Goal: Task Accomplishment & Management: Manage account settings

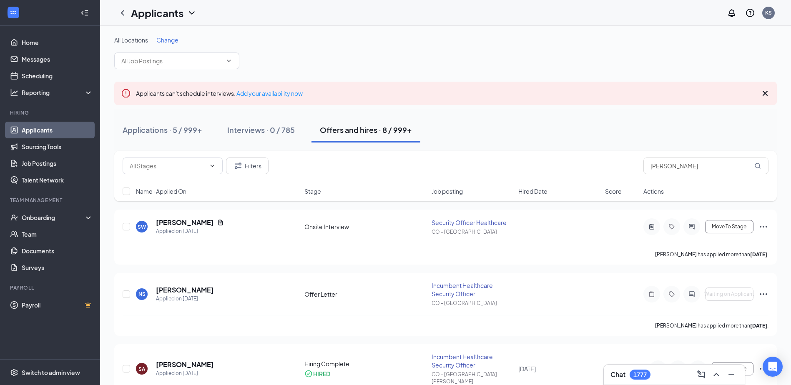
drag, startPoint x: 403, startPoint y: 15, endPoint x: 405, endPoint y: 10, distance: 6.0
click at [403, 15] on div "Applicants KS" at bounding box center [445, 13] width 691 height 26
click at [49, 164] on link "Job Postings" at bounding box center [57, 163] width 71 height 17
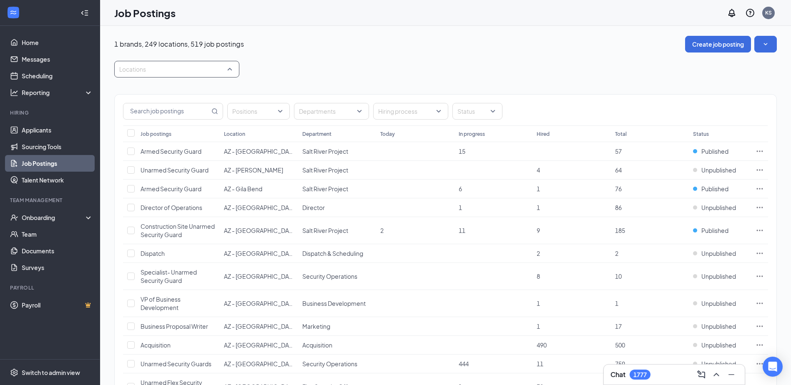
click at [230, 68] on div "Locations" at bounding box center [176, 69] width 125 height 17
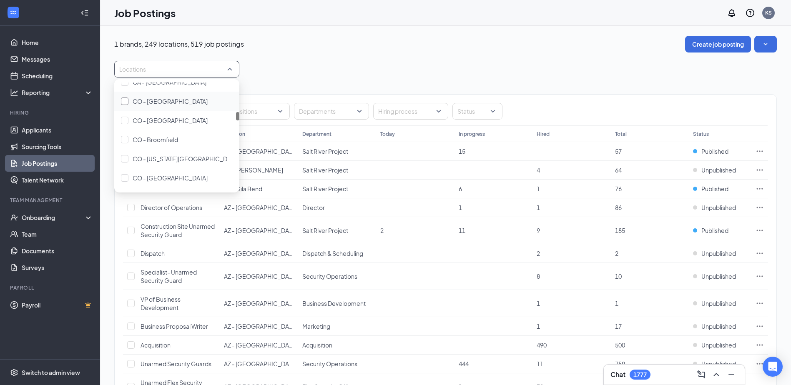
click at [122, 101] on div at bounding box center [125, 102] width 8 height 8
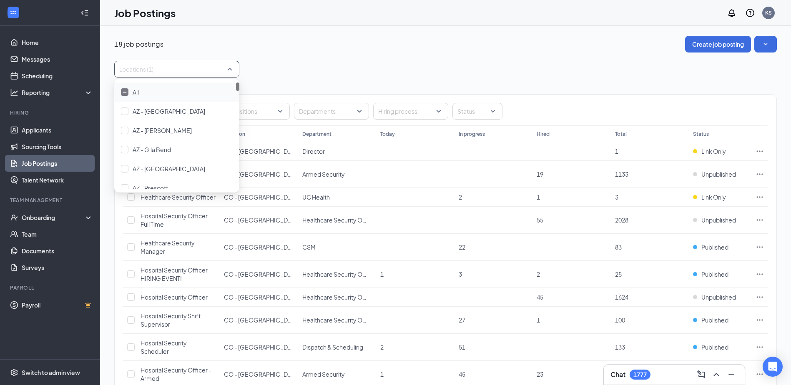
click at [511, 31] on div "18 job postings Create job posting Locations (1) Positions Departments Hiring p…" at bounding box center [445, 334] width 691 height 617
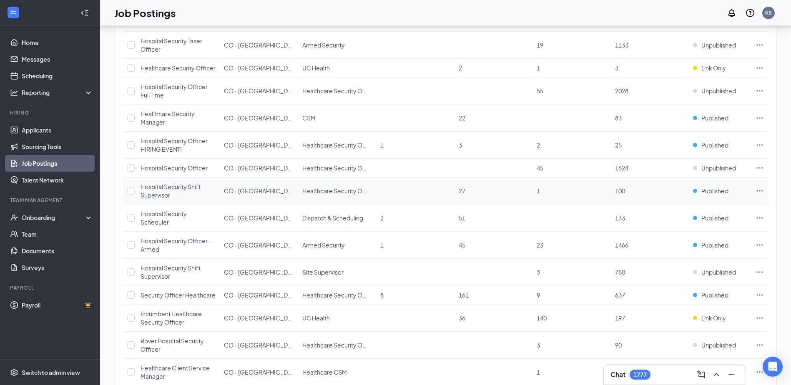
scroll to position [167, 0]
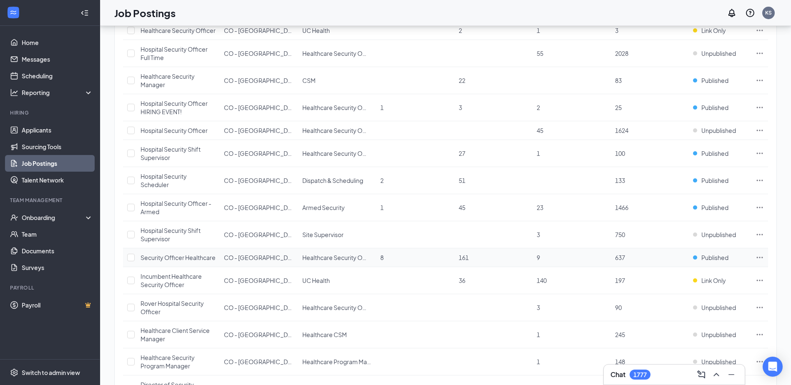
click at [760, 262] on icon "Ellipses" at bounding box center [760, 258] width 8 height 8
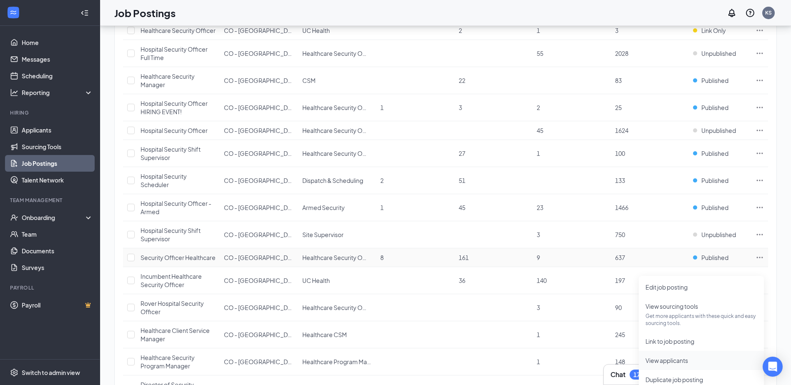
click at [668, 359] on span "View applicants" at bounding box center [667, 361] width 43 height 8
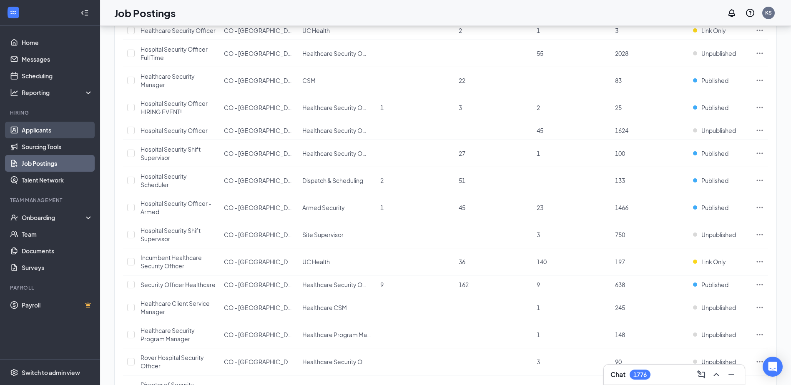
click at [36, 128] on link "Applicants" at bounding box center [57, 130] width 71 height 17
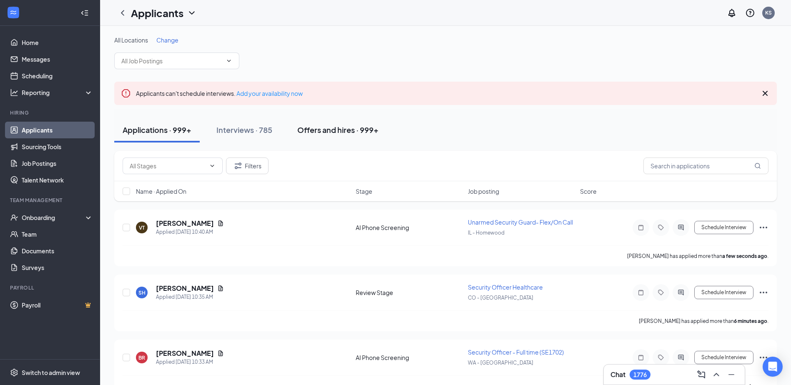
click at [327, 129] on div "Offers and hires · 999+" at bounding box center [337, 130] width 81 height 10
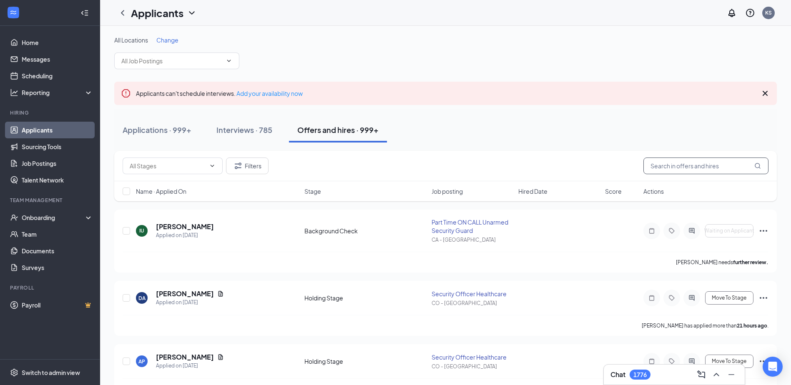
click at [668, 170] on input "text" at bounding box center [706, 166] width 125 height 17
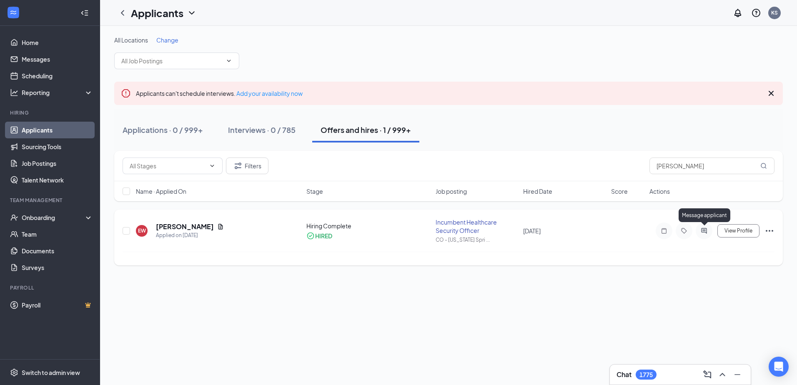
click at [706, 229] on icon "ActiveChat" at bounding box center [704, 230] width 5 height 5
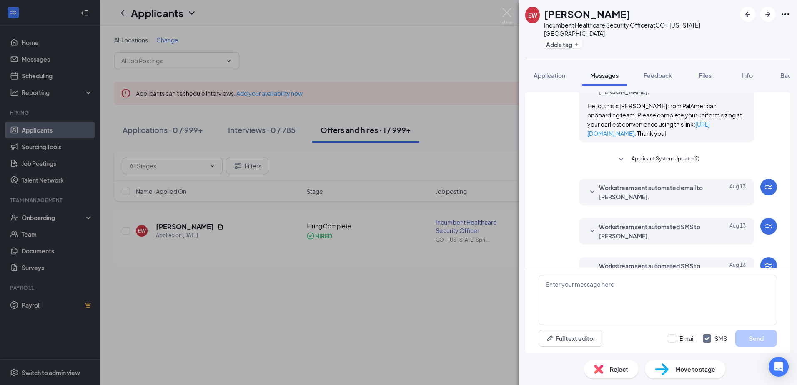
scroll to position [241, 0]
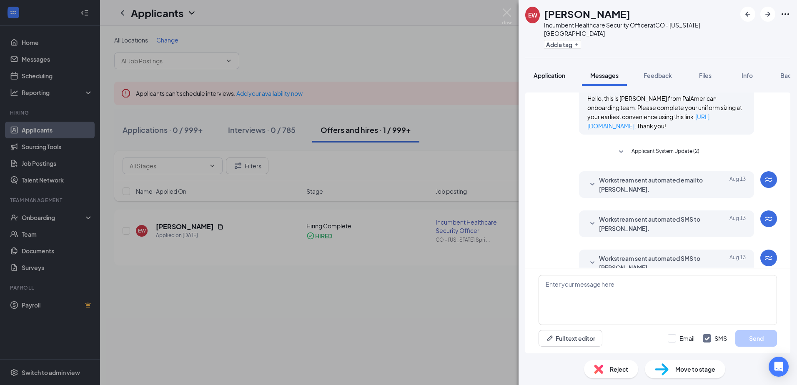
click at [555, 72] on span "Application" at bounding box center [550, 76] width 32 height 8
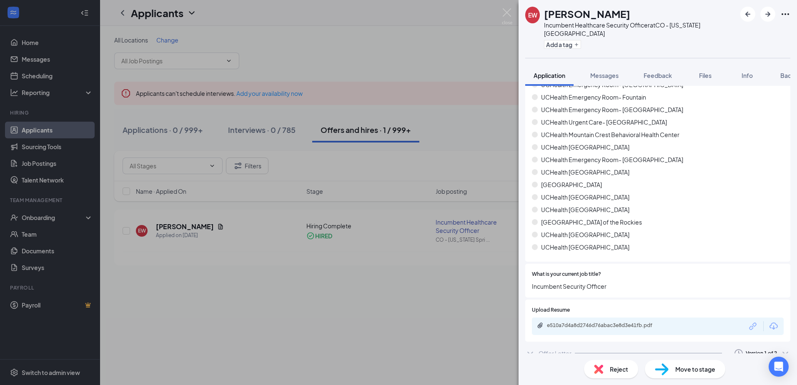
scroll to position [268, 0]
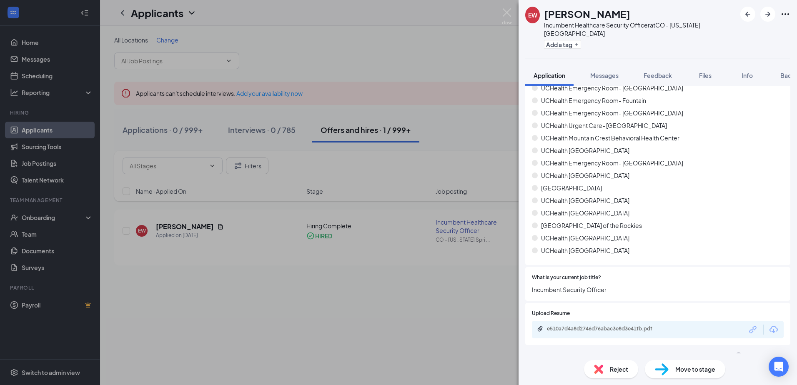
click at [531, 352] on icon "ChevronDown" at bounding box center [531, 357] width 10 height 10
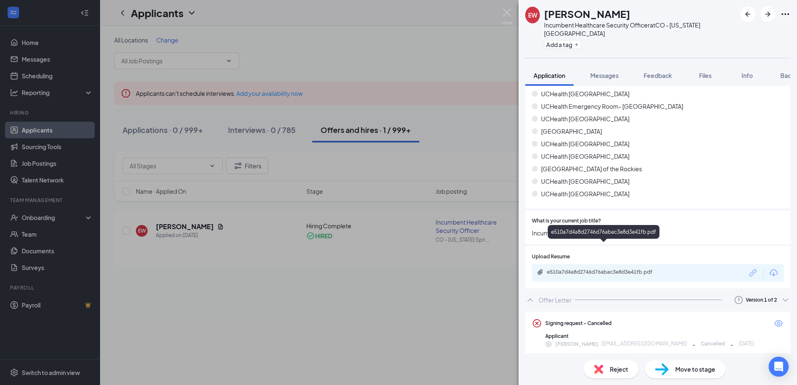
scroll to position [378, 0]
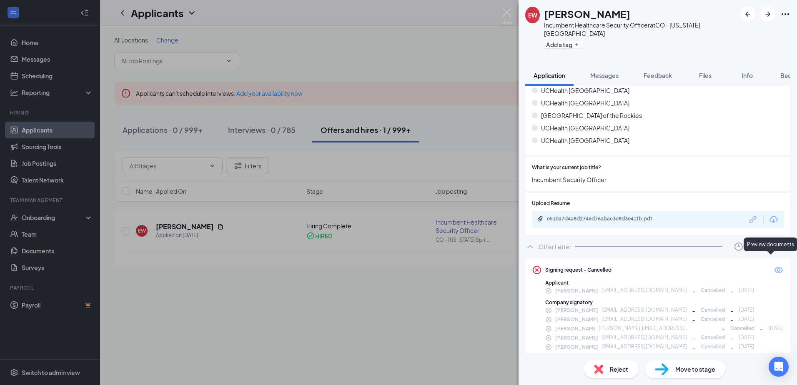
click at [775, 267] on icon "Eye" at bounding box center [779, 270] width 8 height 7
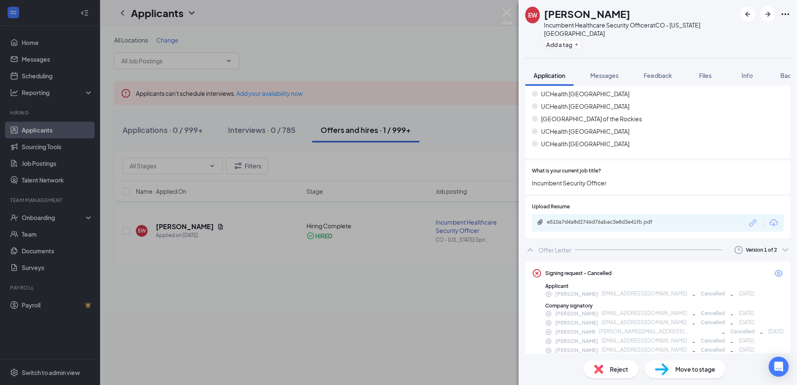
click at [535, 245] on icon "ChevronUp" at bounding box center [531, 250] width 10 height 10
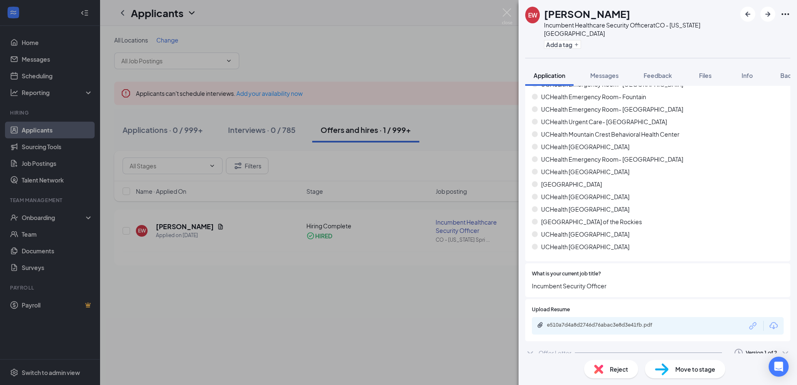
scroll to position [272, 0]
click at [781, 349] on icon "ChevronDown" at bounding box center [786, 354] width 10 height 10
click at [725, 322] on div "Sent: Aug 5 at 12:23 PM" at bounding box center [734, 326] width 90 height 8
click at [530, 349] on icon "ChevronDown" at bounding box center [531, 354] width 10 height 10
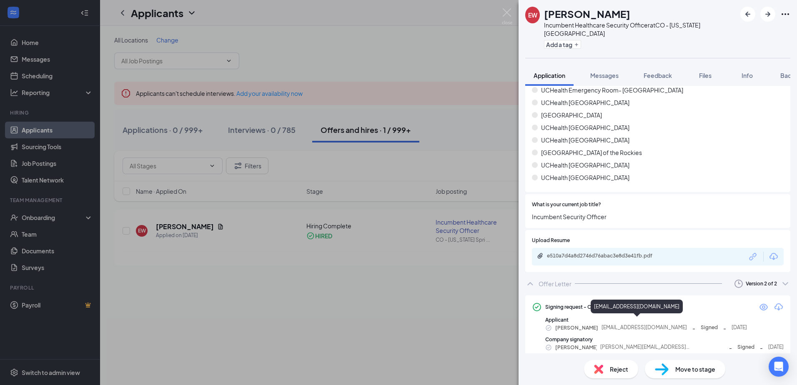
scroll to position [342, 0]
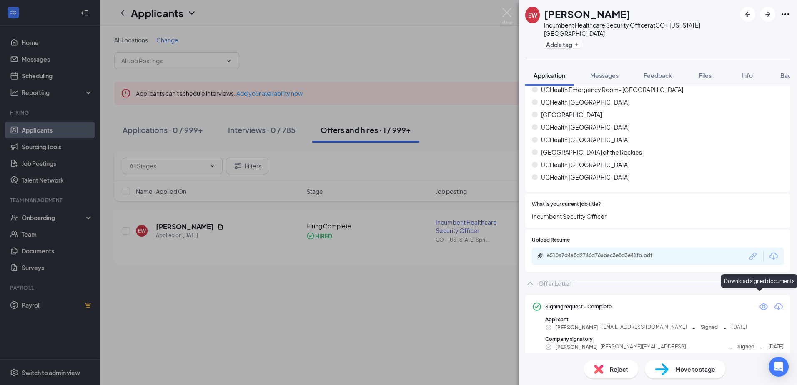
click at [774, 302] on icon "Download" at bounding box center [779, 307] width 10 height 10
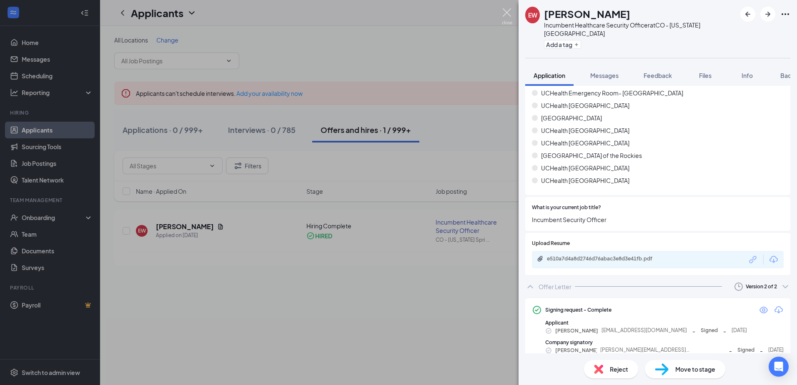
click at [509, 14] on img at bounding box center [507, 16] width 10 height 16
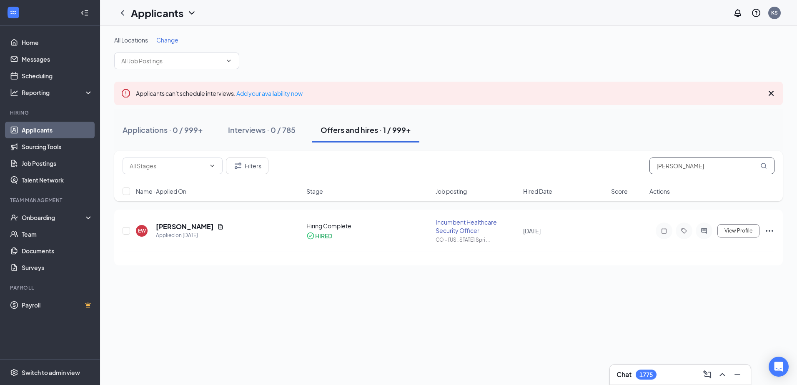
drag, startPoint x: 629, startPoint y: 165, endPoint x: 590, endPoint y: 166, distance: 39.2
click at [591, 165] on div "Filters eldridge" at bounding box center [449, 166] width 652 height 17
drag, startPoint x: 692, startPoint y: 167, endPoint x: 599, endPoint y: 166, distance: 93.0
click at [604, 166] on div "Filters eldridge" at bounding box center [449, 166] width 652 height 17
click at [707, 227] on circle "PrimaryDot" at bounding box center [708, 226] width 4 height 4
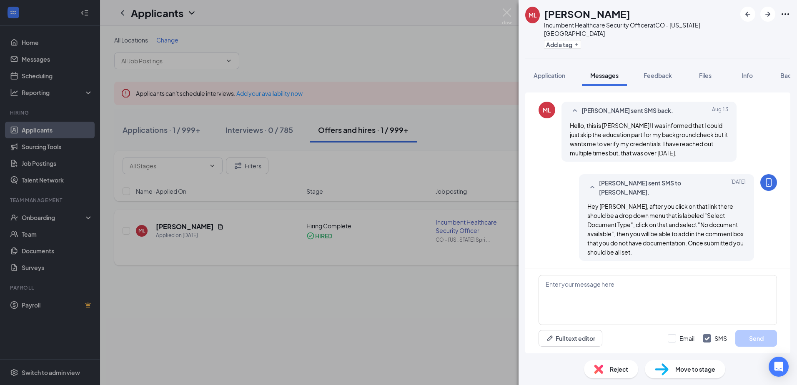
scroll to position [300, 0]
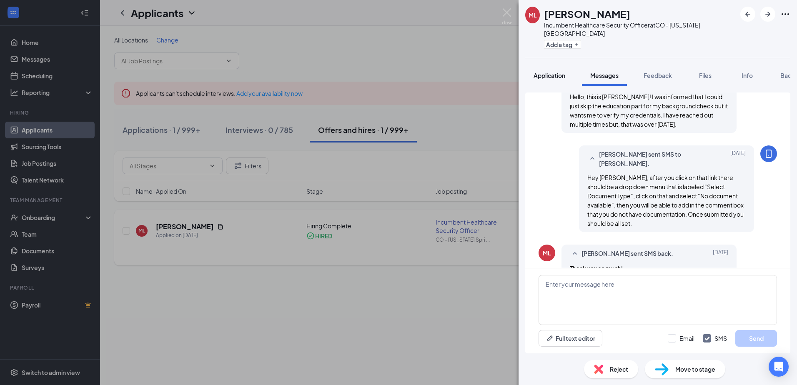
click at [554, 72] on span "Application" at bounding box center [550, 76] width 32 height 8
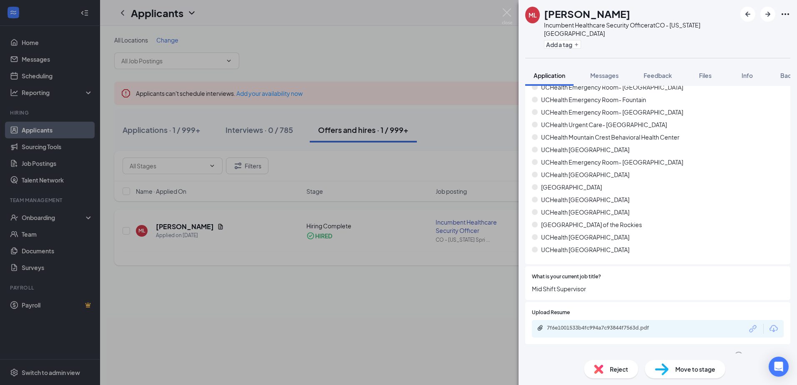
scroll to position [272, 0]
click at [529, 349] on icon "ChevronDown" at bounding box center [531, 354] width 10 height 10
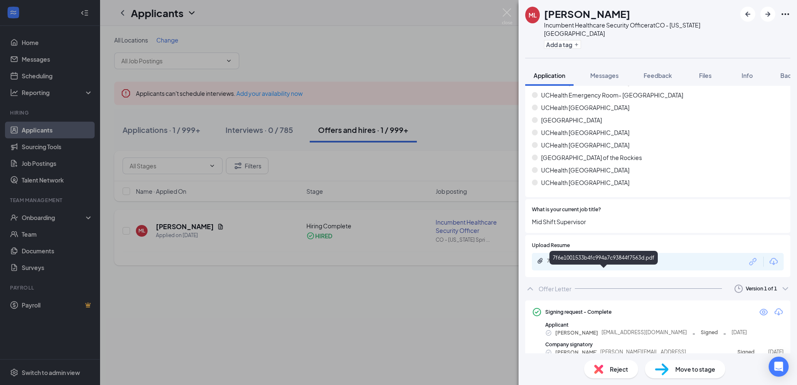
scroll to position [341, 0]
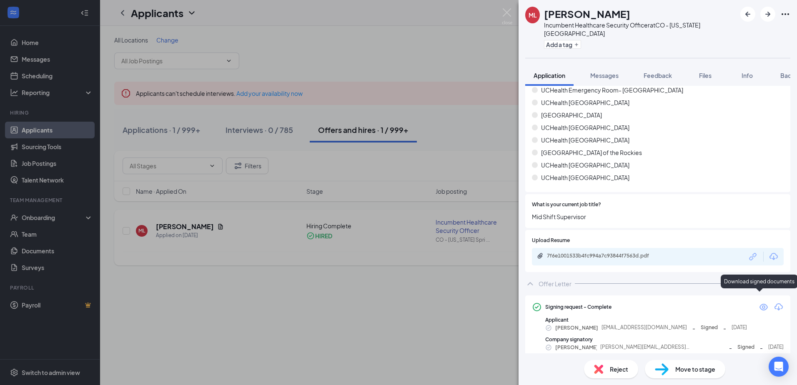
click at [775, 304] on icon "Download" at bounding box center [779, 307] width 8 height 7
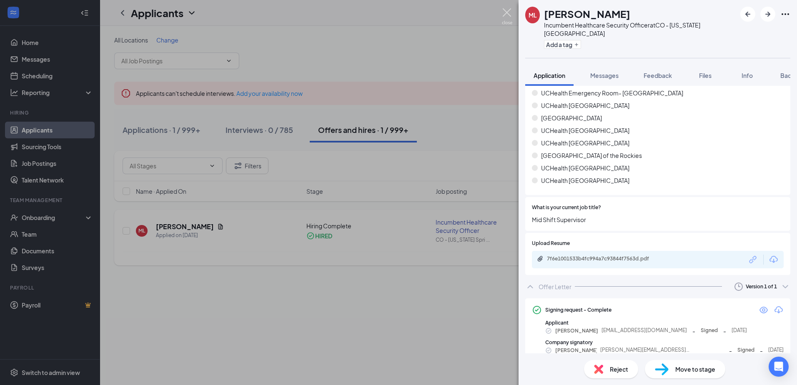
drag, startPoint x: 509, startPoint y: 11, endPoint x: 497, endPoint y: 11, distance: 12.1
click at [509, 11] on img at bounding box center [507, 16] width 10 height 16
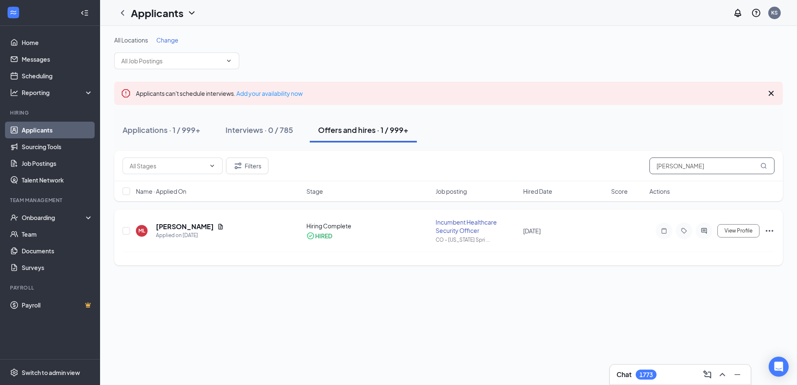
drag, startPoint x: 681, startPoint y: 166, endPoint x: 524, endPoint y: 200, distance: 160.8
click at [548, 184] on div "Filters Lemuel Name · Applied On Stage Job posting Hired Date Score Actions" at bounding box center [448, 176] width 669 height 50
click at [704, 231] on icon "ActiveChat" at bounding box center [704, 230] width 5 height 5
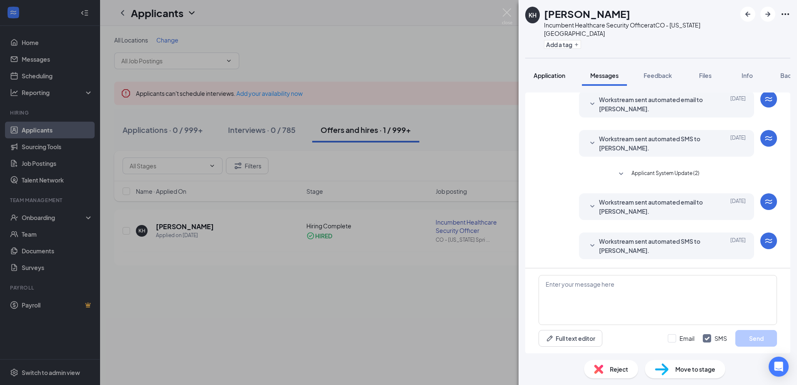
scroll to position [166, 0]
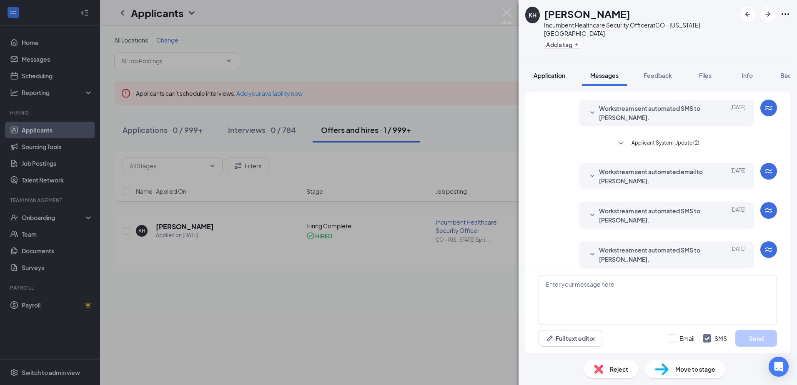
click at [555, 72] on span "Application" at bounding box center [550, 76] width 32 height 8
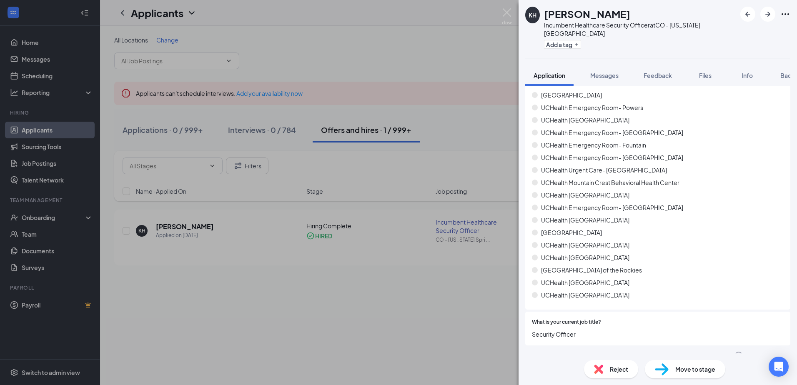
scroll to position [226, 0]
click at [529, 349] on icon "ChevronDown" at bounding box center [531, 354] width 10 height 10
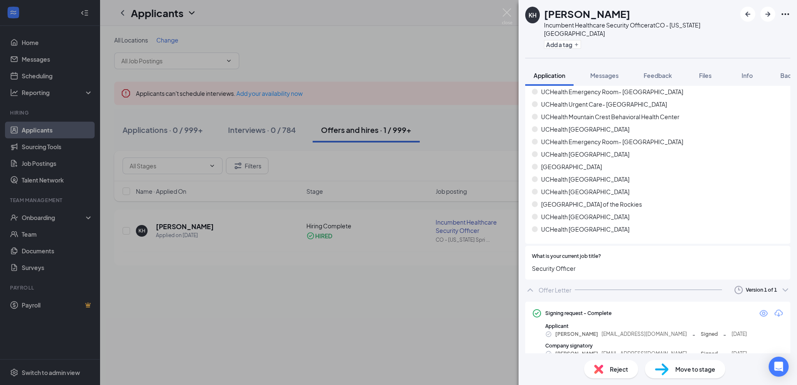
scroll to position [295, 0]
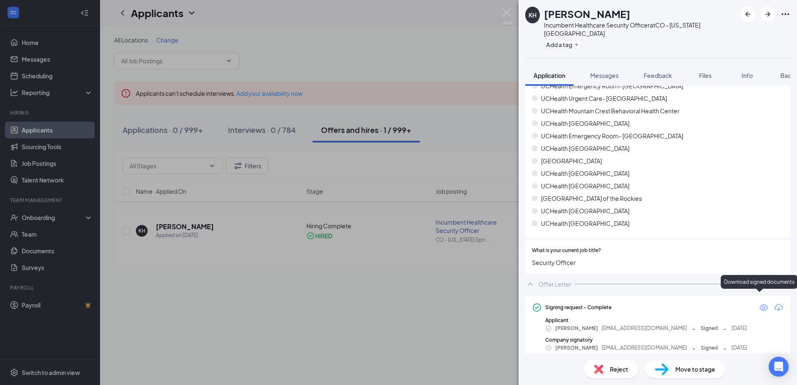
click at [775, 303] on icon "Download" at bounding box center [779, 308] width 10 height 10
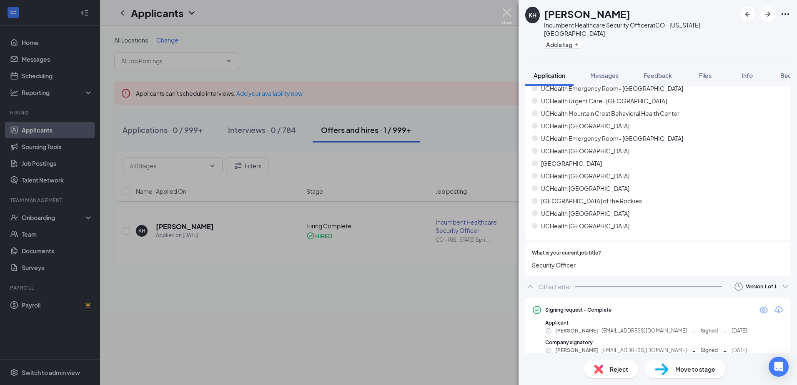
click at [509, 11] on img at bounding box center [507, 16] width 10 height 16
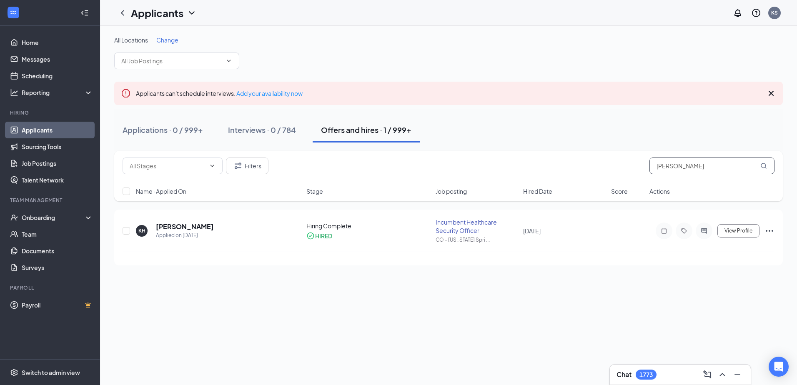
drag, startPoint x: 696, startPoint y: 170, endPoint x: 544, endPoint y: 166, distance: 152.3
click at [573, 161] on div "Filters Hirtz" at bounding box center [449, 166] width 652 height 17
click at [706, 236] on div at bounding box center [704, 231] width 17 height 17
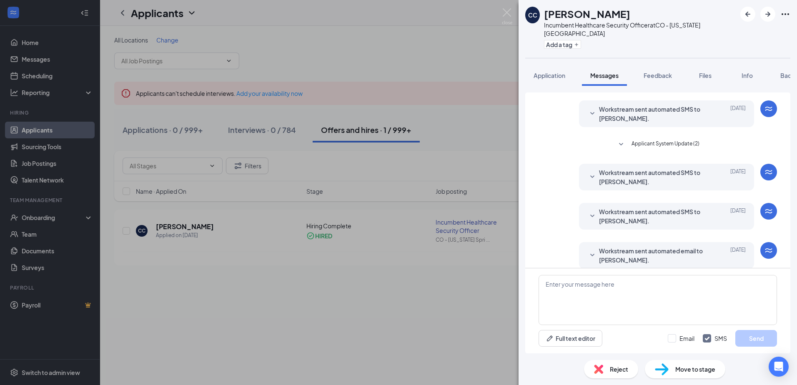
scroll to position [166, 0]
click at [547, 72] on span "Application" at bounding box center [550, 76] width 32 height 8
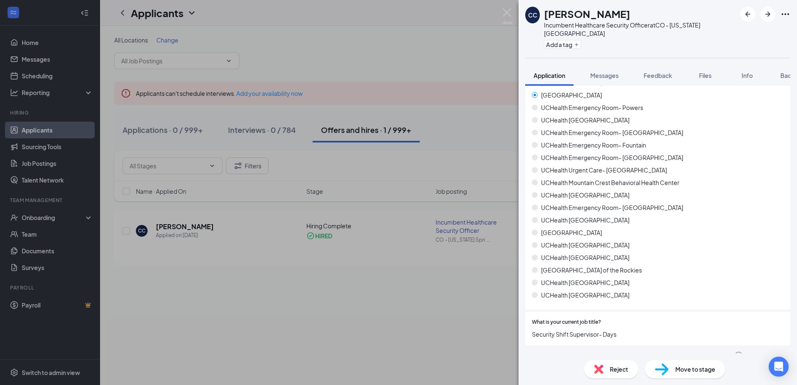
scroll to position [226, 0]
click at [531, 349] on icon "ChevronDown" at bounding box center [531, 354] width 10 height 10
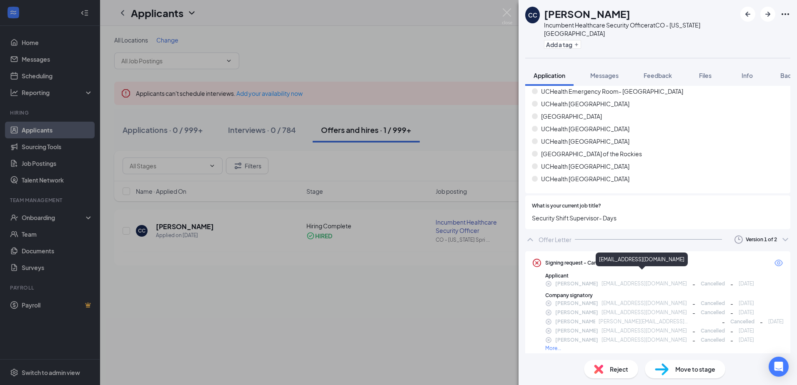
scroll to position [341, 0]
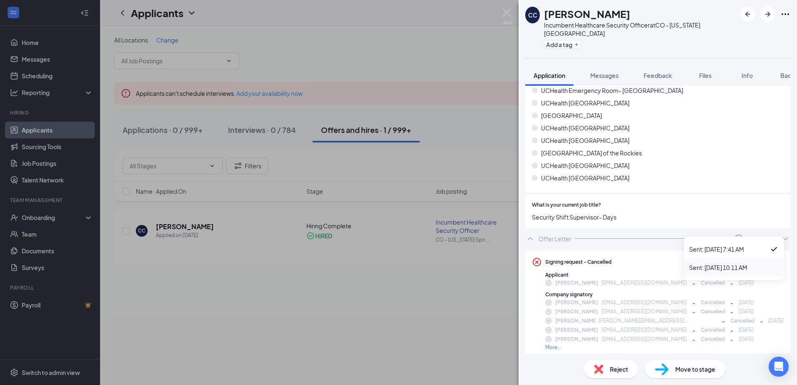
click at [752, 267] on div "Sent: Aug 14 at 10:11 AM" at bounding box center [734, 268] width 90 height 8
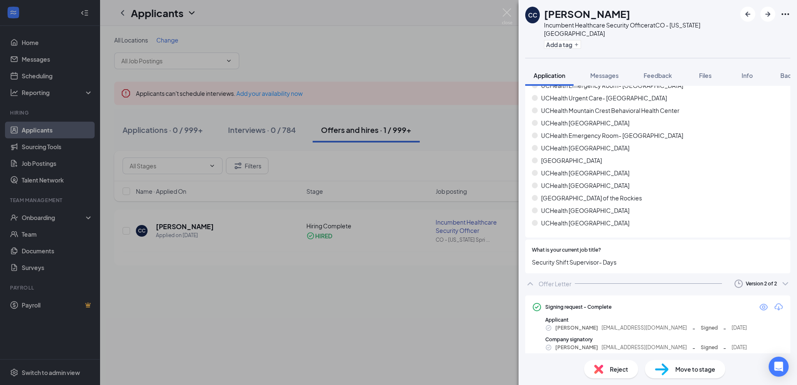
scroll to position [296, 0]
click at [775, 302] on icon "Download" at bounding box center [779, 307] width 10 height 10
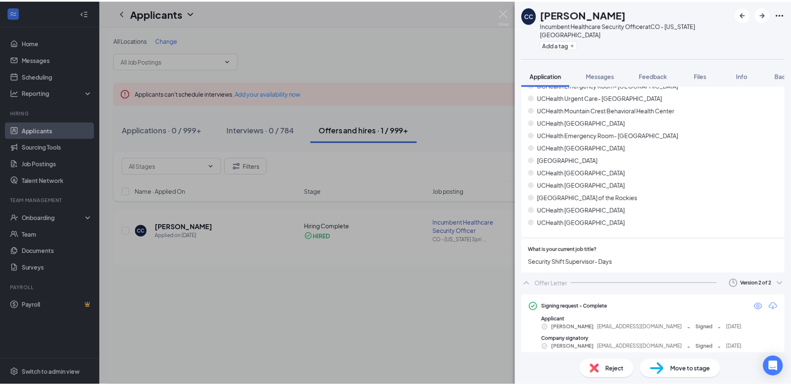
scroll to position [293, 0]
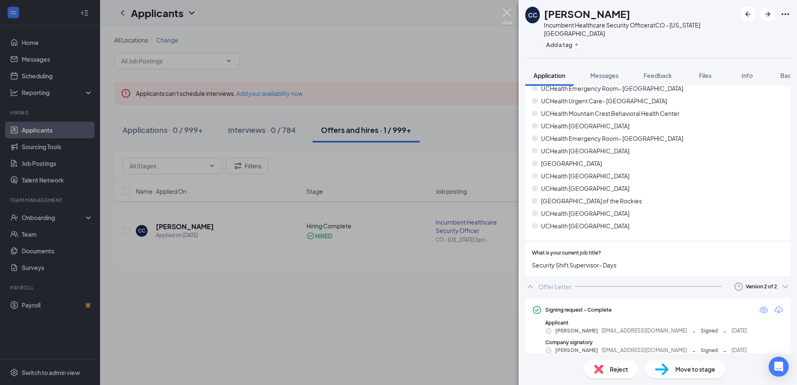
drag, startPoint x: 507, startPoint y: 10, endPoint x: 497, endPoint y: 11, distance: 10.4
click at [507, 10] on img at bounding box center [507, 16] width 10 height 16
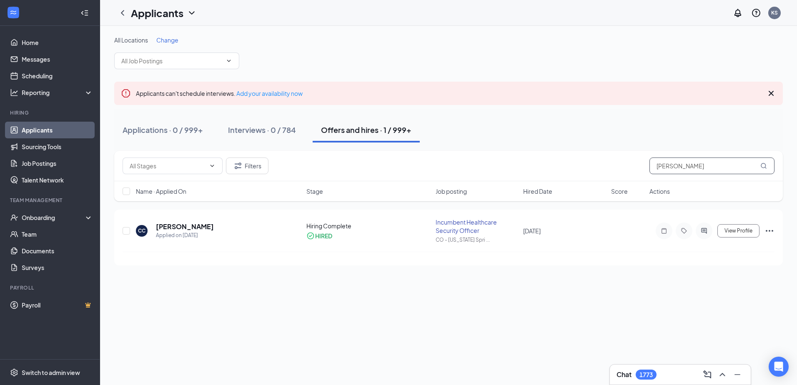
drag, startPoint x: 694, startPoint y: 166, endPoint x: 541, endPoint y: 195, distance: 155.7
click at [576, 169] on div "Filters Camba" at bounding box center [449, 166] width 652 height 17
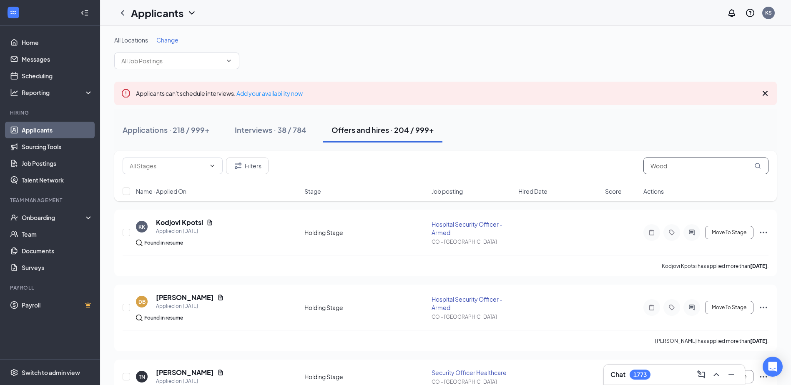
drag, startPoint x: 673, startPoint y: 165, endPoint x: 573, endPoint y: 181, distance: 101.4
click at [596, 168] on div "Filters Wood" at bounding box center [446, 166] width 646 height 17
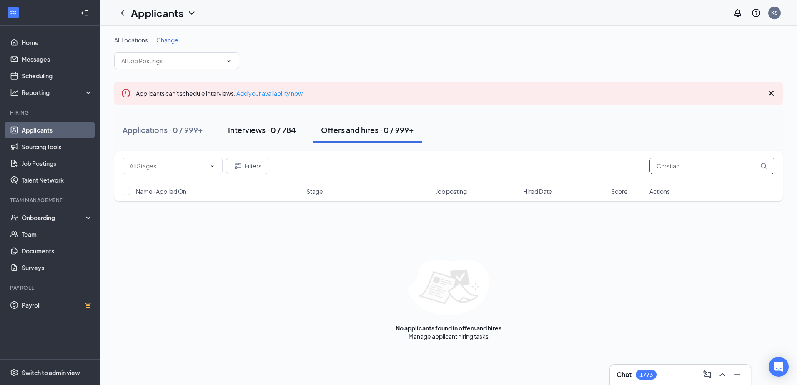
type input "Chrstian"
click at [270, 128] on div "Interviews · 0 / 784" at bounding box center [262, 130] width 68 height 10
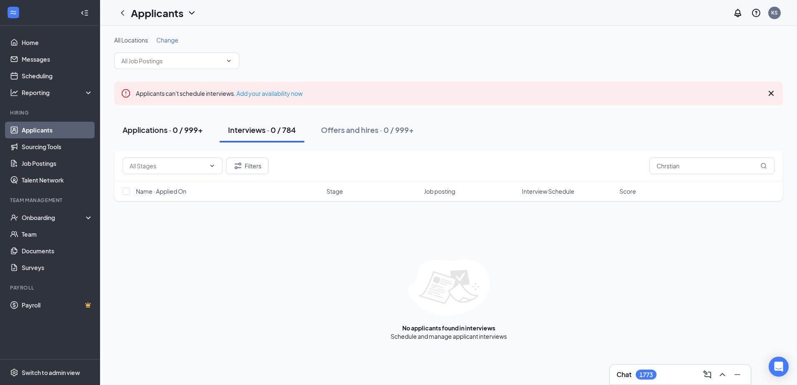
click at [160, 131] on div "Applications · 0 / 999+" at bounding box center [163, 130] width 80 height 10
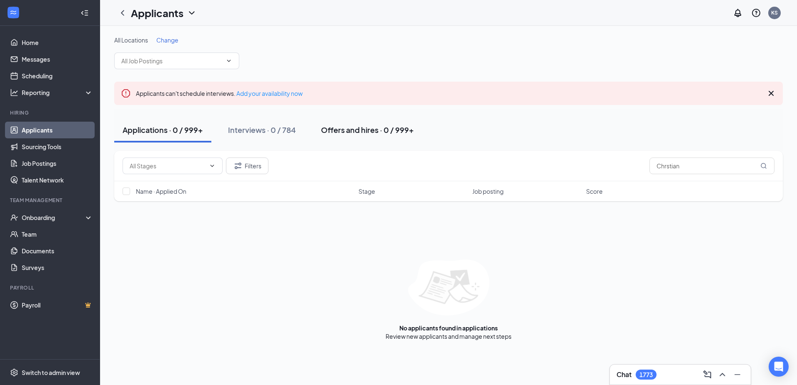
click at [350, 128] on div "Offers and hires · 0 / 999+" at bounding box center [367, 130] width 93 height 10
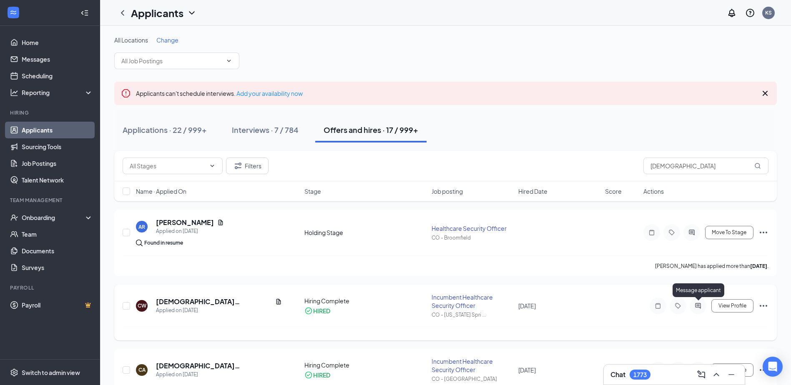
click at [700, 307] on icon "ActiveChat" at bounding box center [698, 306] width 10 height 7
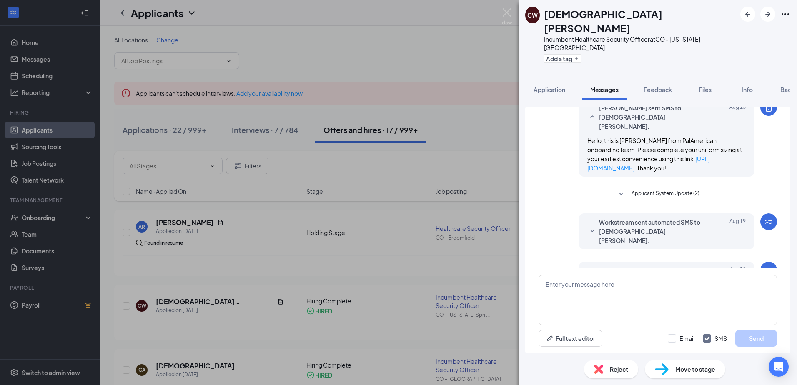
scroll to position [199, 0]
click at [553, 86] on span "Application" at bounding box center [550, 90] width 32 height 8
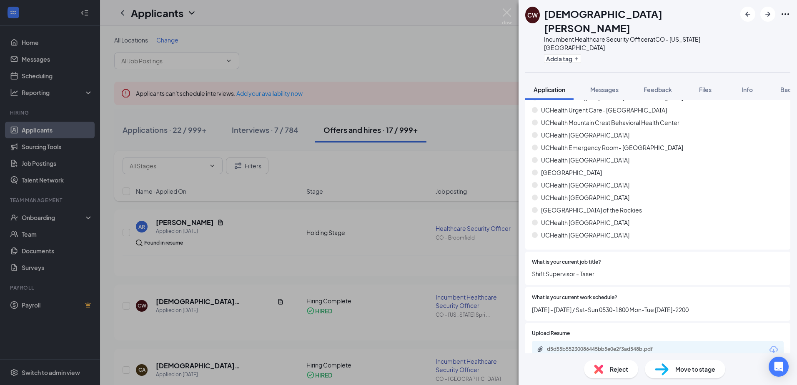
scroll to position [307, 0]
click at [532, 371] on icon "ChevronDown" at bounding box center [531, 376] width 10 height 10
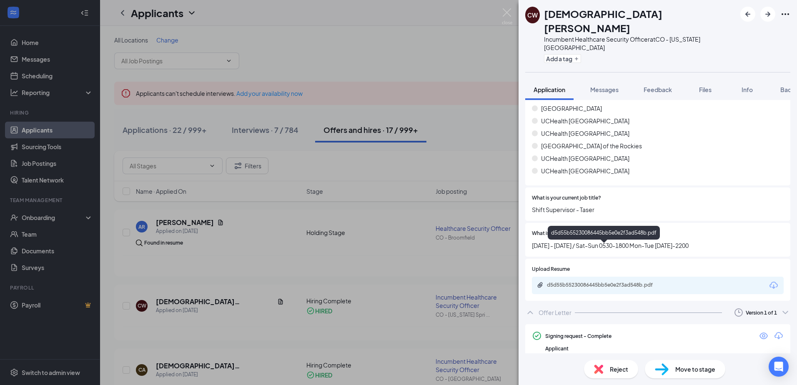
scroll to position [377, 0]
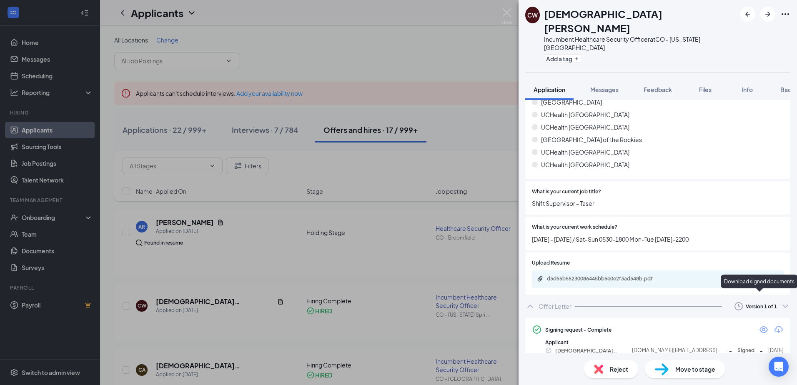
click at [775, 326] on icon "Download" at bounding box center [779, 329] width 8 height 7
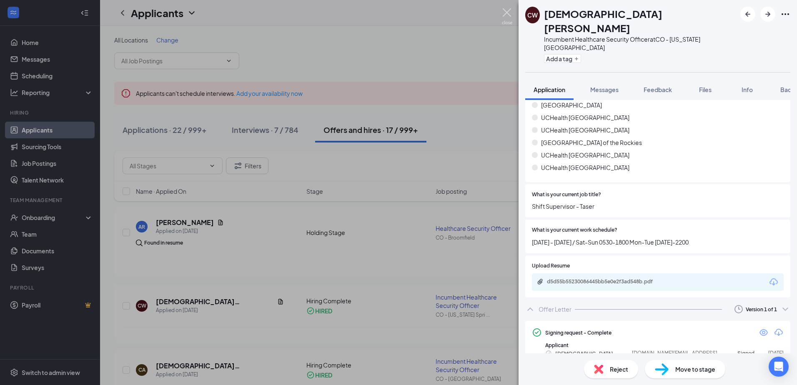
click at [509, 10] on img at bounding box center [507, 16] width 10 height 16
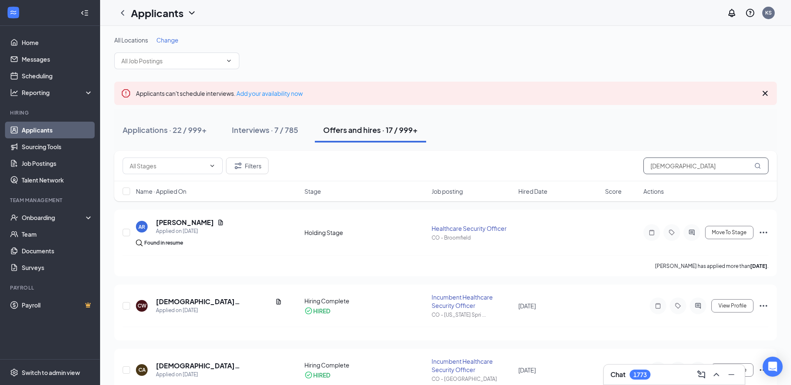
drag, startPoint x: 680, startPoint y: 166, endPoint x: 598, endPoint y: 162, distance: 82.2
click at [600, 163] on div "Filters Christian" at bounding box center [446, 166] width 646 height 17
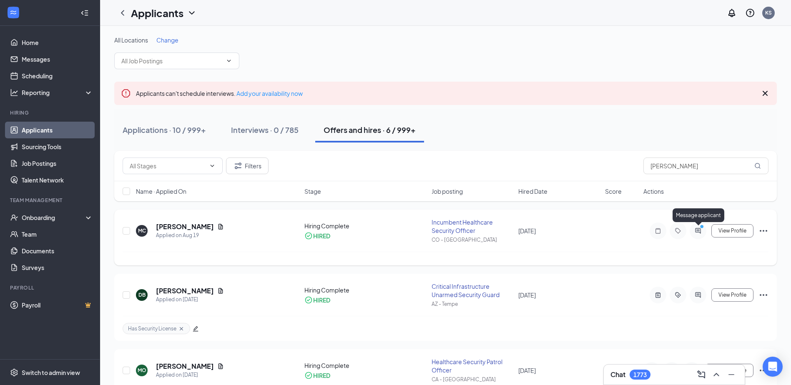
click at [701, 228] on circle "PrimaryDot" at bounding box center [702, 226] width 4 height 4
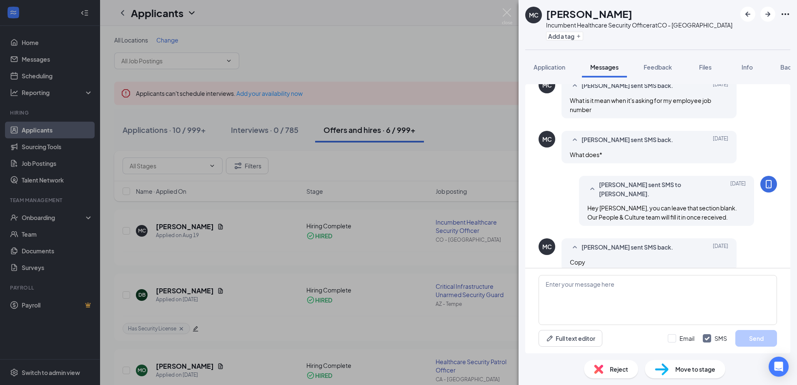
scroll to position [316, 0]
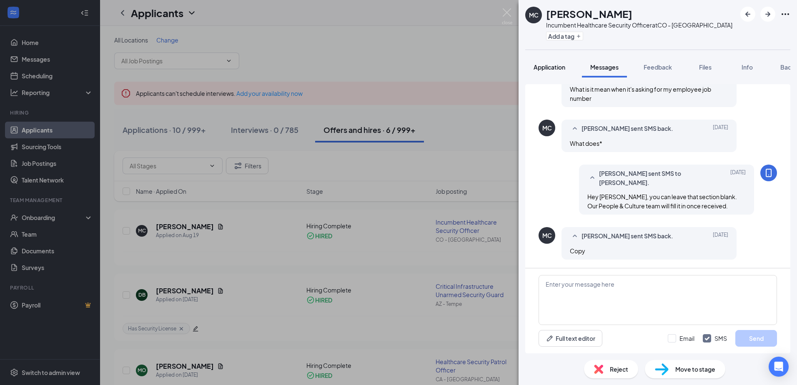
click at [541, 68] on span "Application" at bounding box center [550, 67] width 32 height 8
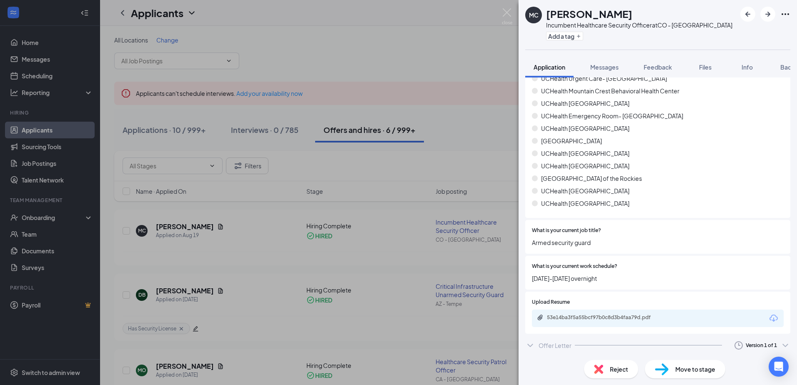
scroll to position [331, 0]
click at [528, 342] on icon "ChevronDown" at bounding box center [531, 345] width 10 height 10
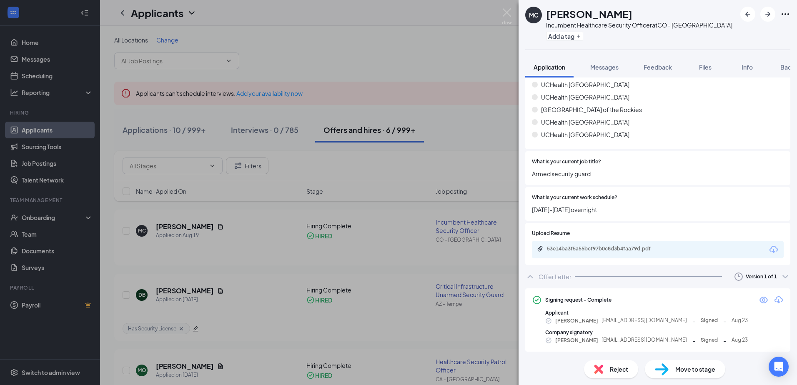
scroll to position [400, 0]
click at [774, 297] on icon "Download" at bounding box center [779, 299] width 10 height 10
click at [507, 12] on img at bounding box center [507, 16] width 10 height 16
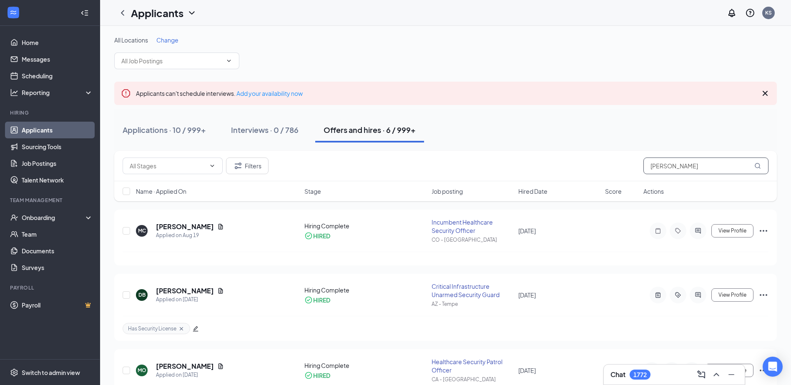
drag, startPoint x: 634, startPoint y: 166, endPoint x: 560, endPoint y: 166, distance: 73.8
click at [560, 166] on div "Filters Marco" at bounding box center [446, 166] width 646 height 17
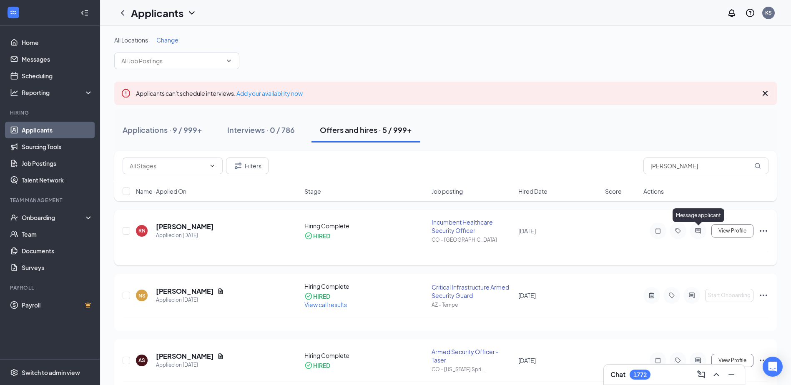
click at [698, 229] on icon "ActiveChat" at bounding box center [697, 230] width 5 height 5
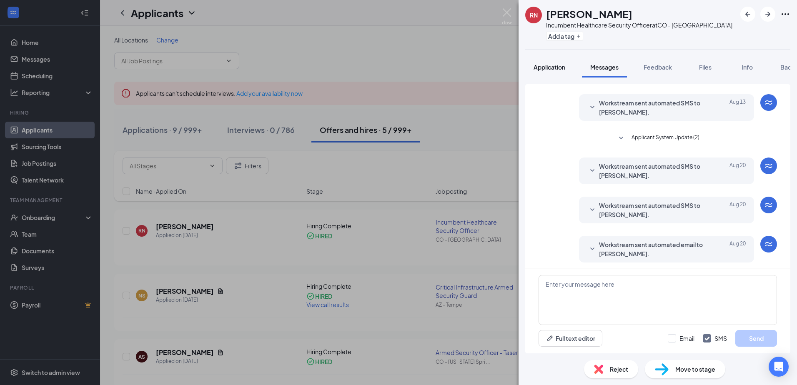
scroll to position [166, 0]
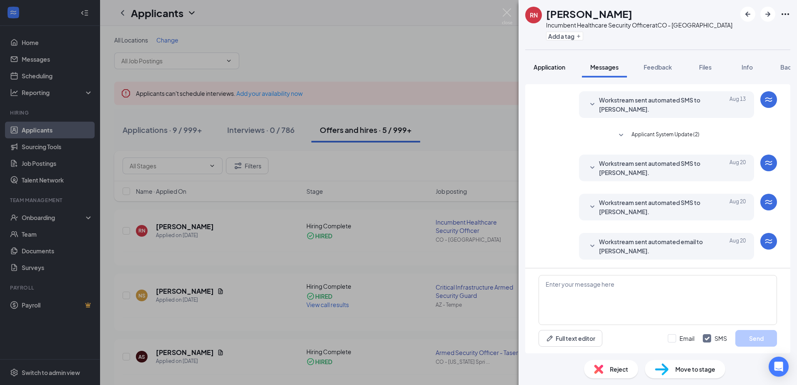
click at [557, 65] on span "Application" at bounding box center [550, 67] width 32 height 8
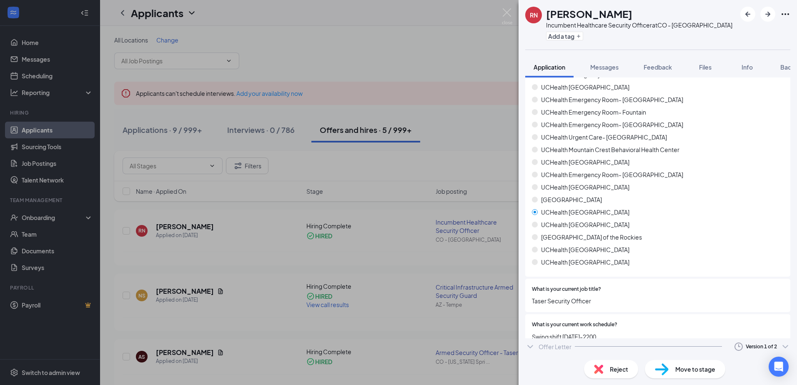
scroll to position [259, 0]
click at [532, 352] on icon "ChevronDown" at bounding box center [531, 357] width 10 height 10
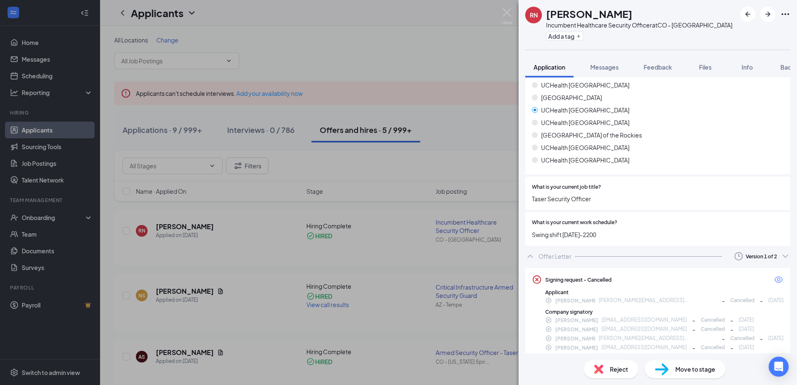
scroll to position [368, 0]
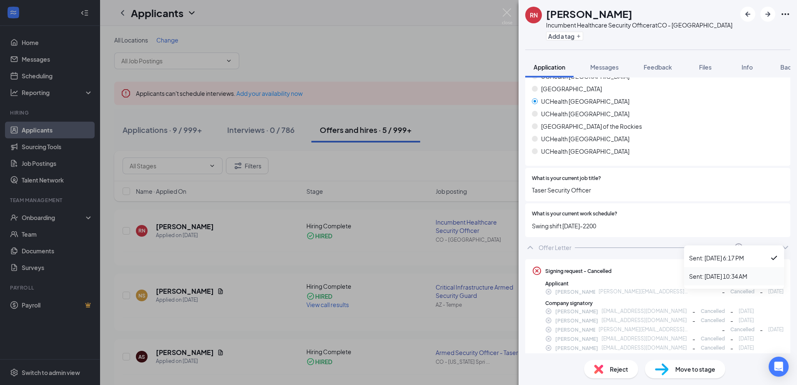
click at [738, 277] on div "Sent: Aug 13 at 10:34 AM" at bounding box center [734, 276] width 90 height 8
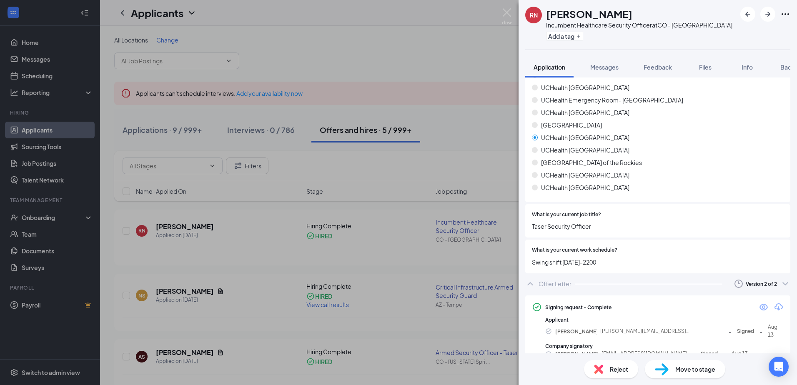
scroll to position [332, 0]
click at [775, 302] on icon "Download" at bounding box center [779, 307] width 10 height 10
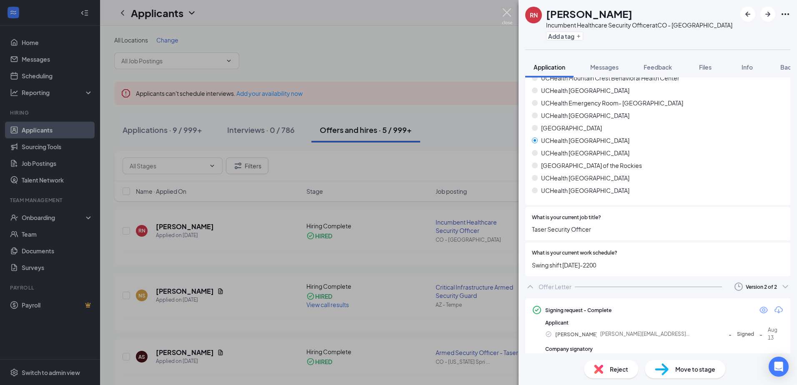
click at [505, 10] on img at bounding box center [507, 16] width 10 height 16
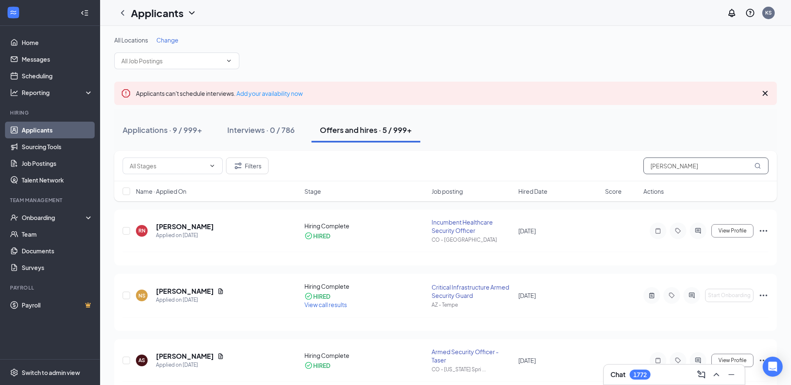
drag, startPoint x: 671, startPoint y: 164, endPoint x: 593, endPoint y: 171, distance: 77.9
click at [593, 171] on div "Filters neal" at bounding box center [446, 166] width 646 height 17
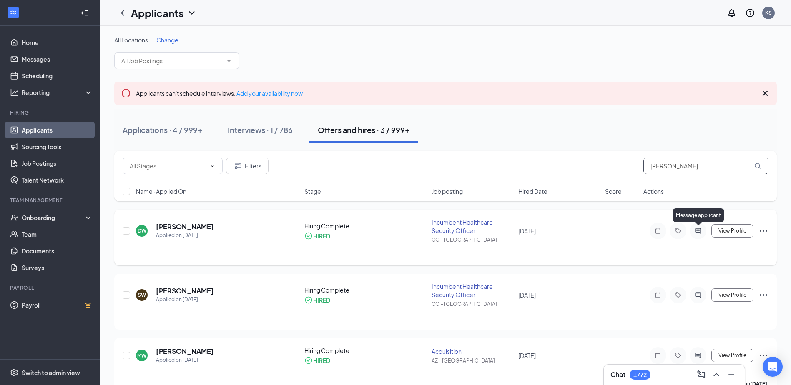
type input "Wiggin"
click at [702, 229] on icon "ActiveChat" at bounding box center [698, 231] width 10 height 7
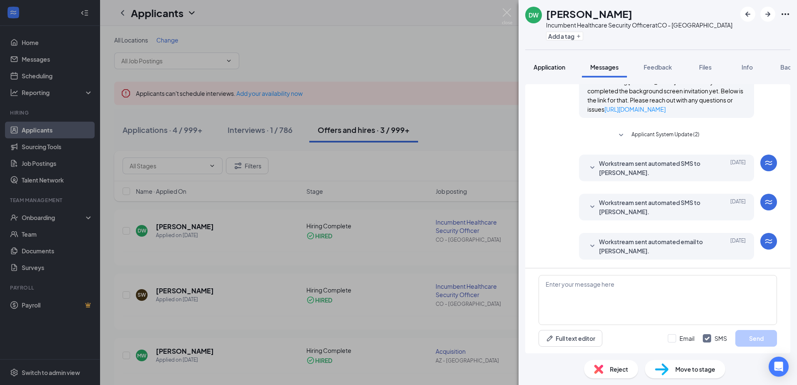
scroll to position [244, 0]
click at [553, 67] on span "Application" at bounding box center [550, 67] width 32 height 8
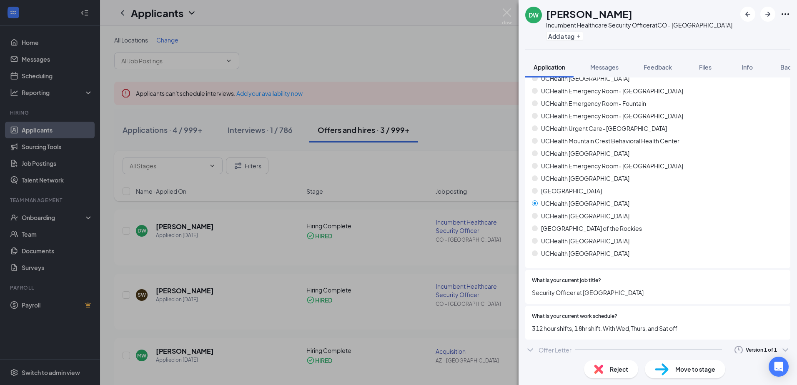
scroll to position [282, 0]
click at [531, 347] on icon "ChevronDown" at bounding box center [531, 349] width 10 height 10
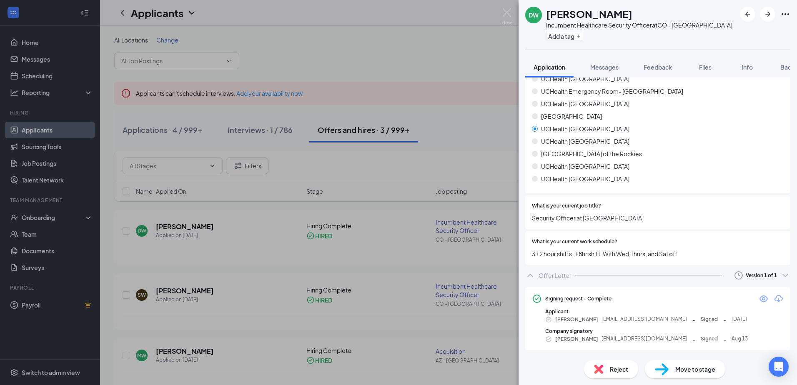
scroll to position [355, 0]
click at [774, 297] on icon "Download" at bounding box center [779, 299] width 10 height 10
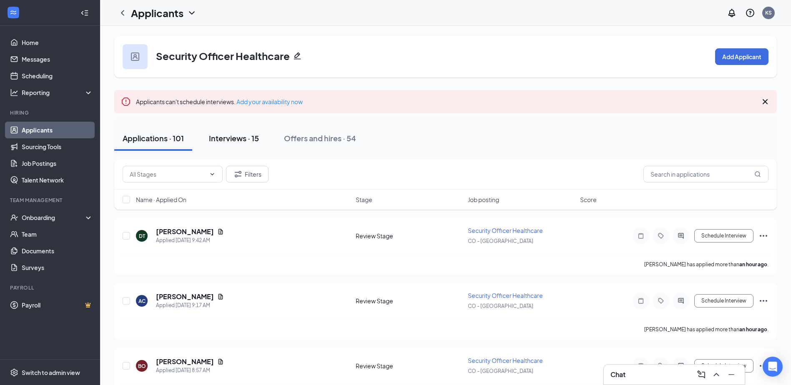
click at [234, 135] on div "Interviews · 15" at bounding box center [234, 138] width 50 height 10
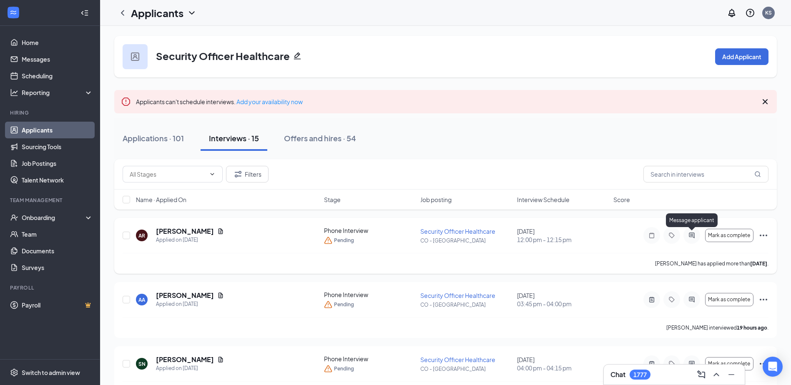
click at [694, 235] on icon "ActiveChat" at bounding box center [692, 235] width 10 height 7
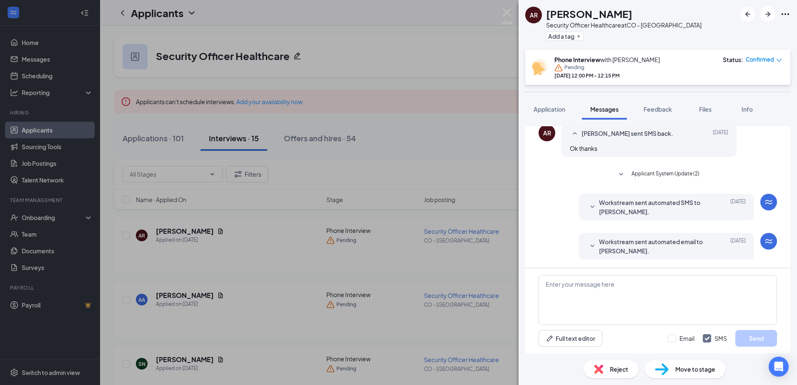
scroll to position [439, 0]
click at [618, 174] on icon "SmallChevronDown" at bounding box center [621, 175] width 10 height 10
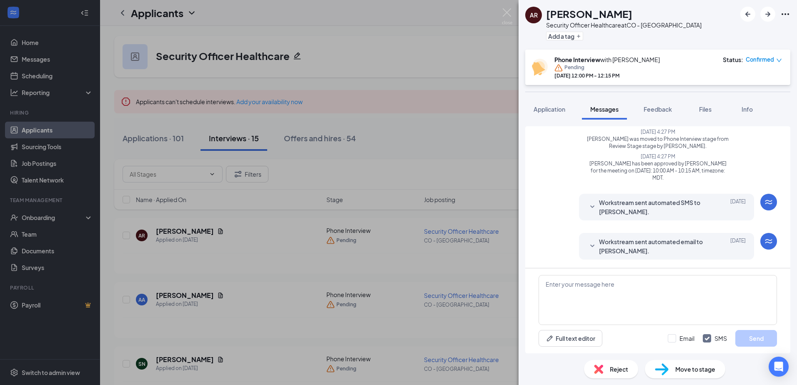
scroll to position [493, 0]
click at [509, 13] on img at bounding box center [507, 16] width 10 height 16
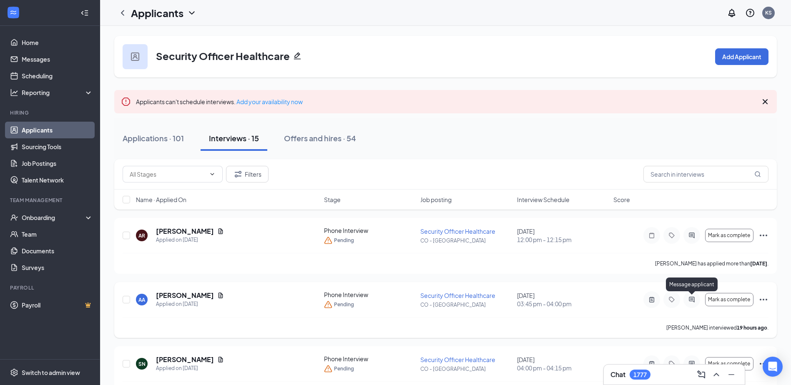
click at [693, 299] on icon "ActiveChat" at bounding box center [692, 300] width 10 height 7
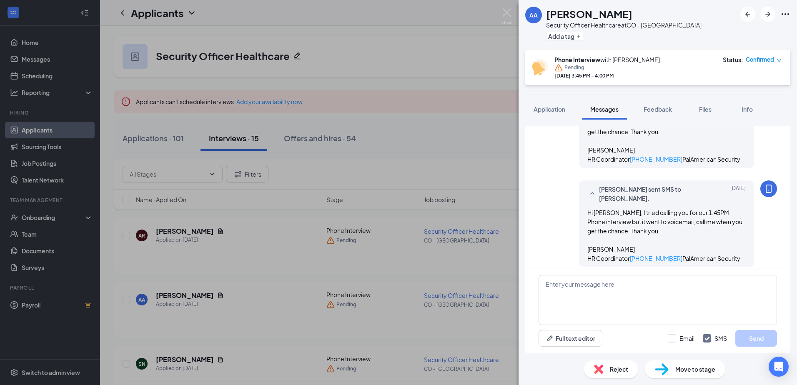
scroll to position [380, 0]
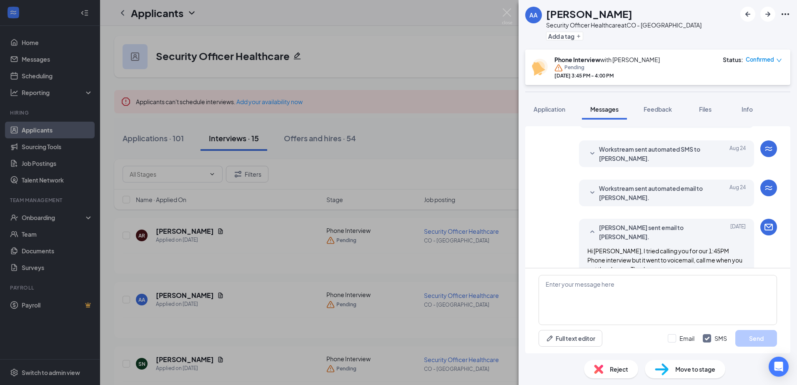
scroll to position [213, 0]
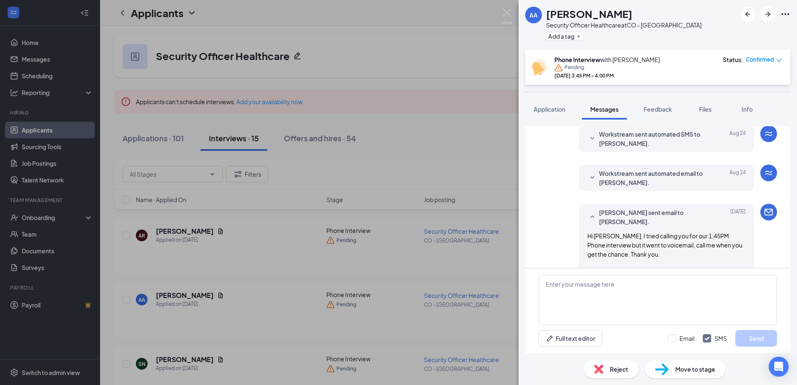
click at [588, 176] on icon "SmallChevronDown" at bounding box center [593, 178] width 10 height 10
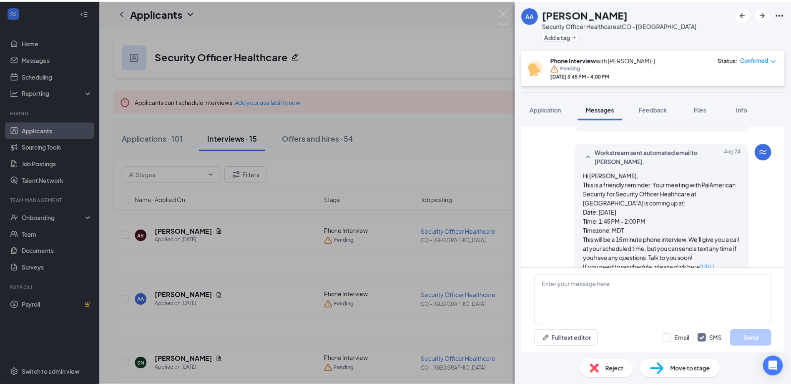
scroll to position [254, 0]
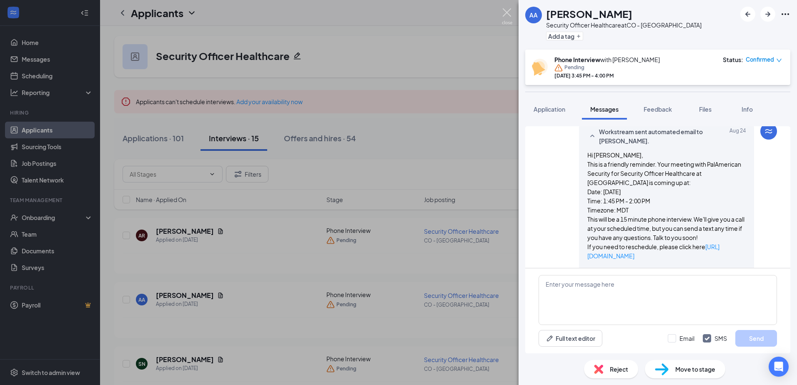
click at [510, 13] on img at bounding box center [507, 16] width 10 height 16
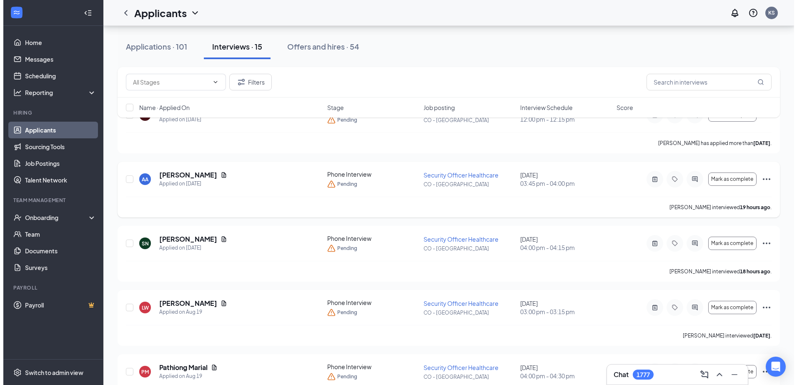
scroll to position [125, 0]
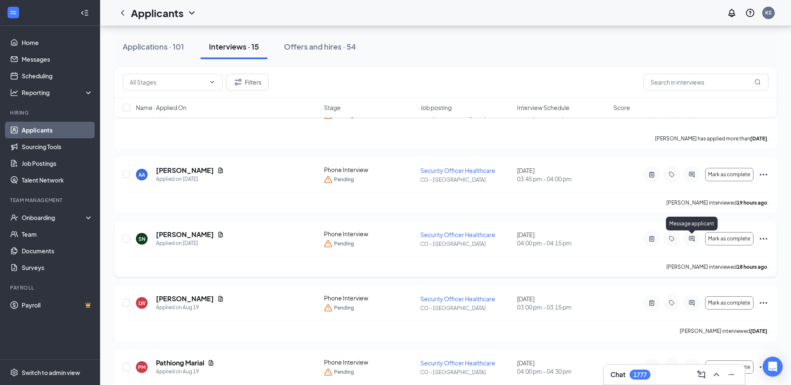
click at [689, 237] on icon "ActiveChat" at bounding box center [691, 238] width 5 height 5
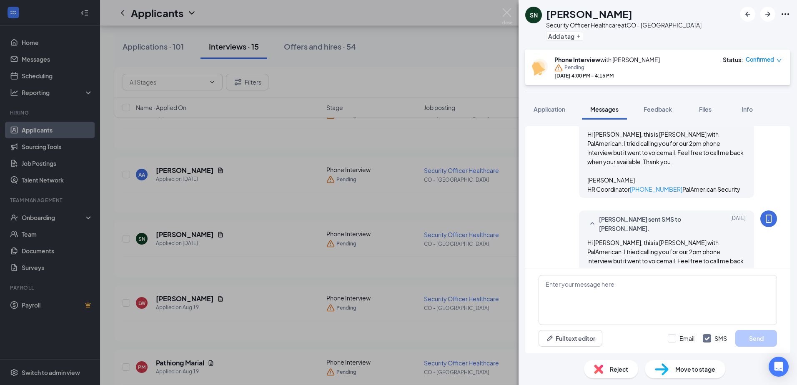
scroll to position [363, 0]
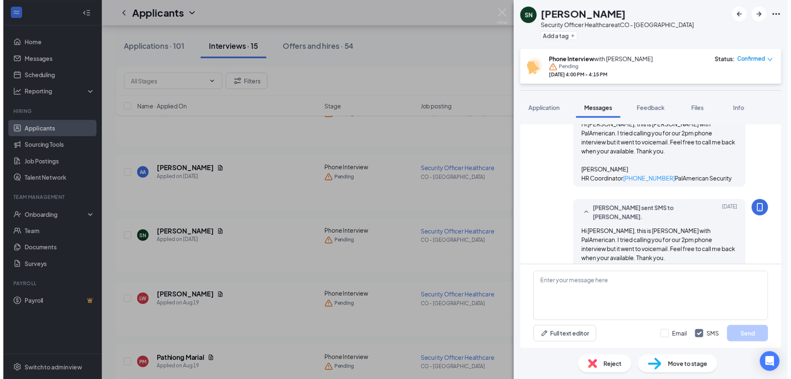
scroll to position [363, 0]
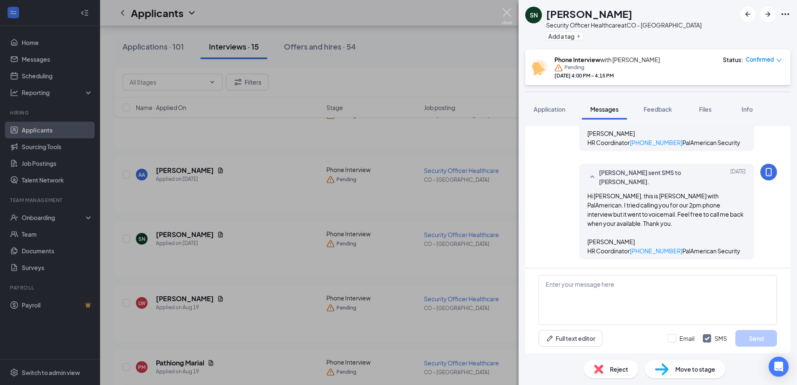
click at [509, 14] on img at bounding box center [507, 16] width 10 height 16
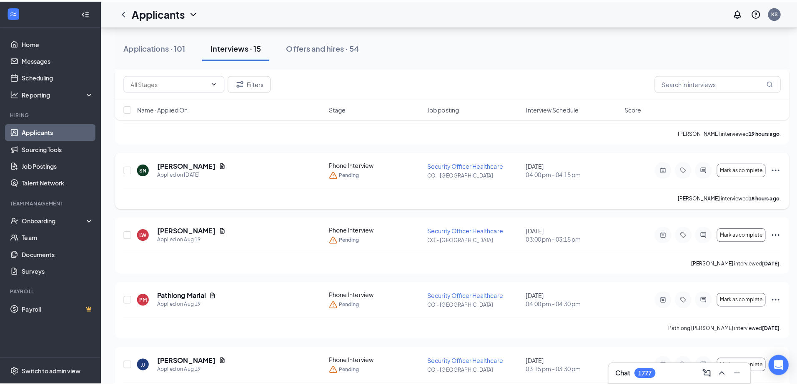
scroll to position [209, 0]
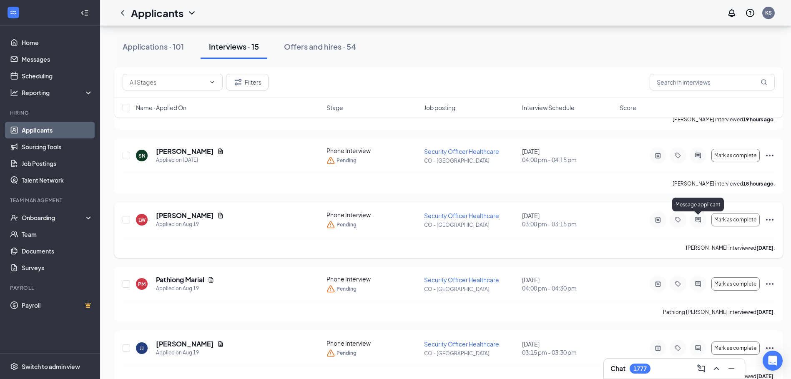
click at [698, 220] on icon "ActiveChat" at bounding box center [698, 219] width 10 height 7
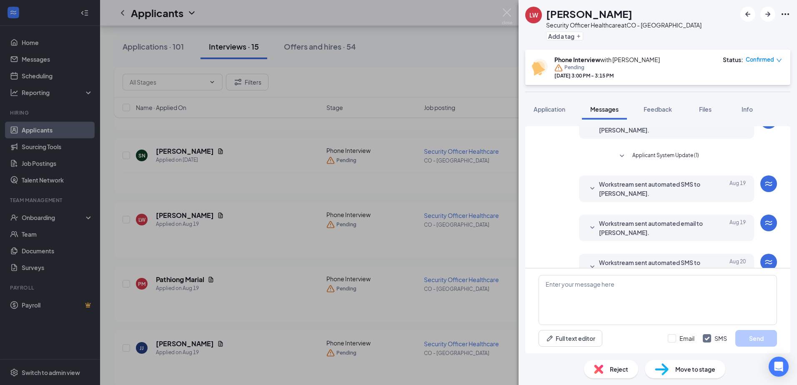
scroll to position [247, 0]
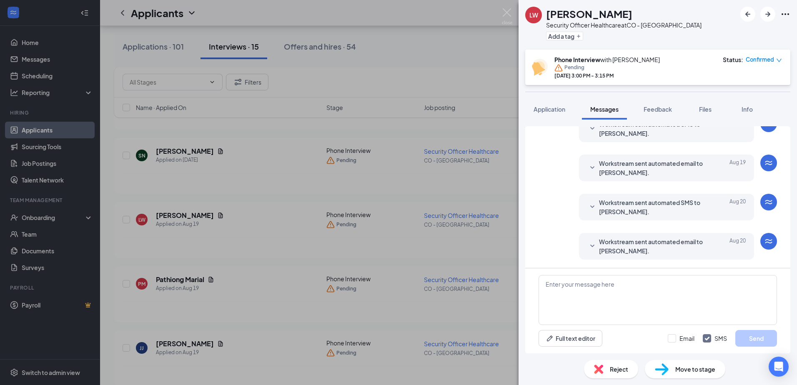
click at [588, 245] on icon "SmallChevronDown" at bounding box center [593, 246] width 10 height 10
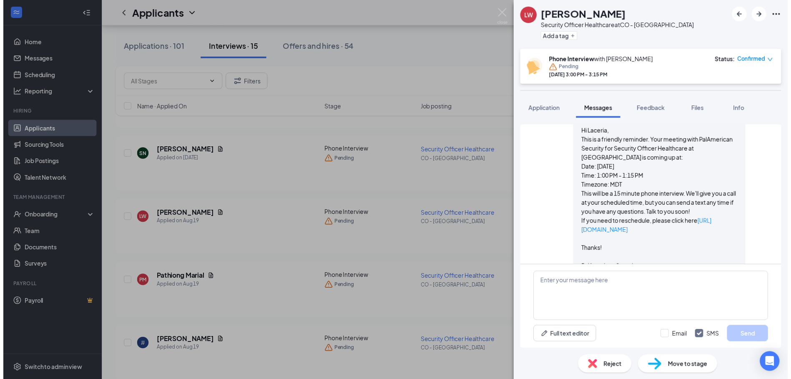
scroll to position [408, 0]
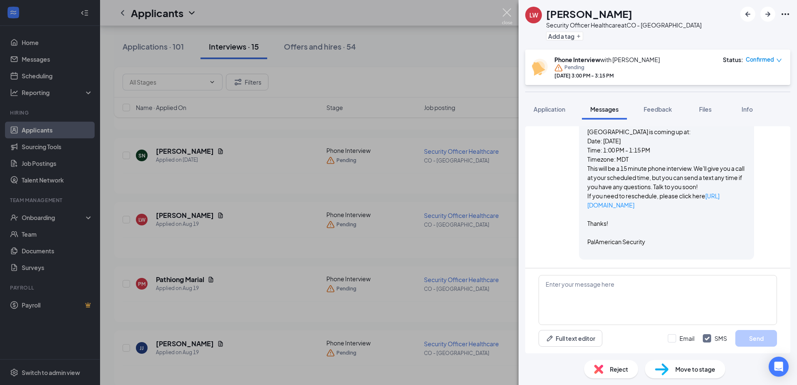
drag, startPoint x: 507, startPoint y: 11, endPoint x: 496, endPoint y: 15, distance: 11.2
click at [507, 11] on img at bounding box center [507, 16] width 10 height 16
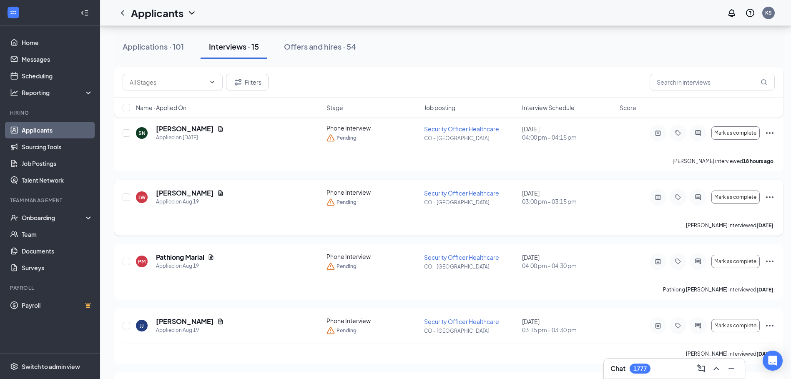
scroll to position [292, 0]
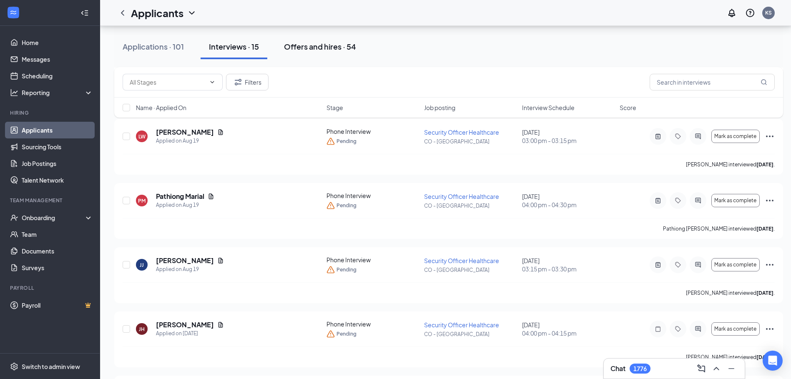
click at [327, 46] on div "Offers and hires · 54" at bounding box center [320, 46] width 72 height 10
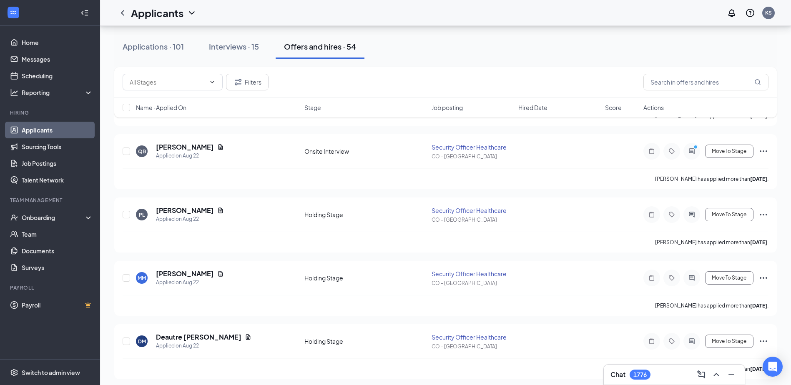
scroll to position [292, 0]
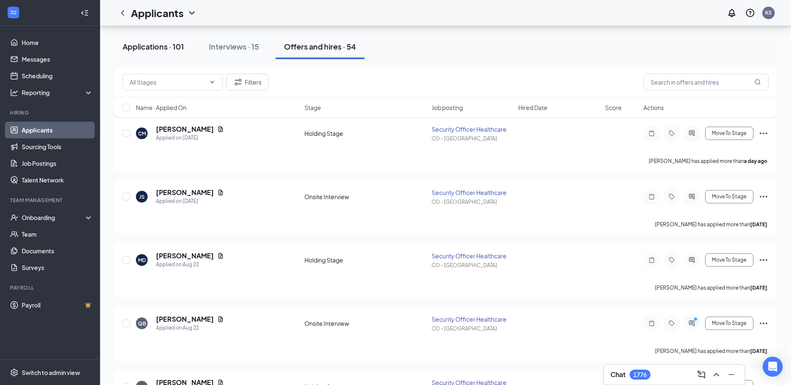
click at [148, 45] on div "Applications · 101" at bounding box center [153, 46] width 61 height 10
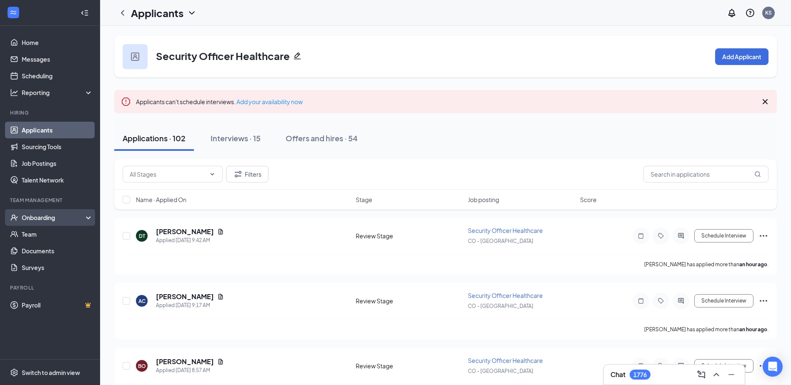
click at [56, 216] on div "Onboarding" at bounding box center [54, 218] width 64 height 8
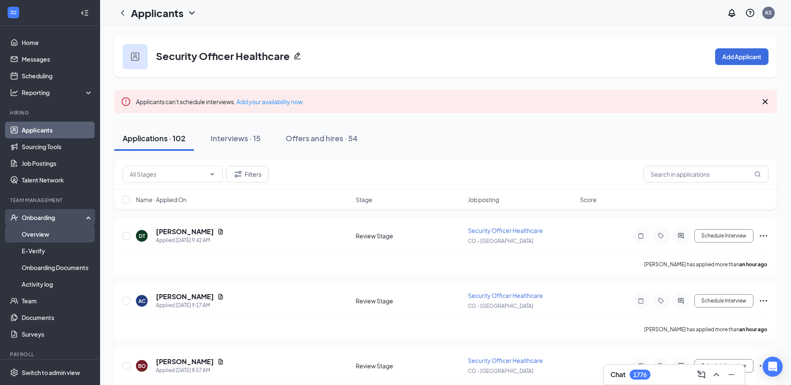
click at [43, 233] on link "Overview" at bounding box center [57, 234] width 71 height 17
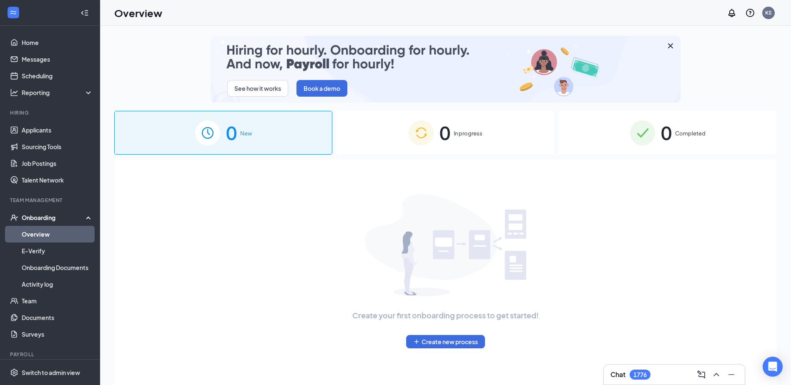
click at [689, 131] on span "Completed" at bounding box center [690, 133] width 30 height 8
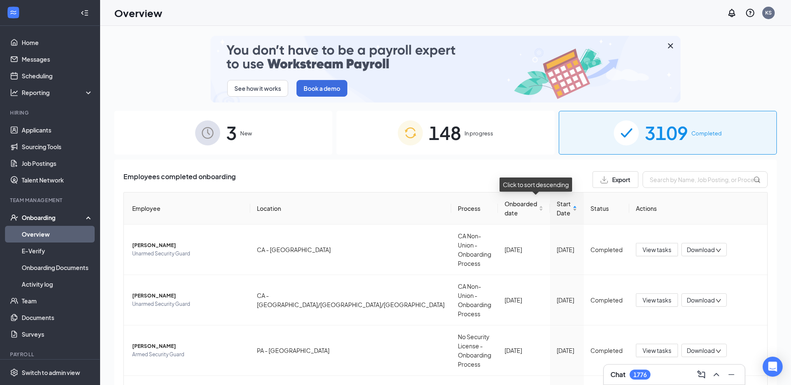
click at [557, 206] on div "Start Date" at bounding box center [567, 208] width 20 height 18
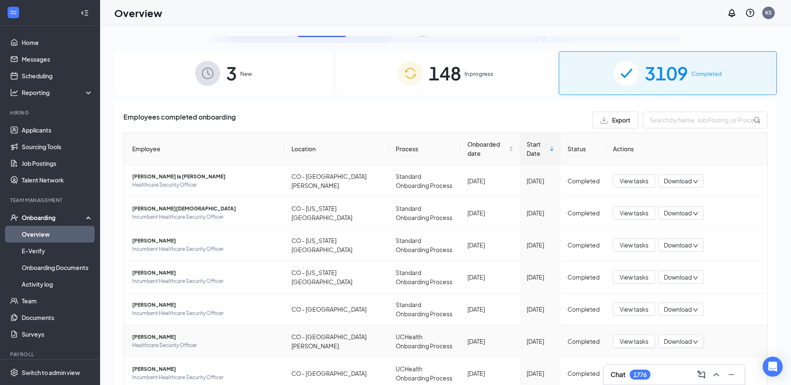
scroll to position [23, 0]
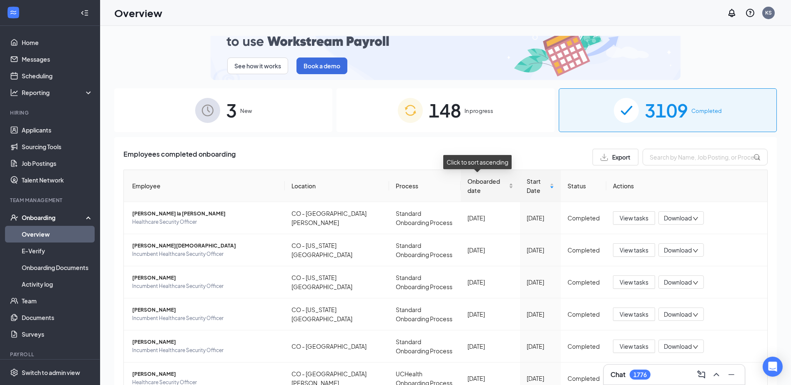
click at [489, 181] on span "Onboarded date" at bounding box center [488, 186] width 40 height 18
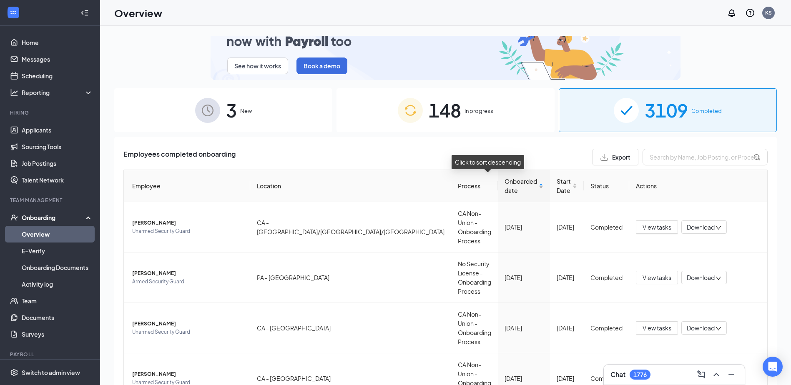
click at [505, 181] on span "Onboarded date" at bounding box center [521, 186] width 33 height 18
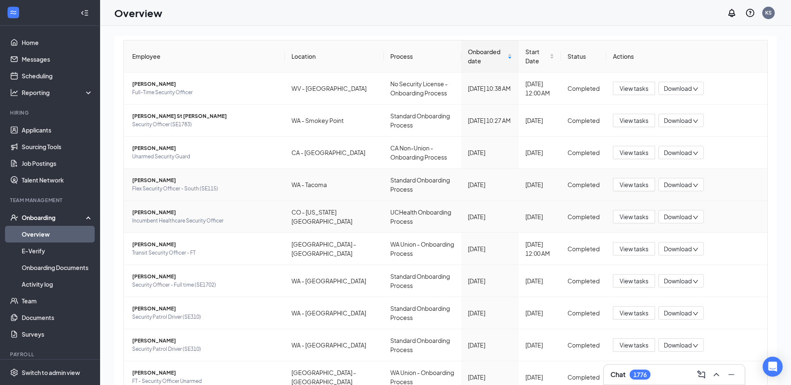
scroll to position [167, 0]
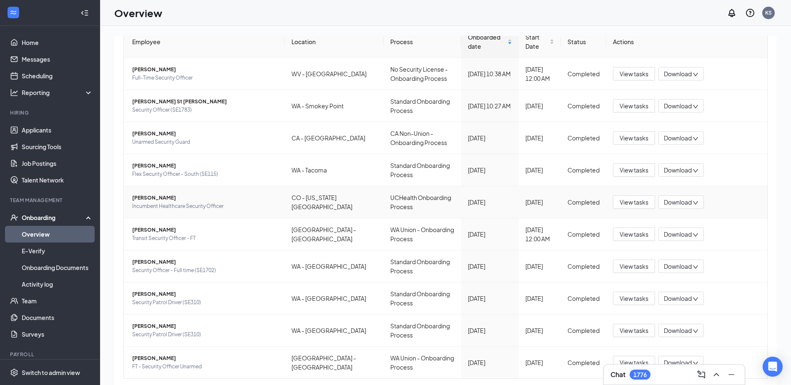
click at [154, 194] on span "Eldridge F White" at bounding box center [205, 198] width 146 height 8
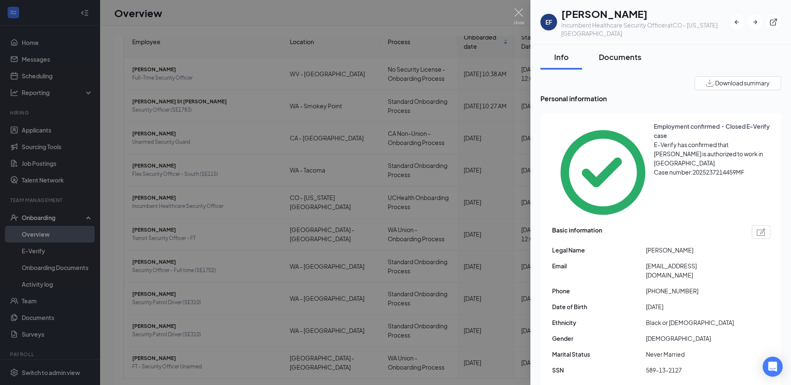
click at [629, 55] on div "Documents" at bounding box center [620, 57] width 43 height 10
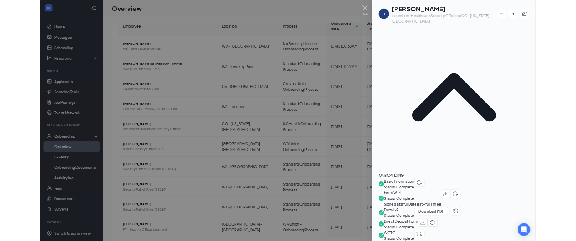
scroll to position [42, 0]
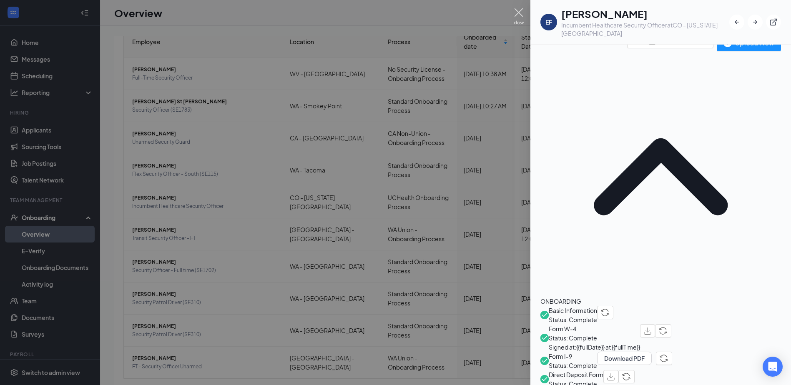
click at [519, 10] on img at bounding box center [519, 16] width 10 height 16
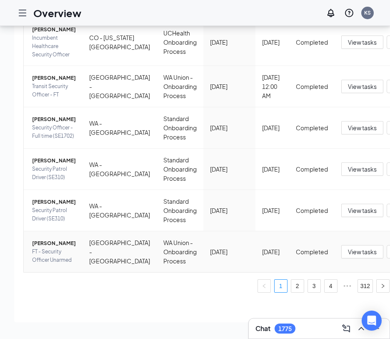
scroll to position [50, 0]
click at [292, 284] on link "2" at bounding box center [298, 285] width 13 height 13
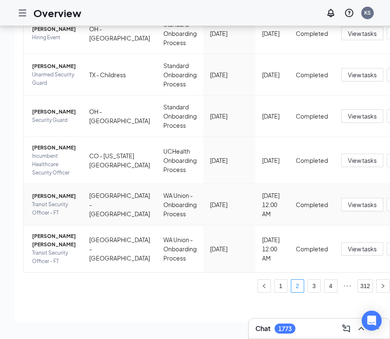
scroll to position [438, 0]
click at [308, 284] on link "3" at bounding box center [314, 285] width 13 height 13
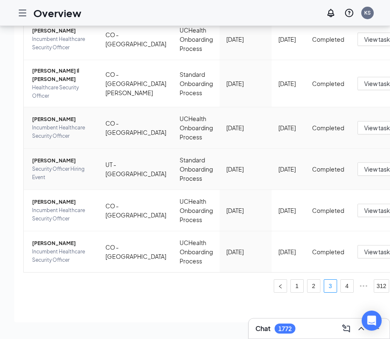
scroll to position [500, 0]
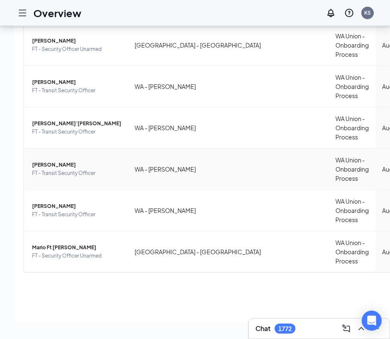
scroll to position [493, 0]
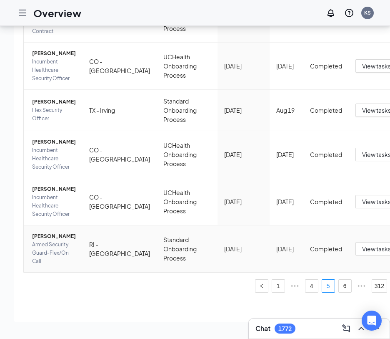
scroll to position [532, 0]
click at [391, 280] on button "button" at bounding box center [397, 285] width 13 height 13
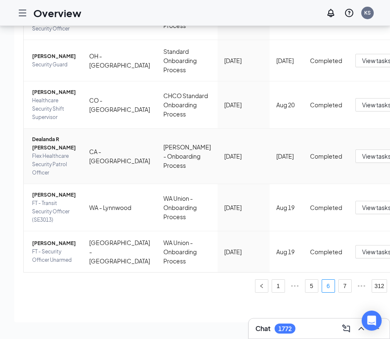
scroll to position [511, 0]
click at [391, 284] on button "button" at bounding box center [397, 285] width 13 height 13
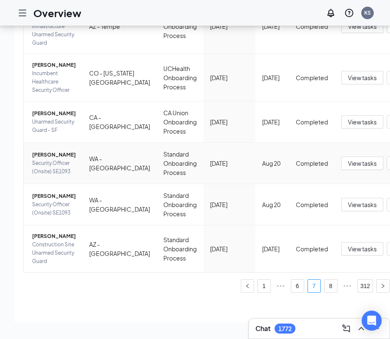
scroll to position [502, 0]
click at [381, 283] on icon "right" at bounding box center [383, 285] width 5 height 5
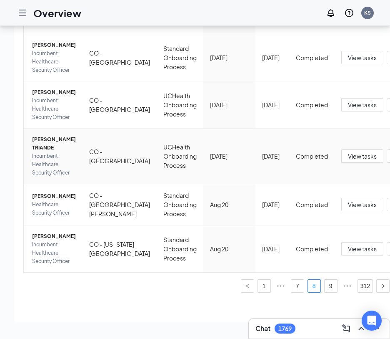
scroll to position [527, 0]
click at [381, 283] on icon "right" at bounding box center [383, 285] width 5 height 5
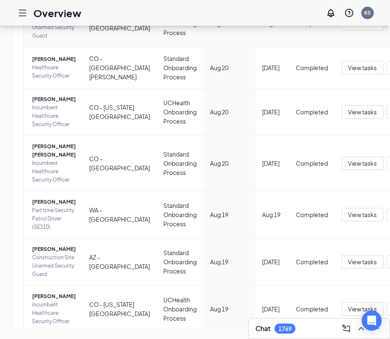
scroll to position [346, 0]
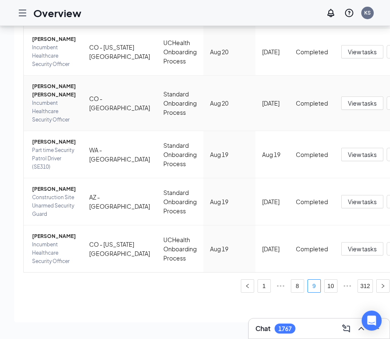
scroll to position [513, 0]
click at [377, 279] on button "button" at bounding box center [383, 285] width 13 height 13
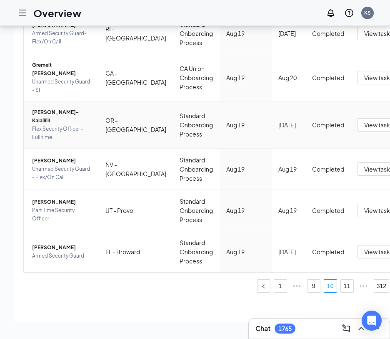
scroll to position [510, 0]
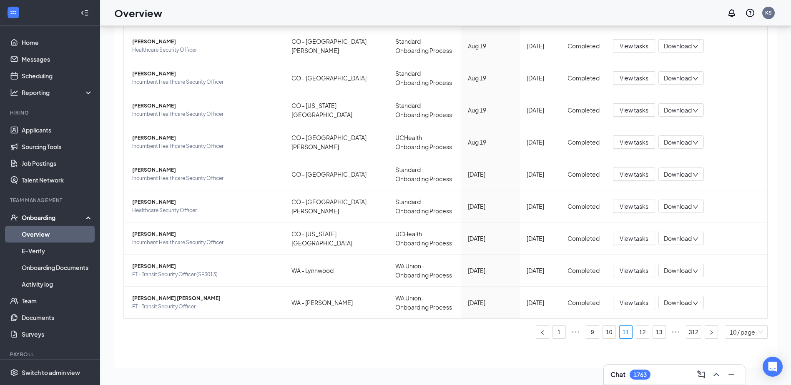
scroll to position [189, 0]
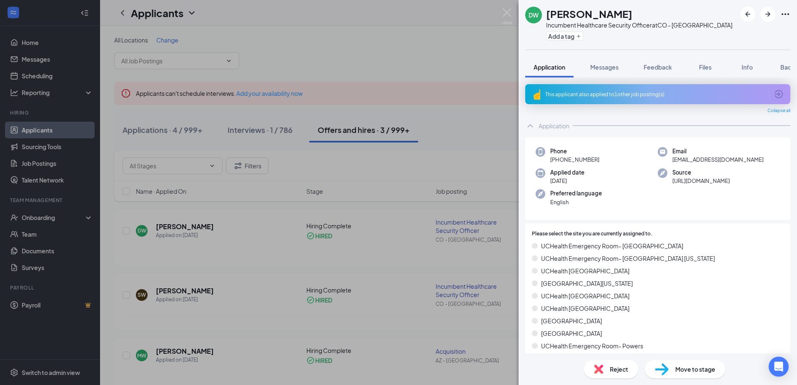
scroll to position [352, 0]
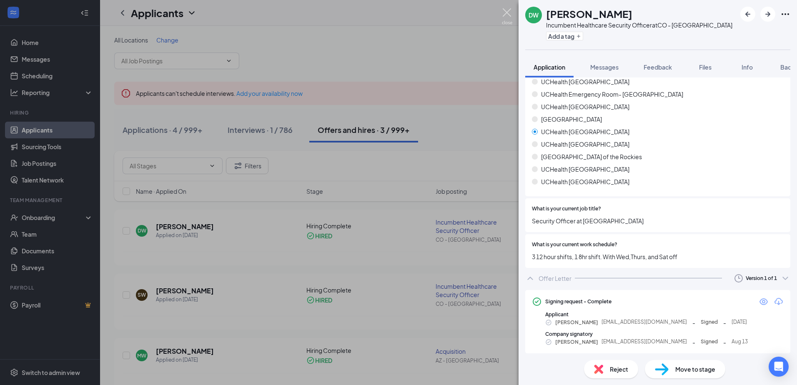
click at [506, 12] on img at bounding box center [507, 16] width 10 height 16
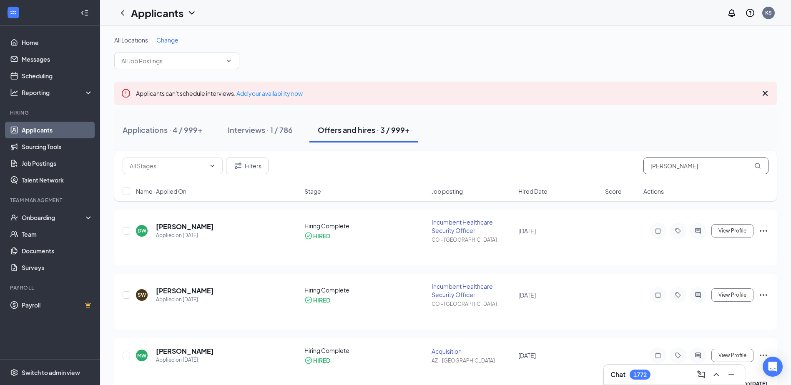
drag, startPoint x: 677, startPoint y: 162, endPoint x: 604, endPoint y: 175, distance: 74.5
click at [604, 175] on div "Filters Wiggin" at bounding box center [445, 166] width 663 height 30
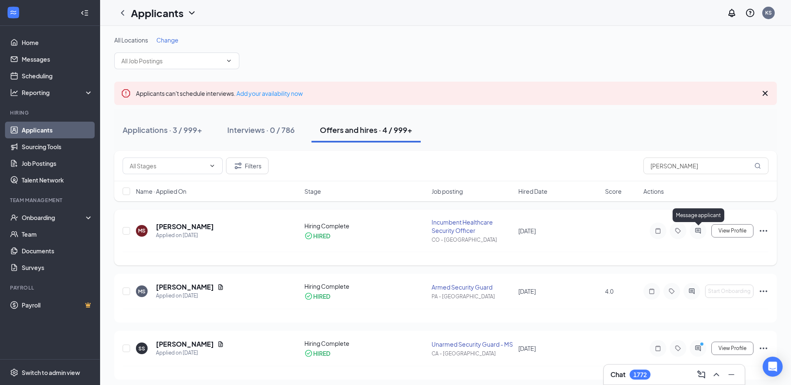
click at [696, 228] on icon "ActiveChat" at bounding box center [698, 231] width 10 height 7
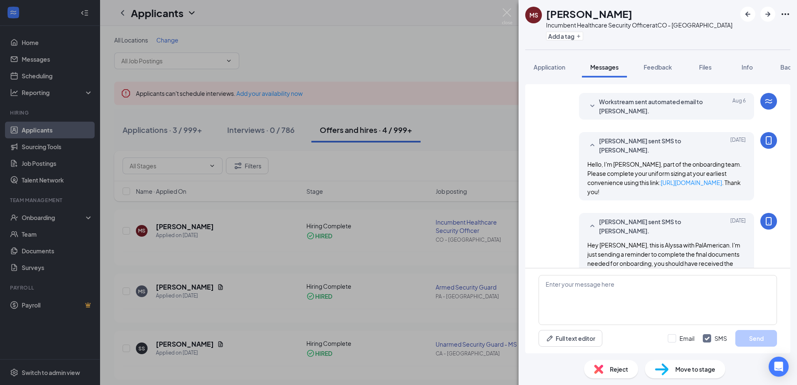
scroll to position [331, 0]
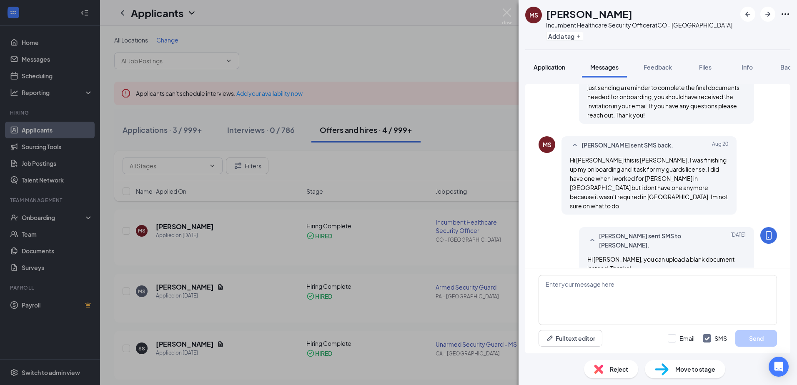
click at [557, 64] on span "Application" at bounding box center [550, 67] width 32 height 8
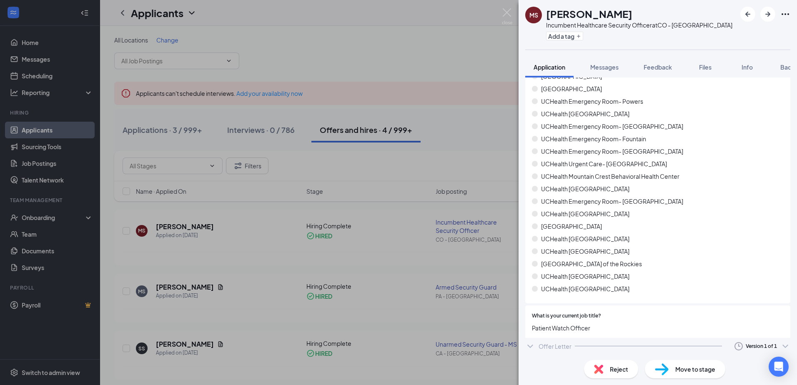
scroll to position [223, 0]
click at [532, 348] on icon "ChevronDown" at bounding box center [530, 348] width 5 height 3
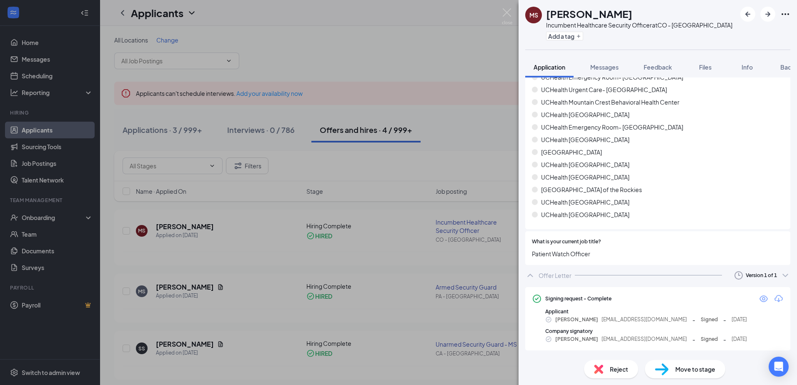
scroll to position [296, 0]
click at [775, 295] on icon "Download" at bounding box center [779, 298] width 8 height 7
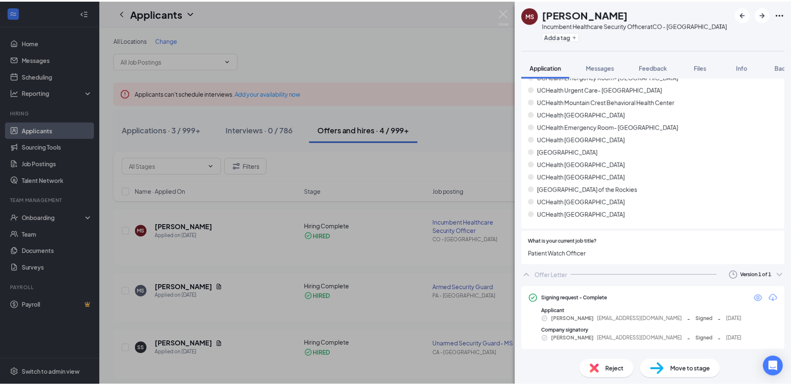
scroll to position [293, 0]
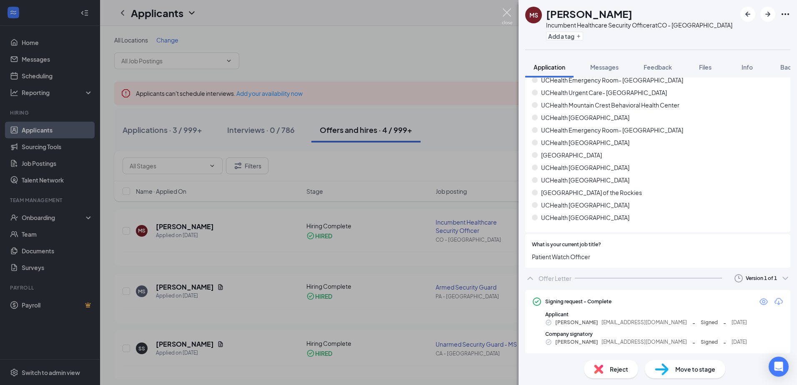
click at [505, 14] on img at bounding box center [507, 16] width 10 height 16
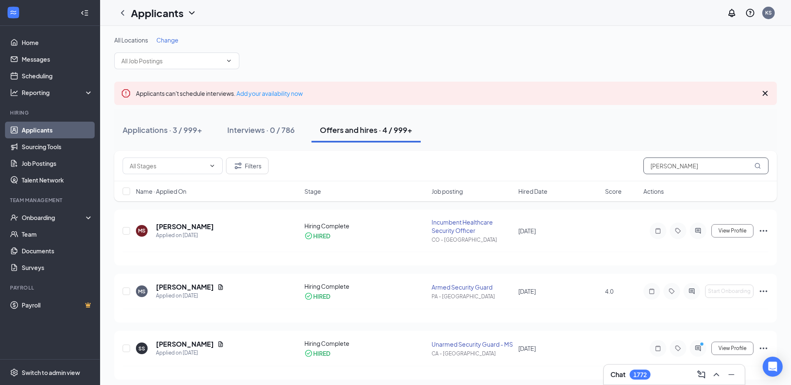
drag, startPoint x: 642, startPoint y: 166, endPoint x: 573, endPoint y: 168, distance: 69.7
click at [578, 166] on div "Filters Stevenson" at bounding box center [446, 166] width 646 height 17
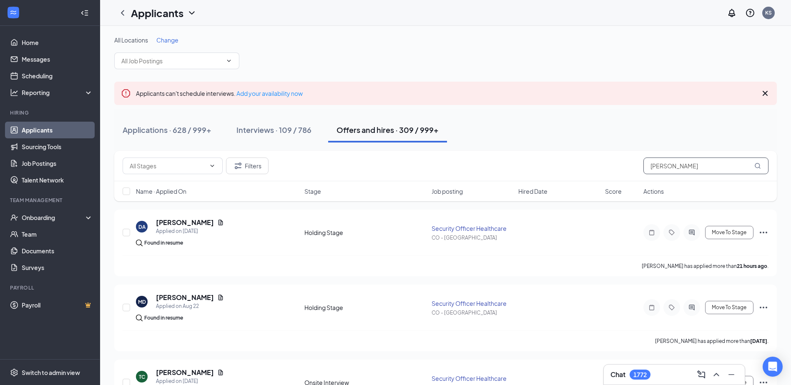
click at [671, 166] on input "[PERSON_NAME]" at bounding box center [706, 166] width 125 height 17
type input "[PERSON_NAME]"
click at [48, 217] on div "Onboarding" at bounding box center [54, 218] width 64 height 8
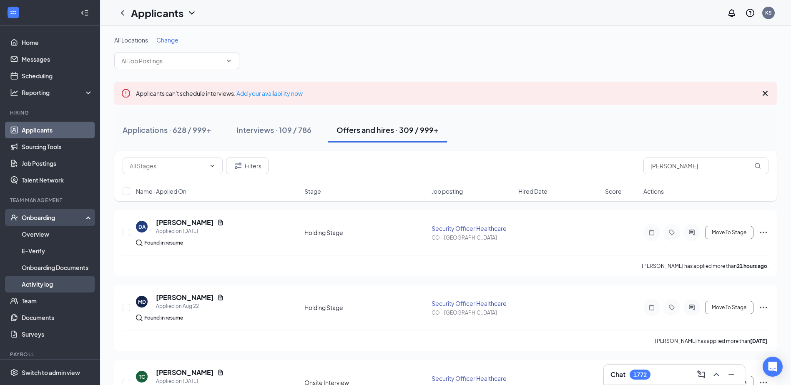
click at [40, 289] on link "Activity log" at bounding box center [57, 284] width 71 height 17
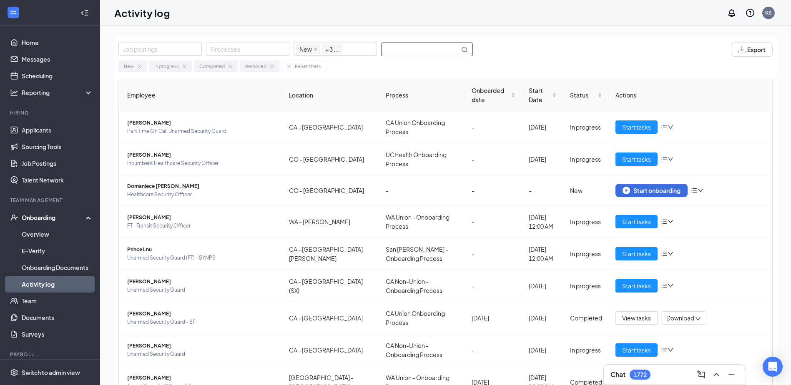
click at [410, 48] on input "text" at bounding box center [421, 49] width 78 height 13
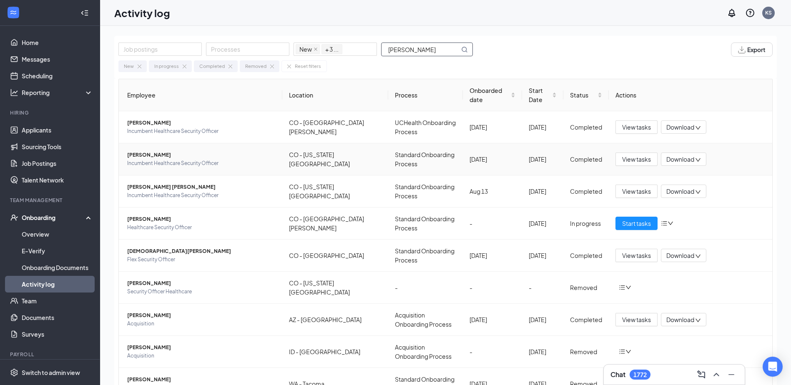
type input "[PERSON_NAME]"
click at [170, 157] on span "[PERSON_NAME]" at bounding box center [201, 155] width 148 height 8
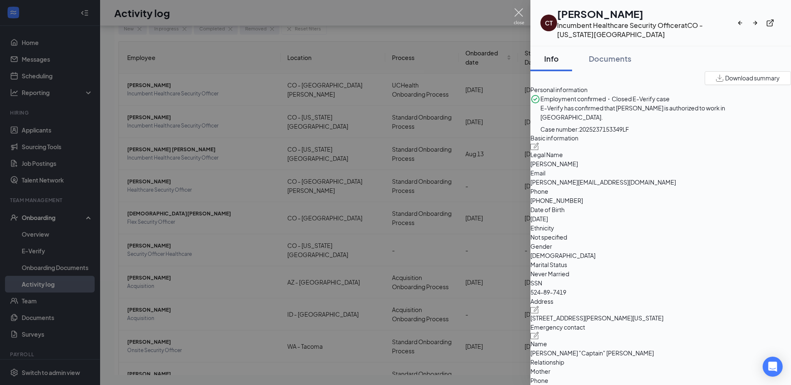
click at [518, 10] on img at bounding box center [519, 16] width 10 height 16
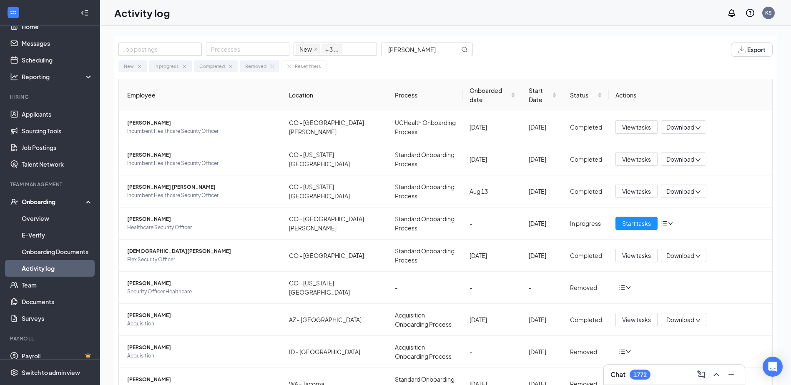
scroll to position [24, 0]
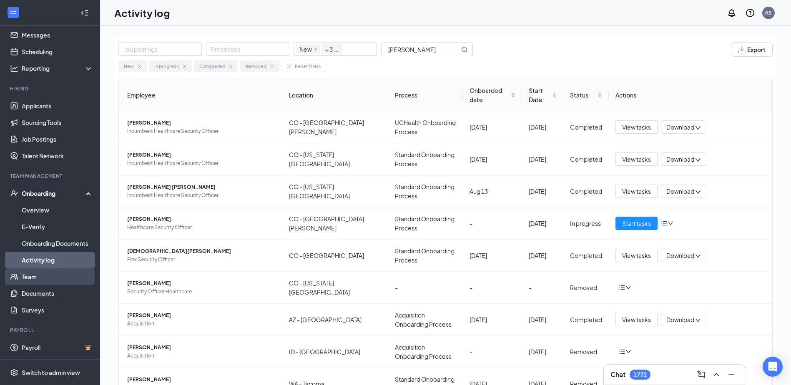
click at [24, 275] on link "Team" at bounding box center [57, 277] width 71 height 17
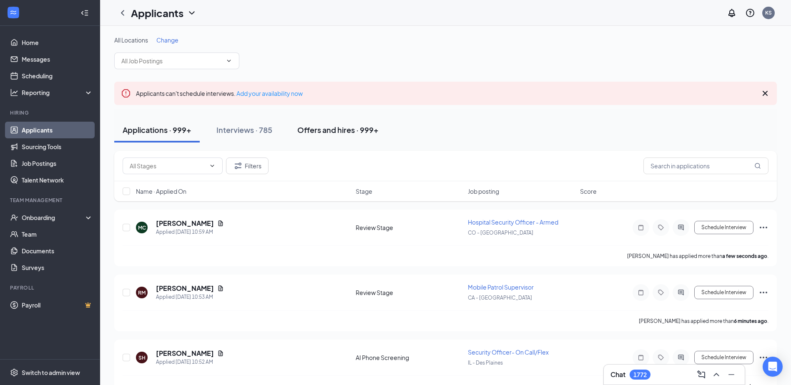
click at [358, 128] on div "Offers and hires · 999+" at bounding box center [337, 130] width 81 height 10
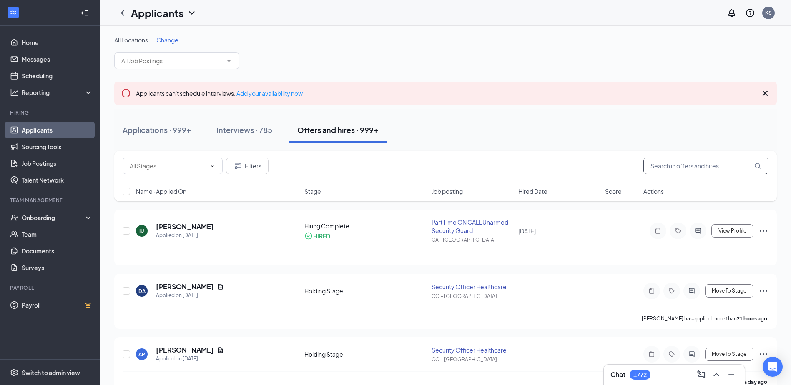
click at [683, 163] on input "text" at bounding box center [706, 166] width 125 height 17
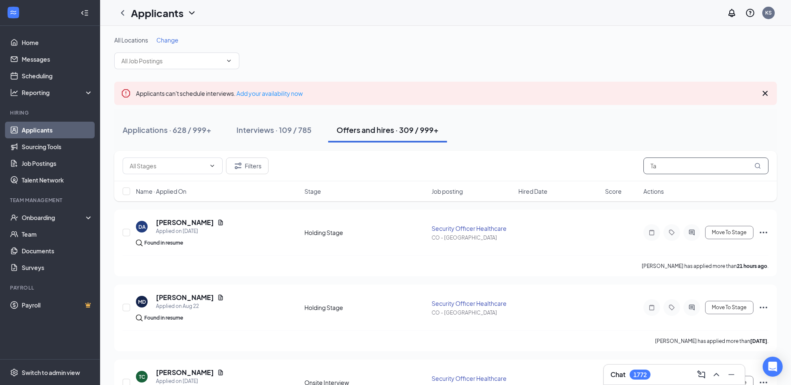
type input "T"
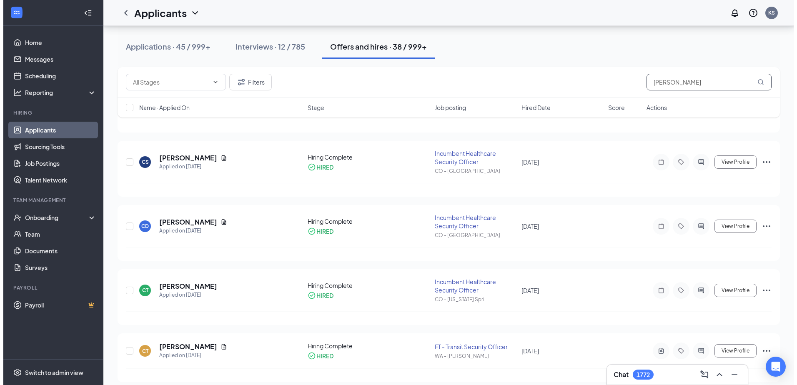
scroll to position [209, 0]
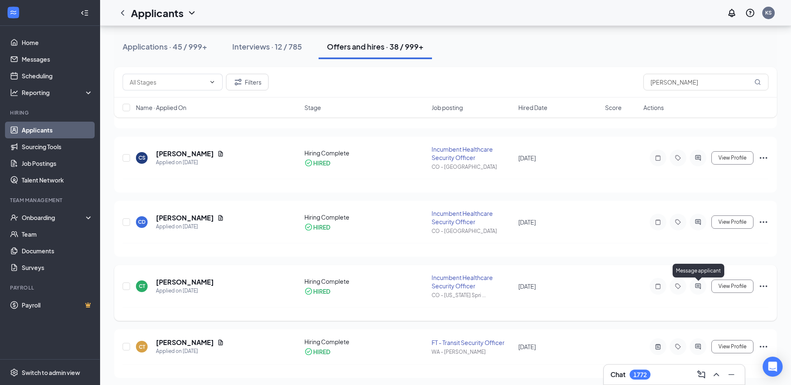
click at [702, 287] on icon "ActiveChat" at bounding box center [698, 286] width 10 height 7
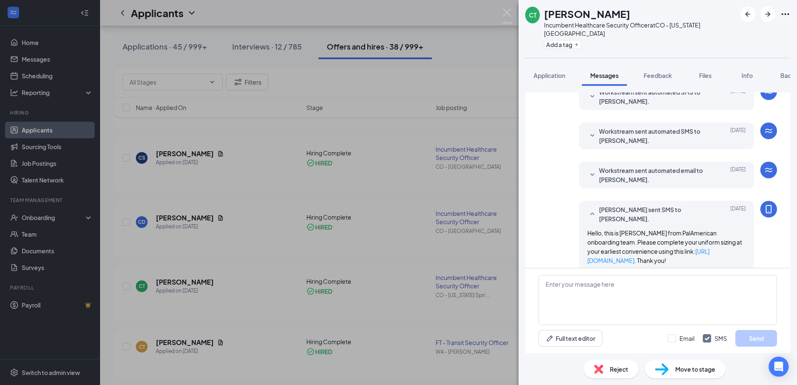
scroll to position [207, 0]
click at [555, 72] on span "Application" at bounding box center [550, 76] width 32 height 8
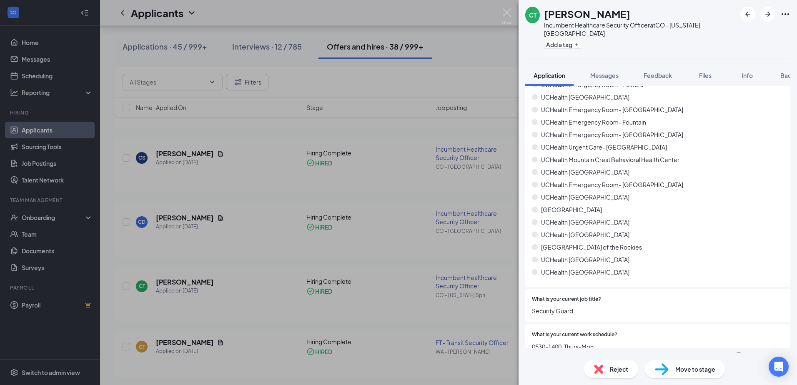
scroll to position [258, 0]
click at [532, 361] on icon "ChevronDown" at bounding box center [531, 366] width 10 height 10
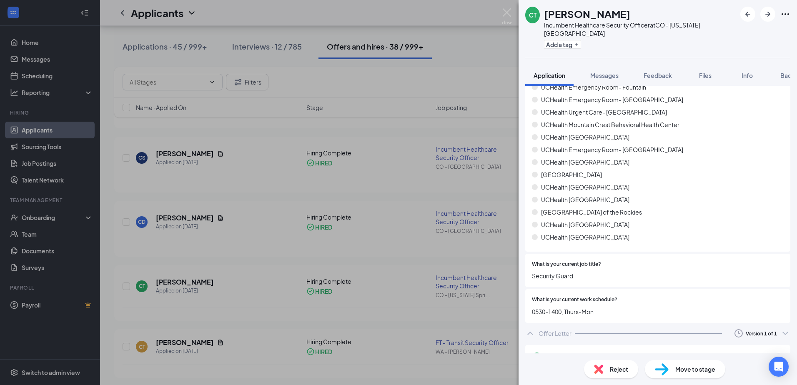
scroll to position [332, 0]
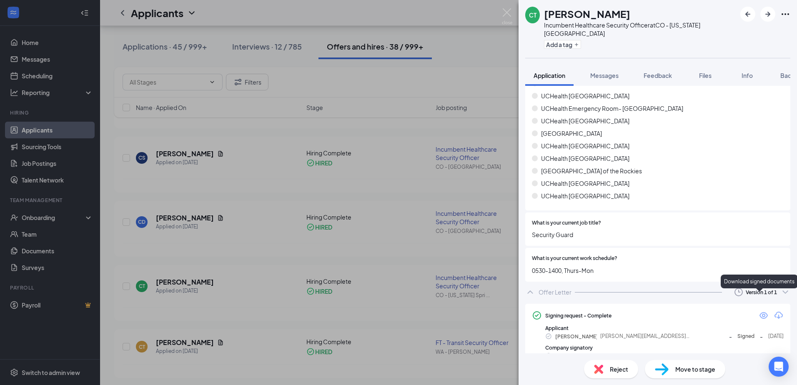
click at [776, 311] on icon "Download" at bounding box center [779, 316] width 10 height 10
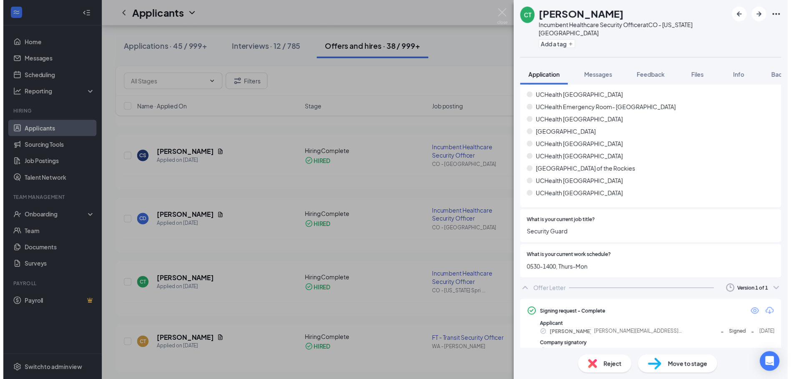
scroll to position [329, 0]
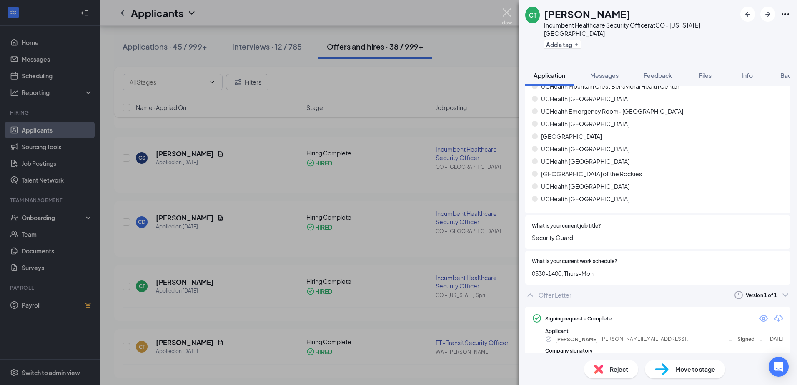
click at [506, 10] on img at bounding box center [507, 16] width 10 height 16
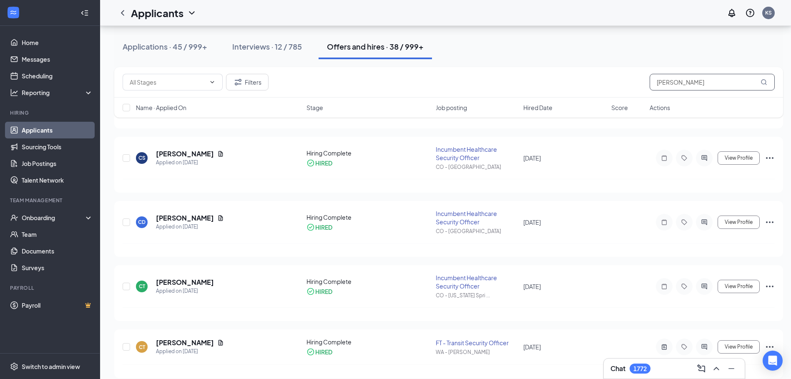
drag, startPoint x: 695, startPoint y: 83, endPoint x: 571, endPoint y: 109, distance: 126.6
click at [588, 96] on div "Filters [PERSON_NAME]" at bounding box center [448, 82] width 669 height 30
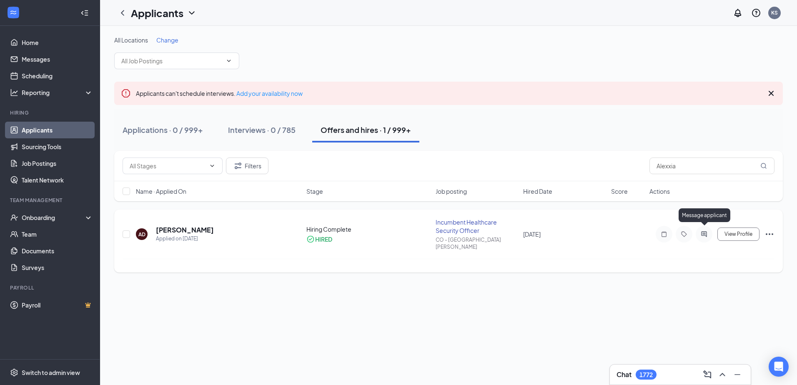
click at [705, 232] on icon "ActiveChat" at bounding box center [704, 234] width 10 height 7
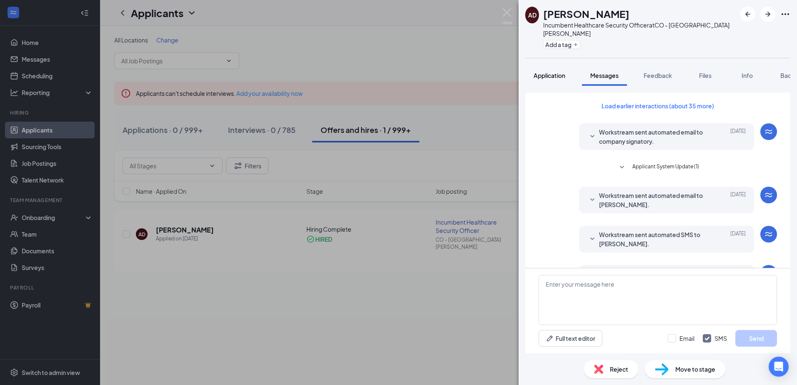
scroll to position [176, 0]
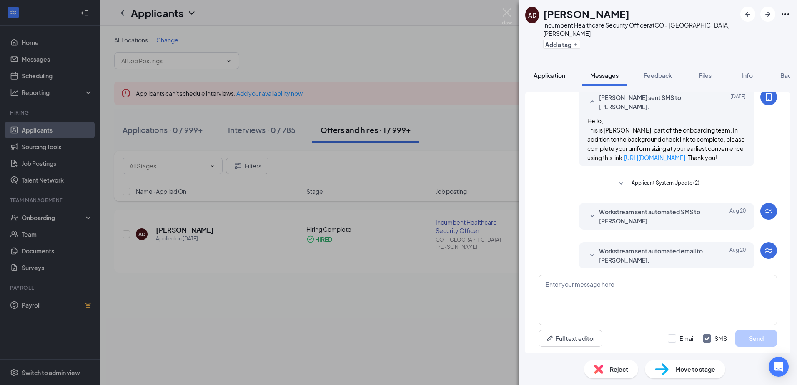
click at [553, 72] on span "Application" at bounding box center [550, 76] width 32 height 8
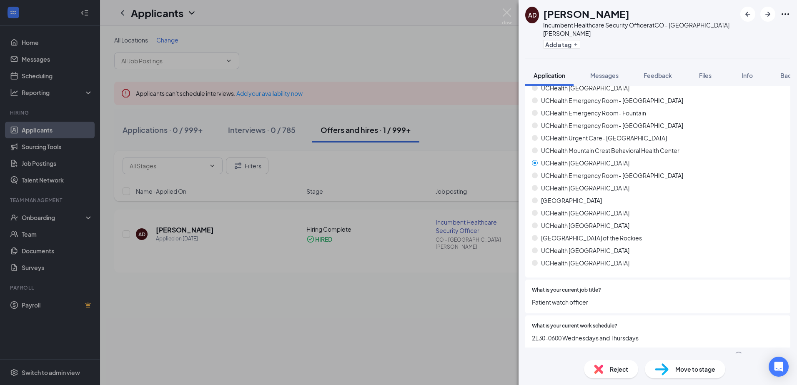
scroll to position [258, 0]
click at [756, 350] on div "Offer Letter Version 1 of 2" at bounding box center [658, 358] width 265 height 17
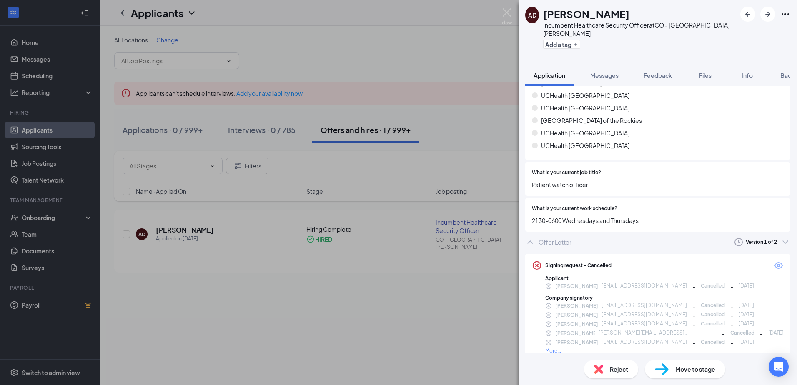
scroll to position [375, 0]
click at [758, 237] on div "Version 1 of 2" at bounding box center [761, 240] width 31 height 7
click at [754, 264] on li "Sent: [DATE] 10:47 AM" at bounding box center [734, 270] width 100 height 18
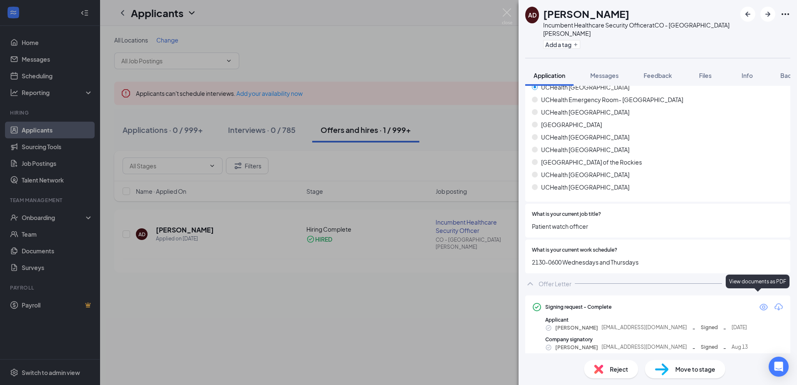
scroll to position [332, 0]
click at [775, 302] on icon "Download" at bounding box center [779, 307] width 10 height 10
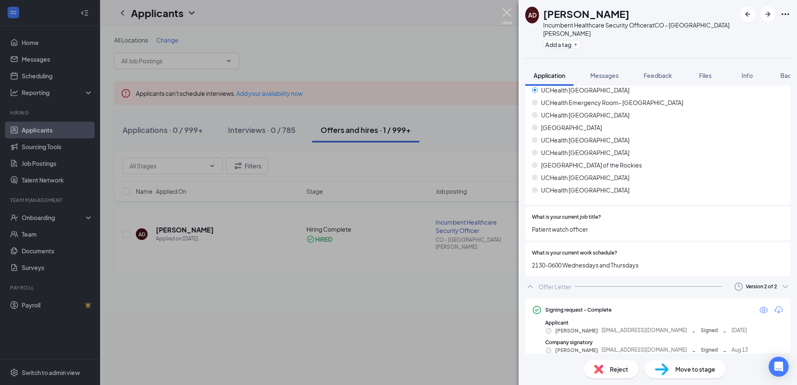
drag, startPoint x: 509, startPoint y: 13, endPoint x: 327, endPoint y: 5, distance: 182.4
click at [509, 13] on img at bounding box center [507, 16] width 10 height 16
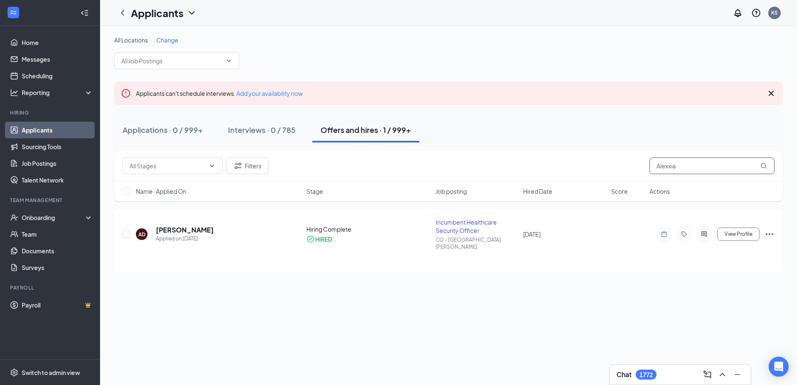
drag, startPoint x: 709, startPoint y: 168, endPoint x: 568, endPoint y: 167, distance: 141.0
click at [586, 167] on div "Filters [PERSON_NAME]" at bounding box center [449, 166] width 652 height 17
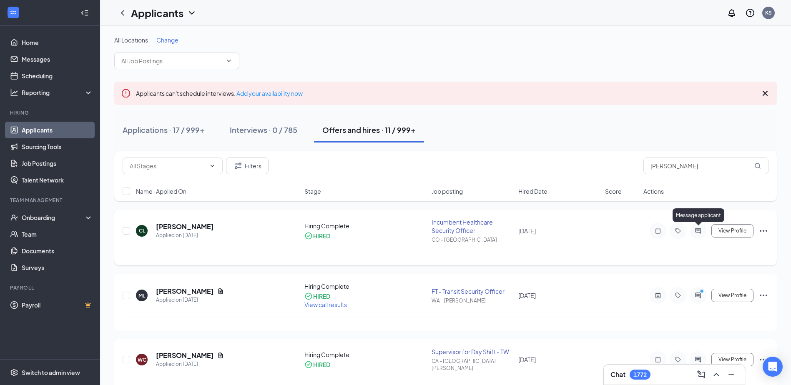
click at [701, 229] on icon "ActiveChat" at bounding box center [697, 230] width 5 height 5
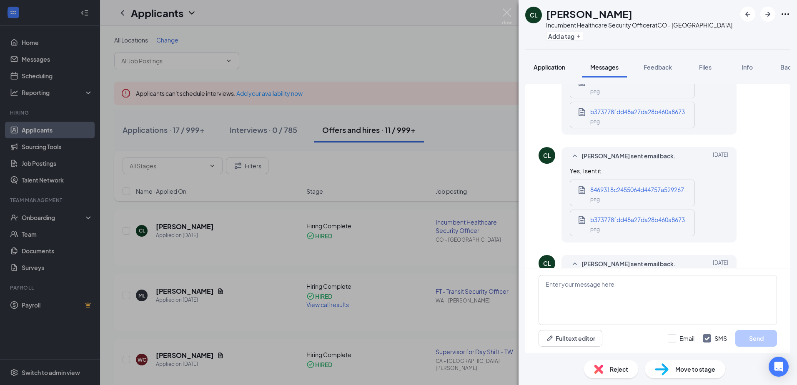
scroll to position [714, 0]
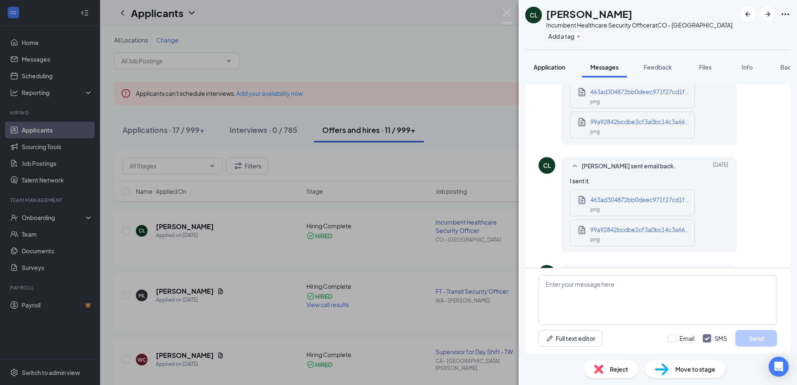
click at [559, 68] on span "Application" at bounding box center [550, 67] width 32 height 8
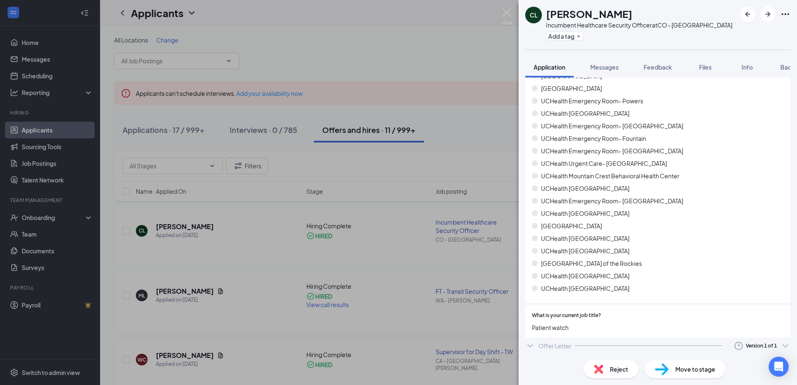
scroll to position [246, 0]
click at [532, 347] on icon "ChevronDown" at bounding box center [531, 349] width 10 height 10
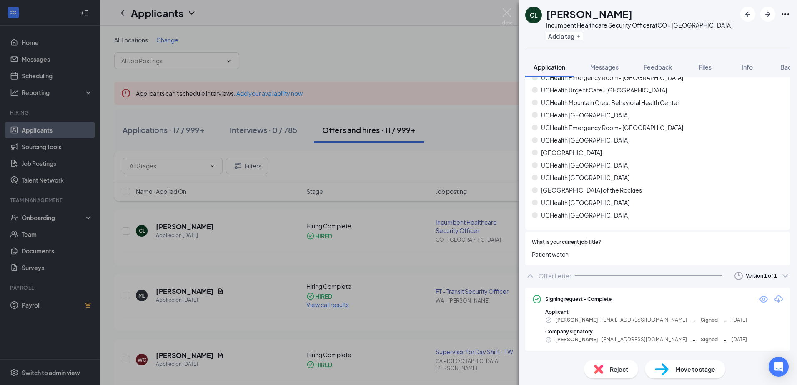
scroll to position [319, 0]
click at [777, 300] on icon "Download" at bounding box center [779, 299] width 10 height 10
click at [510, 12] on img at bounding box center [507, 16] width 10 height 16
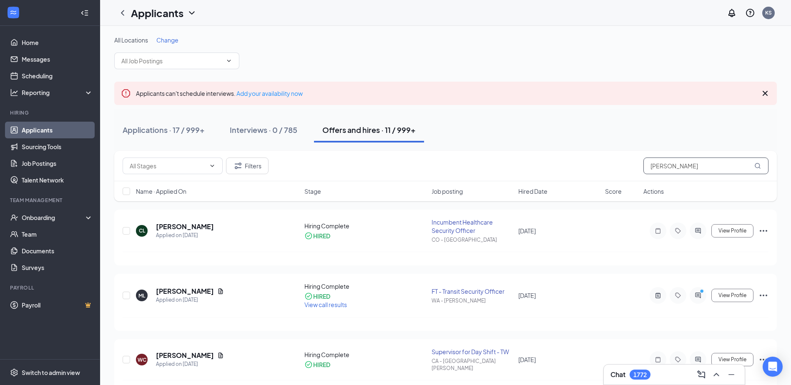
drag, startPoint x: 650, startPoint y: 168, endPoint x: 609, endPoint y: 169, distance: 41.3
click at [616, 168] on div "Filters [PERSON_NAME]" at bounding box center [446, 166] width 646 height 17
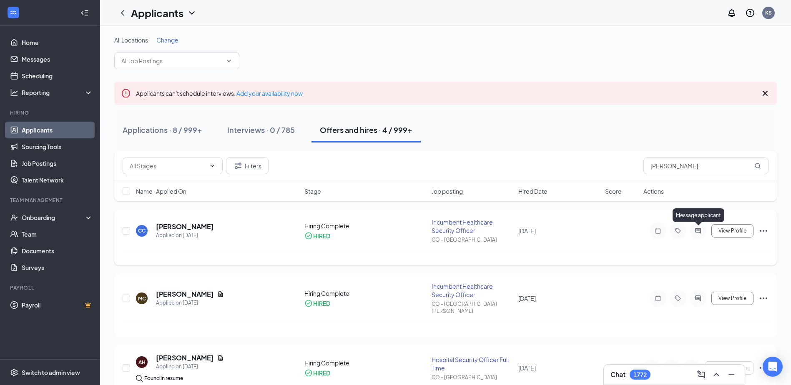
click at [699, 231] on icon "ActiveChat" at bounding box center [697, 230] width 5 height 5
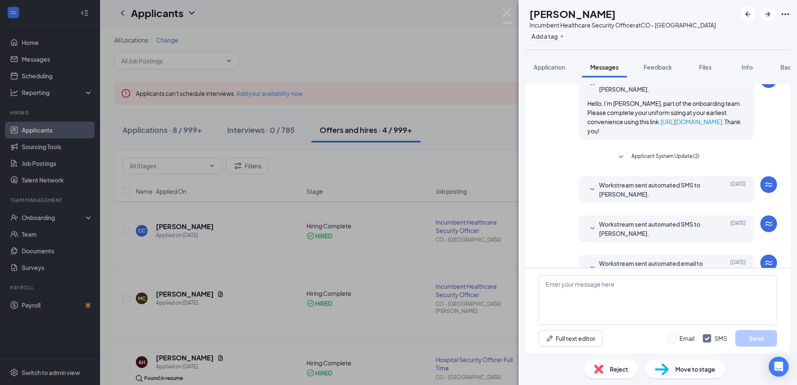
scroll to position [258, 0]
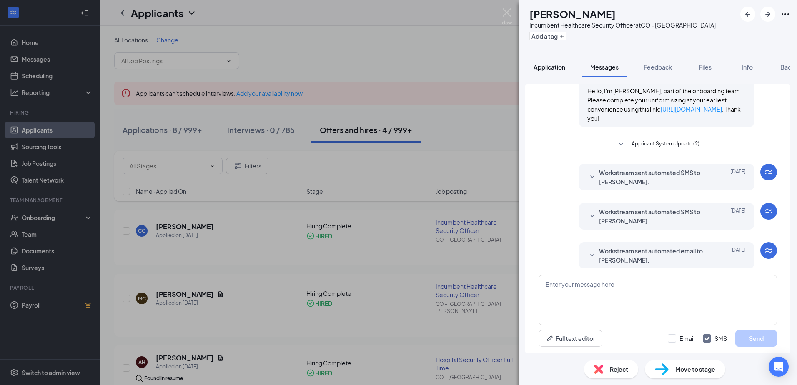
click at [551, 66] on span "Application" at bounding box center [550, 67] width 32 height 8
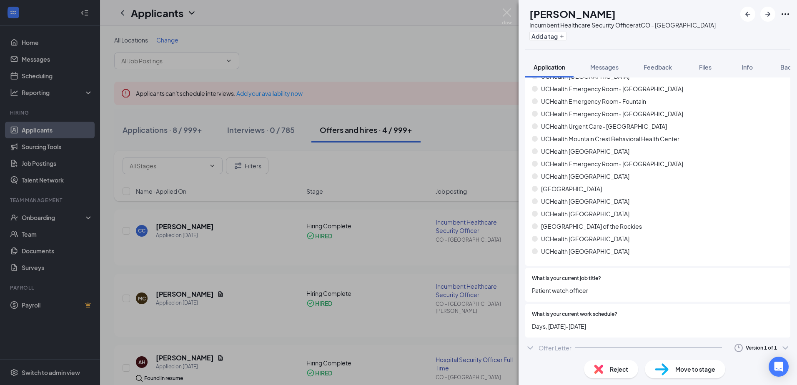
scroll to position [285, 0]
click at [528, 344] on icon "ChevronDown" at bounding box center [530, 345] width 5 height 3
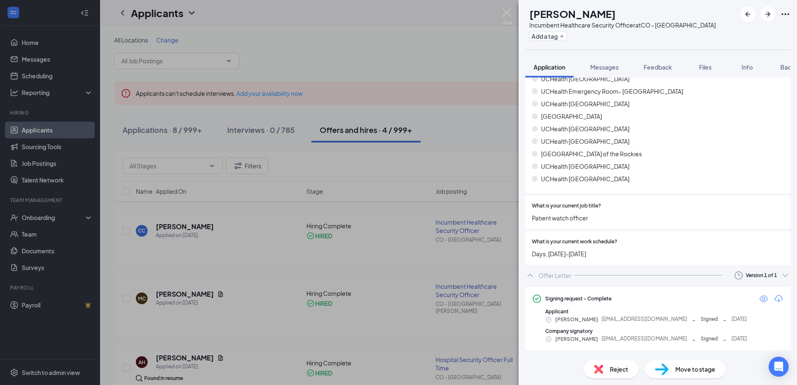
scroll to position [355, 0]
click at [775, 297] on icon "Download" at bounding box center [779, 298] width 8 height 7
click at [507, 12] on img at bounding box center [507, 16] width 10 height 16
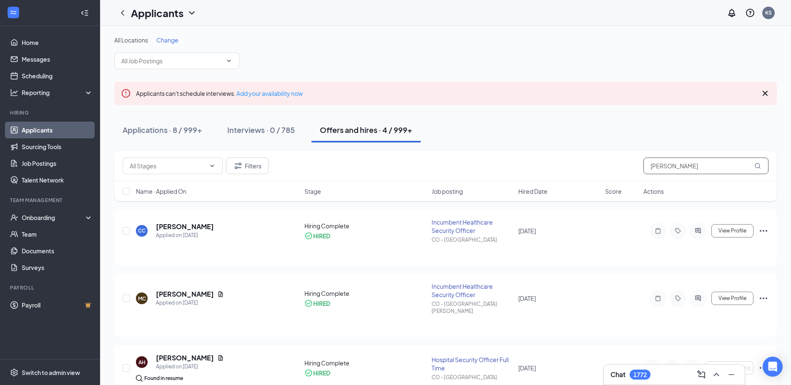
drag, startPoint x: 682, startPoint y: 165, endPoint x: 587, endPoint y: 170, distance: 95.2
click at [601, 170] on div "Filters [PERSON_NAME]" at bounding box center [446, 166] width 646 height 17
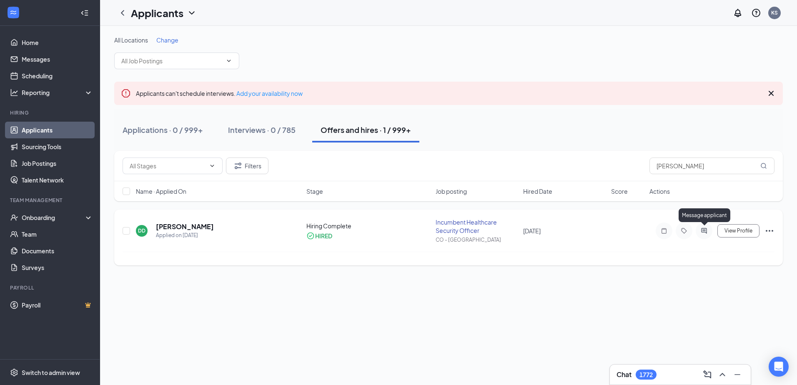
click at [703, 230] on icon "ActiveChat" at bounding box center [704, 231] width 10 height 7
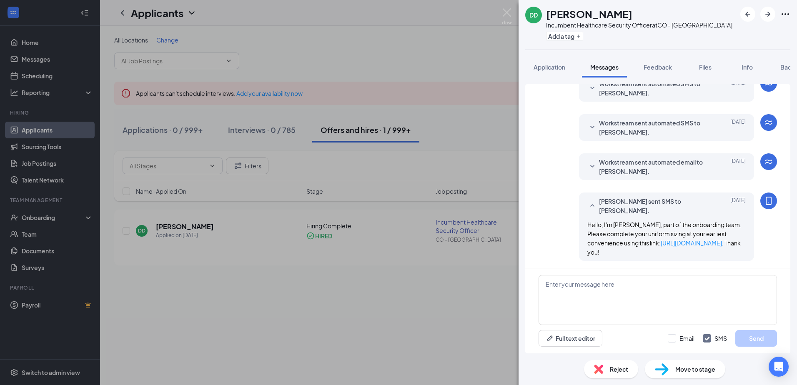
scroll to position [207, 0]
click at [552, 66] on span "Application" at bounding box center [550, 67] width 32 height 8
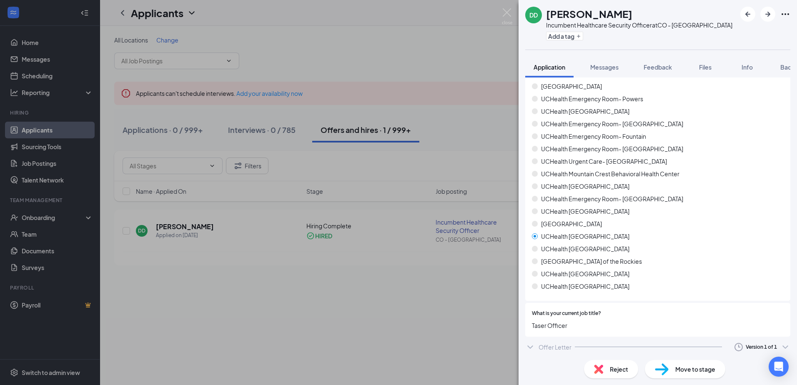
scroll to position [226, 0]
click at [528, 344] on icon "ChevronDown" at bounding box center [531, 345] width 10 height 10
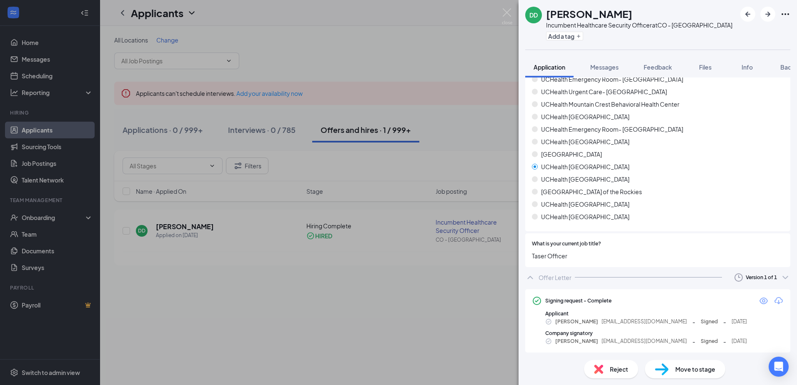
scroll to position [296, 0]
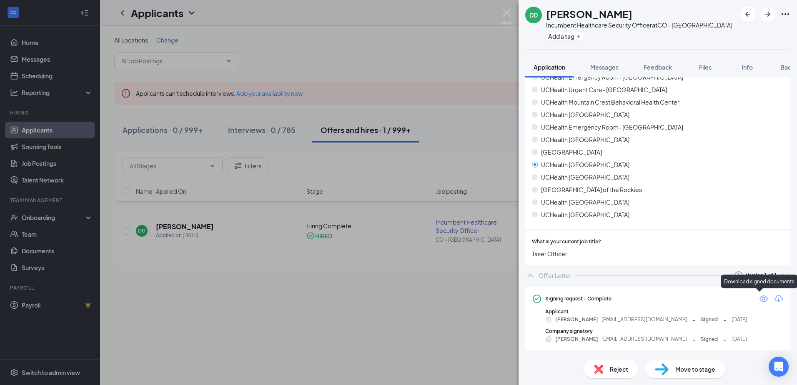
click at [774, 298] on icon "Download" at bounding box center [779, 299] width 10 height 10
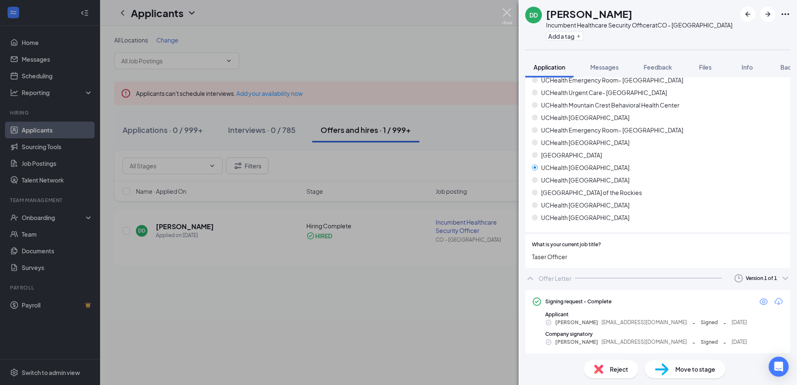
click at [508, 10] on img at bounding box center [507, 16] width 10 height 16
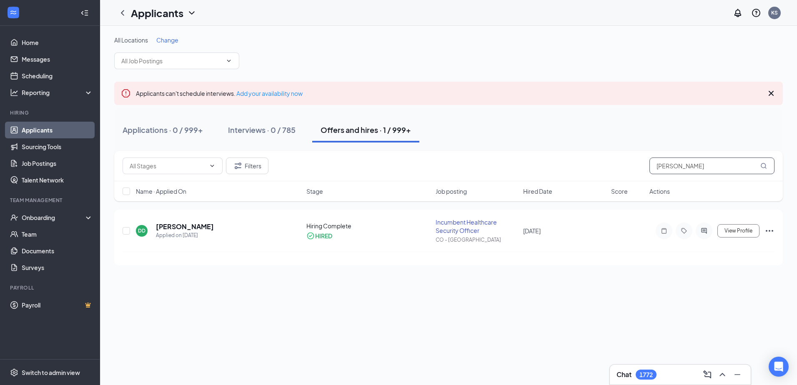
drag, startPoint x: 631, startPoint y: 169, endPoint x: 617, endPoint y: 171, distance: 14.2
click at [617, 171] on div "Filters [PERSON_NAME]" at bounding box center [449, 166] width 652 height 17
click at [707, 231] on icon "ActiveChat" at bounding box center [704, 230] width 5 height 5
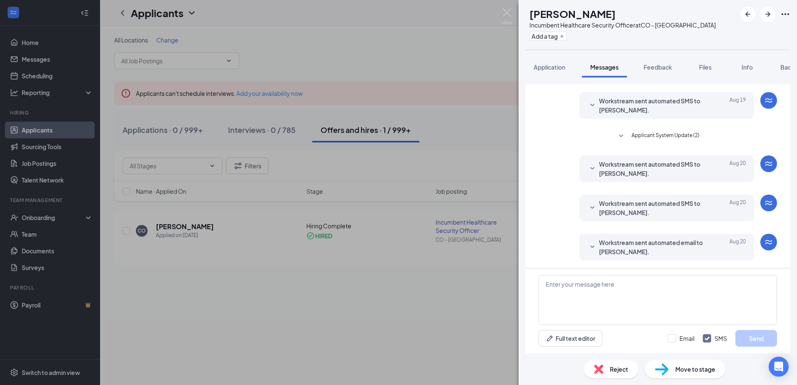
scroll to position [166, 0]
click at [542, 65] on span "Application" at bounding box center [550, 67] width 32 height 8
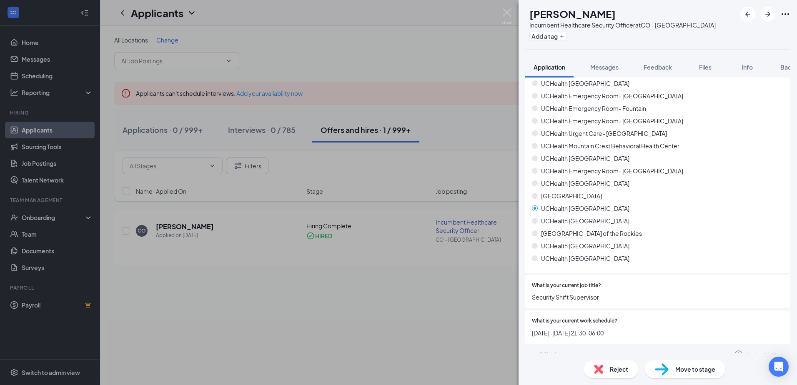
scroll to position [262, 0]
click at [528, 349] on icon "ChevronDown" at bounding box center [531, 354] width 10 height 10
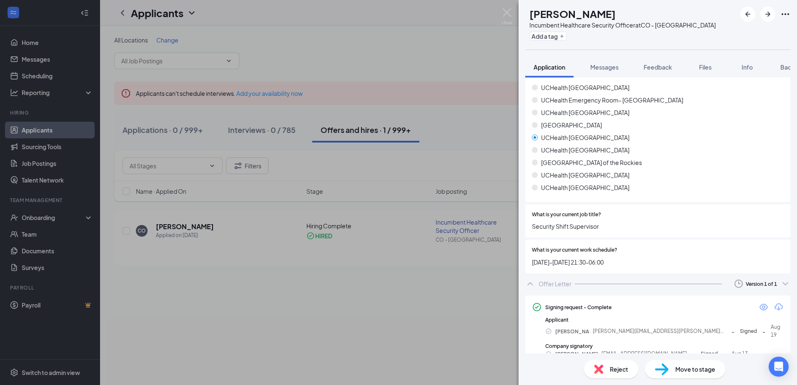
scroll to position [332, 0]
click at [774, 302] on icon "Download" at bounding box center [779, 307] width 10 height 10
click at [506, 8] on div "CO [PERSON_NAME] Incumbent Healthcare Security Officer at CO - Aurora Add a tag…" at bounding box center [398, 192] width 797 height 385
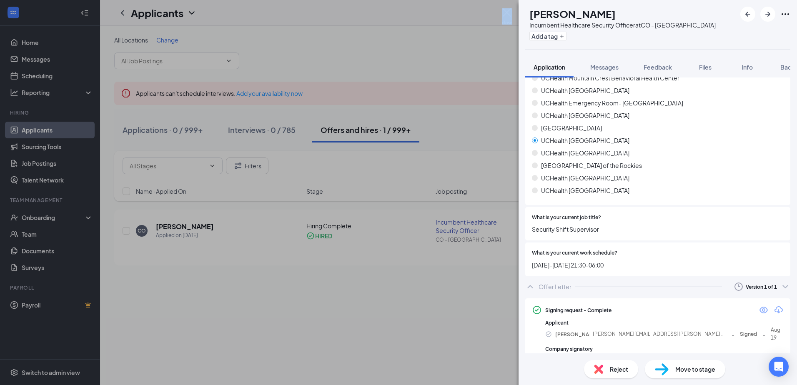
drag, startPoint x: 506, startPoint y: 9, endPoint x: 508, endPoint y: 14, distance: 6.0
click at [508, 14] on img at bounding box center [507, 16] width 10 height 16
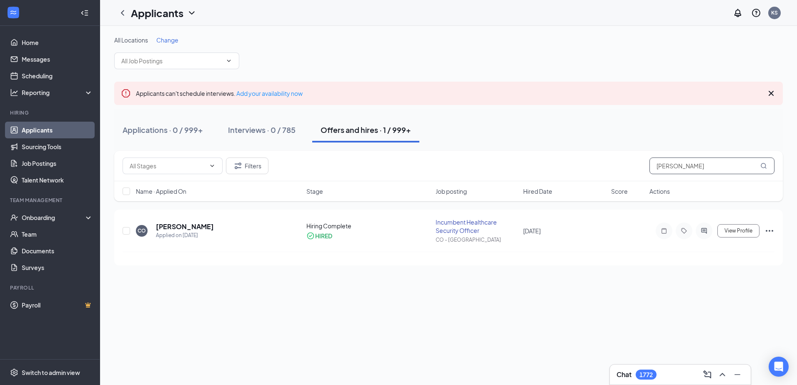
drag, startPoint x: 690, startPoint y: 167, endPoint x: 369, endPoint y: 205, distance: 323.4
click at [532, 180] on div "Filters [PERSON_NAME]" at bounding box center [448, 166] width 669 height 30
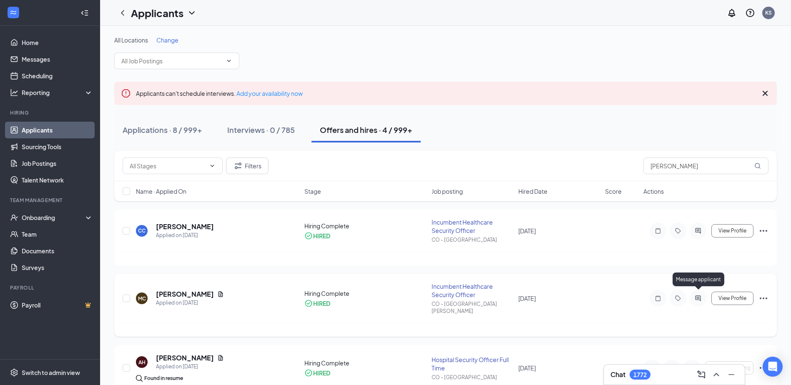
click at [699, 295] on icon "ActiveChat" at bounding box center [698, 298] width 10 height 7
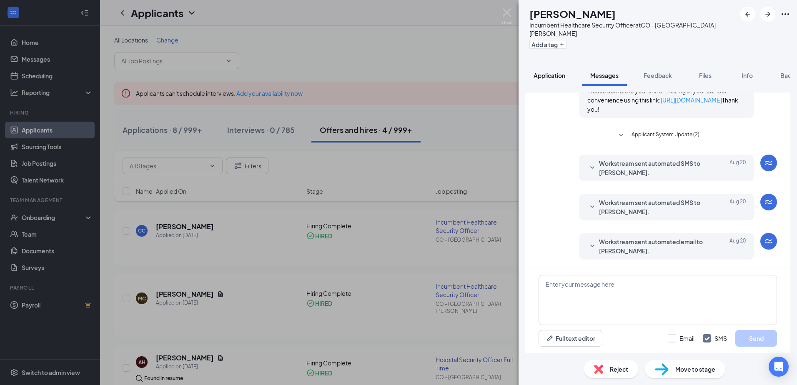
scroll to position [216, 0]
click at [553, 72] on span "Application" at bounding box center [550, 76] width 32 height 8
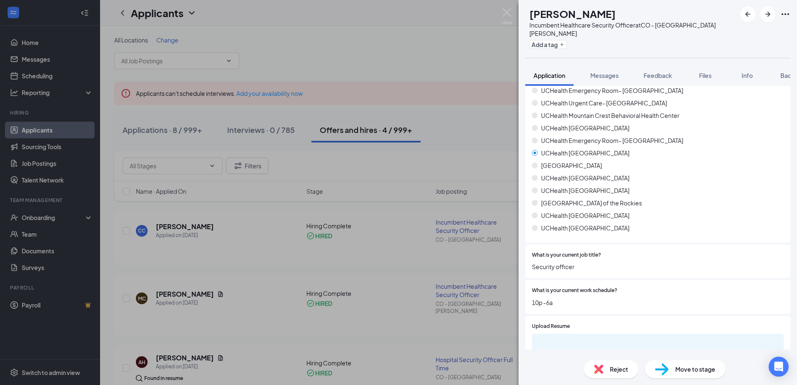
scroll to position [304, 0]
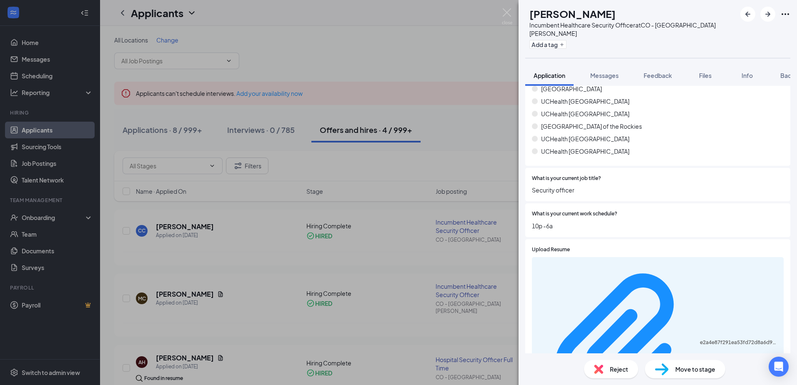
scroll to position [377, 0]
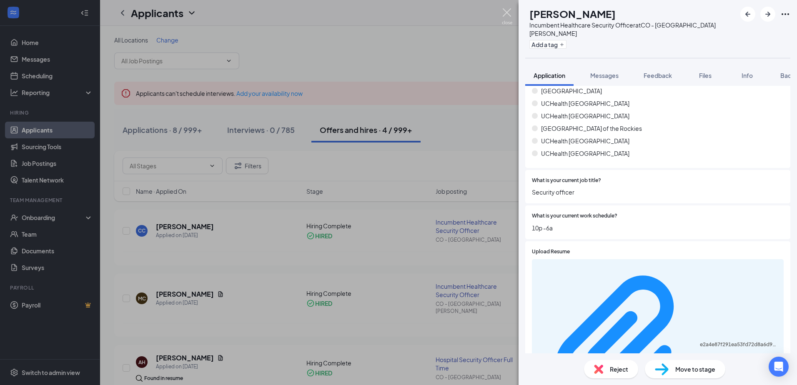
click at [508, 12] on img at bounding box center [507, 16] width 10 height 16
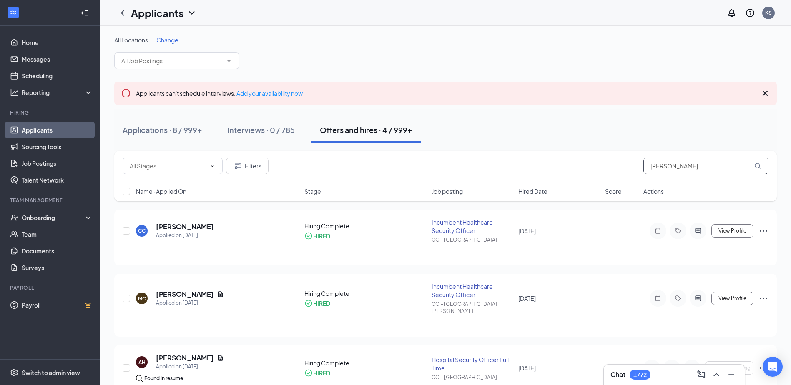
drag, startPoint x: 692, startPoint y: 168, endPoint x: 552, endPoint y: 190, distance: 141.3
click at [601, 173] on div "Filters [PERSON_NAME]" at bounding box center [446, 166] width 646 height 17
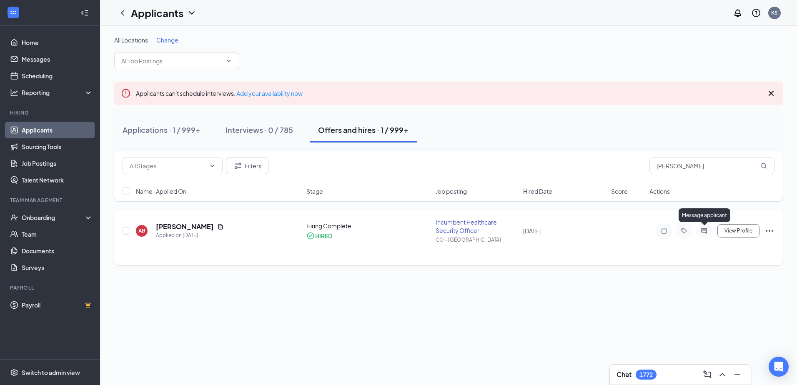
click at [708, 228] on icon "ActiveChat" at bounding box center [704, 231] width 10 height 7
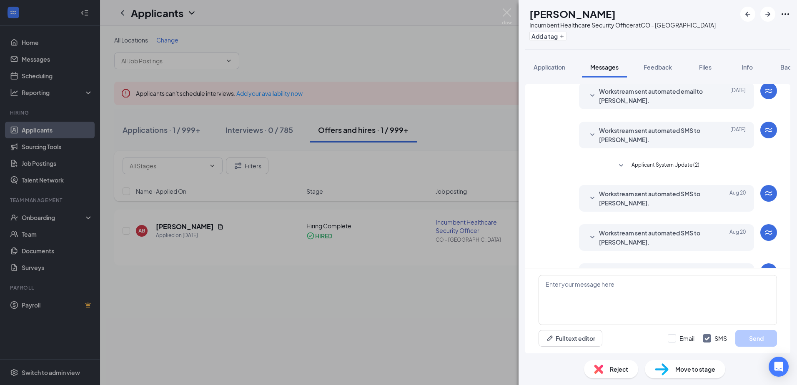
scroll to position [166, 0]
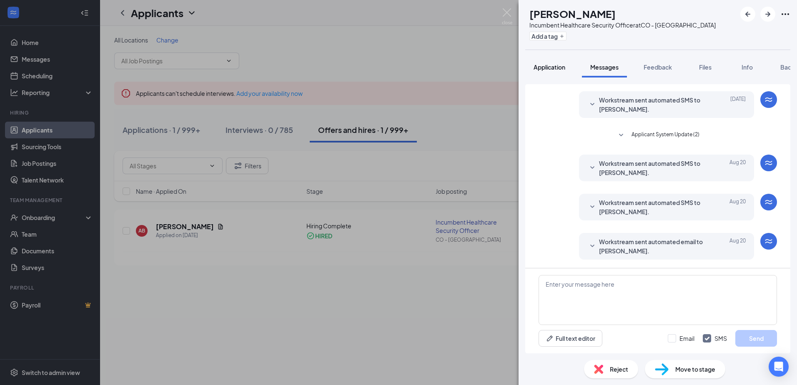
click at [549, 69] on span "Application" at bounding box center [550, 67] width 32 height 8
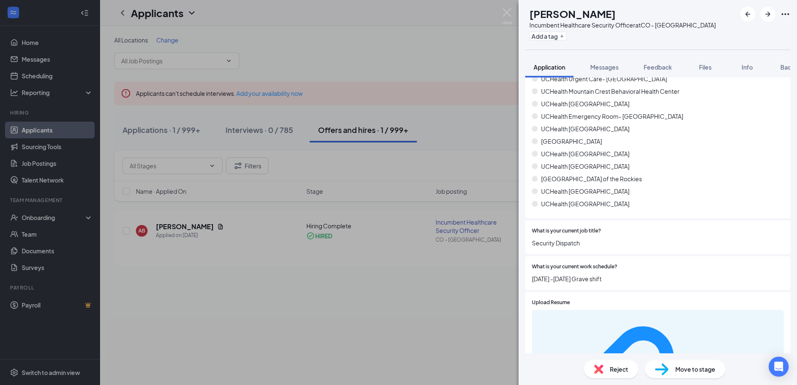
scroll to position [307, 0]
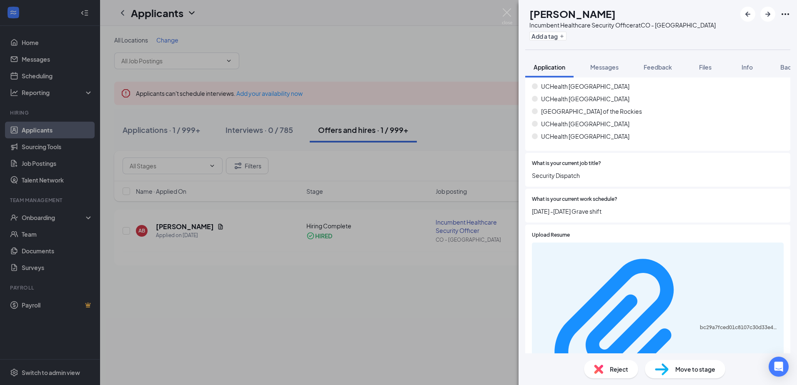
scroll to position [377, 0]
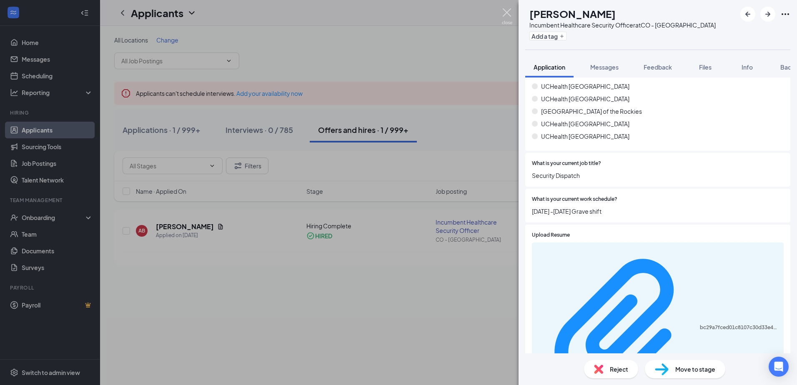
click at [507, 11] on img at bounding box center [507, 16] width 10 height 16
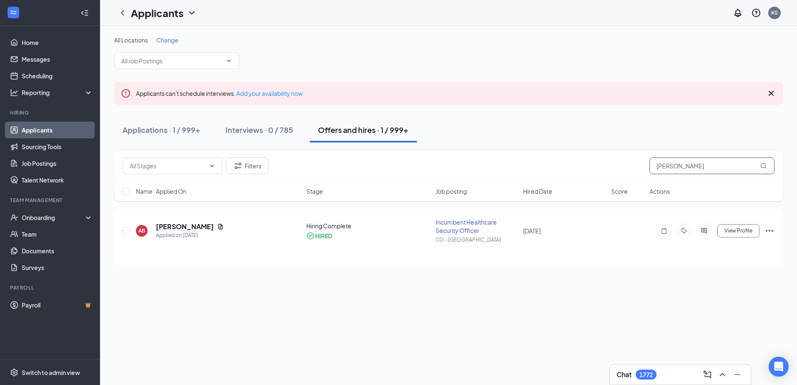
drag, startPoint x: 694, startPoint y: 165, endPoint x: 610, endPoint y: 165, distance: 84.2
click at [610, 165] on div "Filters [PERSON_NAME]" at bounding box center [449, 166] width 652 height 17
click at [707, 230] on icon "ActiveChat" at bounding box center [704, 230] width 5 height 5
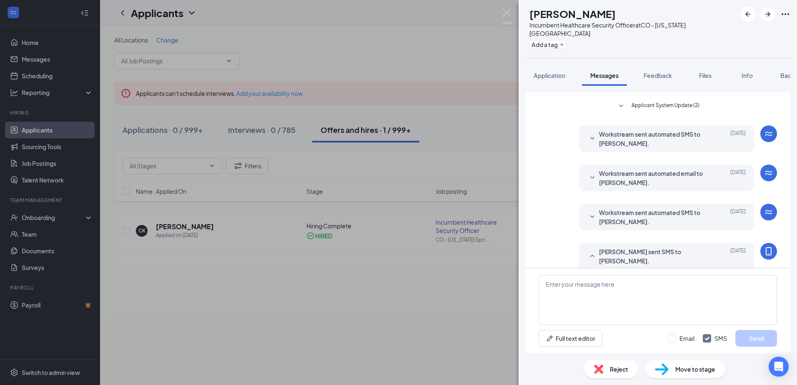
scroll to position [250, 0]
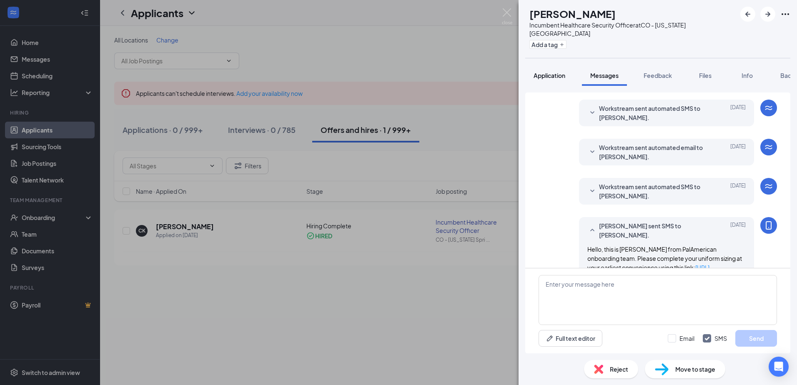
click at [549, 72] on span "Application" at bounding box center [550, 76] width 32 height 8
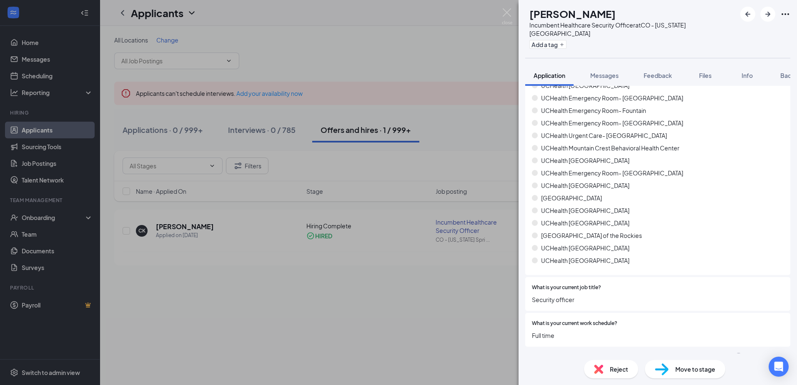
scroll to position [259, 0]
click at [549, 353] on div "Offer Letter" at bounding box center [555, 357] width 33 height 8
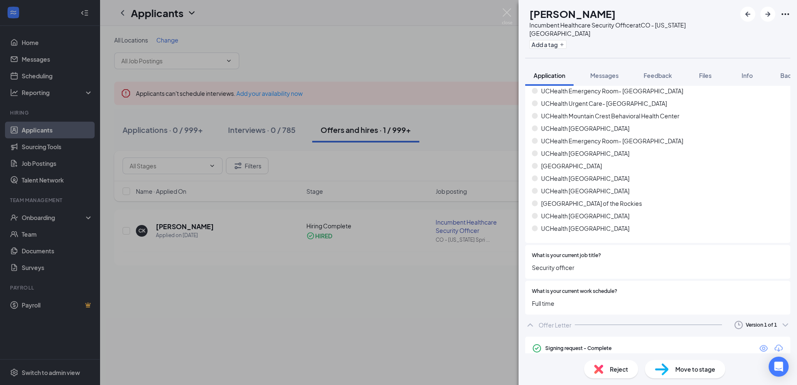
scroll to position [332, 0]
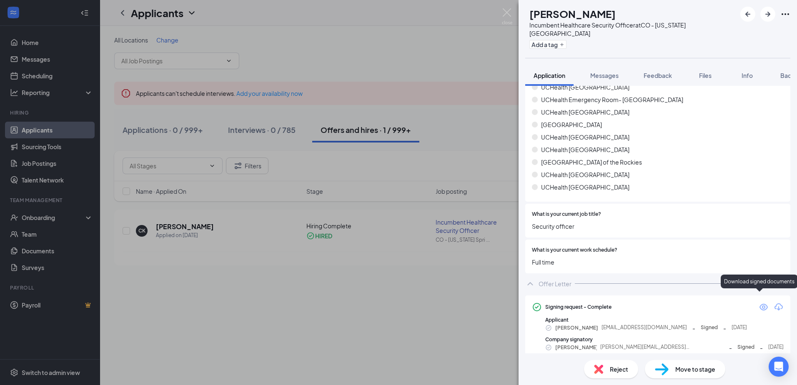
click at [774, 302] on icon "Download" at bounding box center [779, 307] width 10 height 10
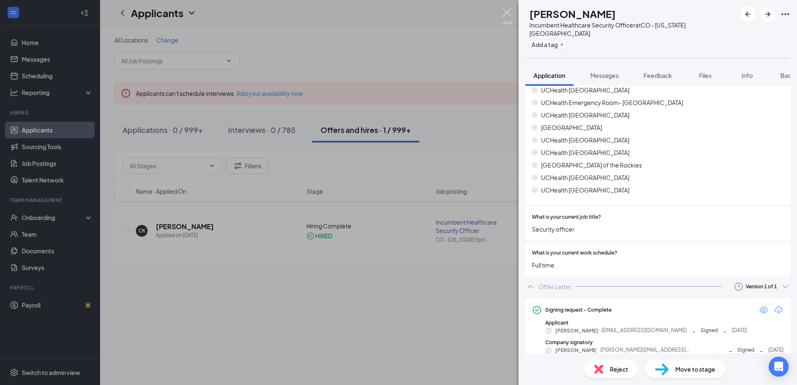
click at [509, 10] on img at bounding box center [507, 16] width 10 height 16
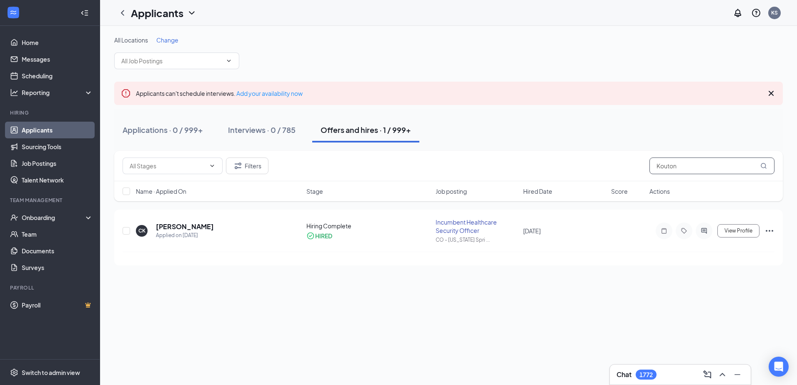
drag, startPoint x: 688, startPoint y: 164, endPoint x: 615, endPoint y: 163, distance: 73.0
click at [633, 165] on div "Filters Kouton" at bounding box center [449, 166] width 652 height 17
click at [705, 231] on icon "ActiveChat" at bounding box center [704, 231] width 10 height 7
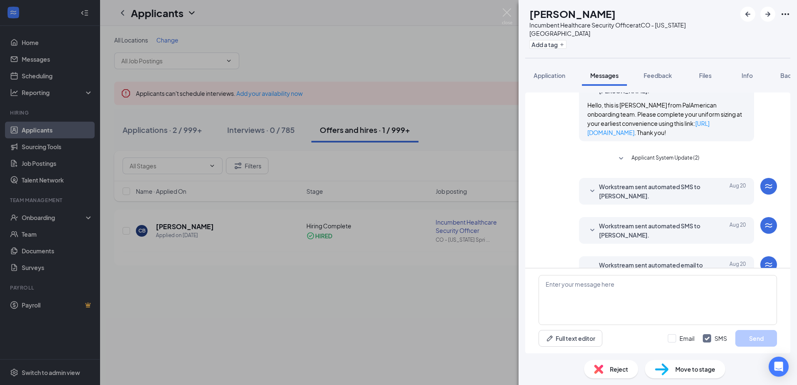
scroll to position [199, 0]
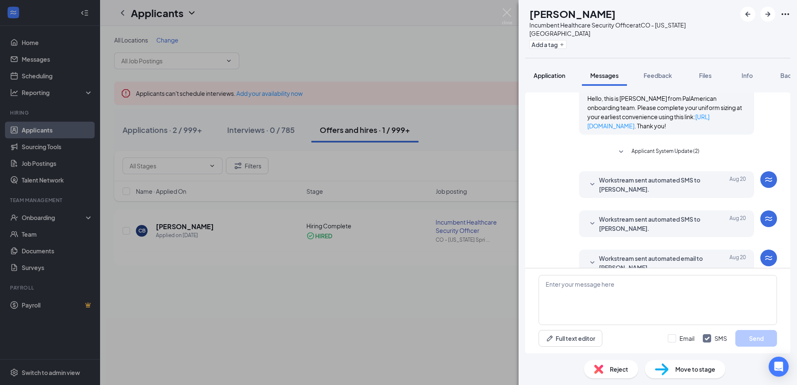
click at [543, 72] on span "Application" at bounding box center [550, 76] width 32 height 8
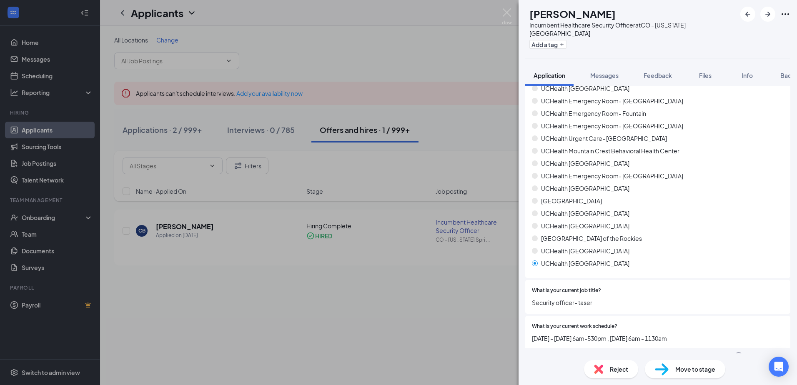
scroll to position [258, 0]
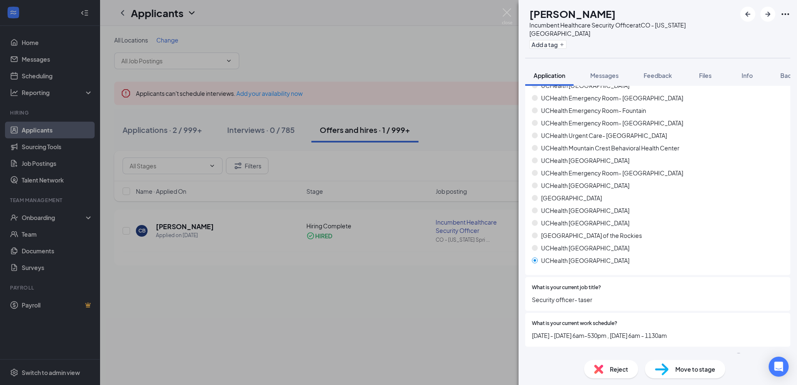
click at [557, 353] on div "Offer Letter" at bounding box center [555, 357] width 33 height 8
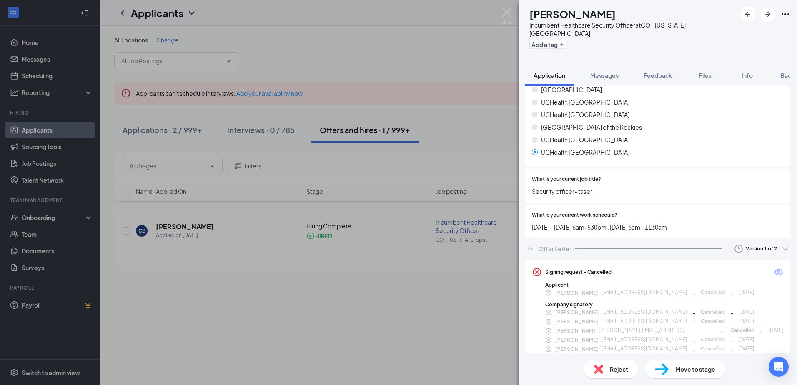
scroll to position [368, 0]
click at [756, 244] on div "Version 1 of 2" at bounding box center [761, 247] width 31 height 7
click at [739, 274] on div "Sent: [DATE] 1:04 PM" at bounding box center [734, 276] width 90 height 8
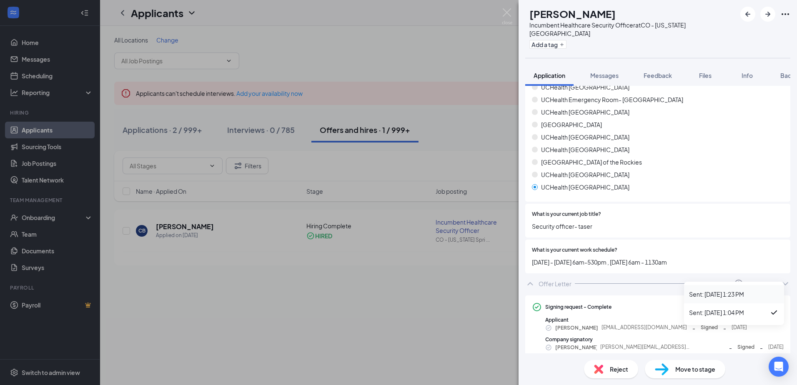
scroll to position [332, 0]
click at [775, 302] on icon "Download" at bounding box center [779, 307] width 10 height 10
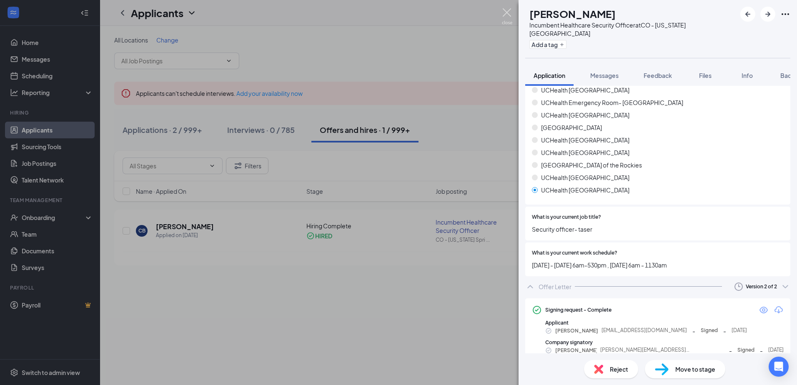
click at [508, 12] on img at bounding box center [507, 16] width 10 height 16
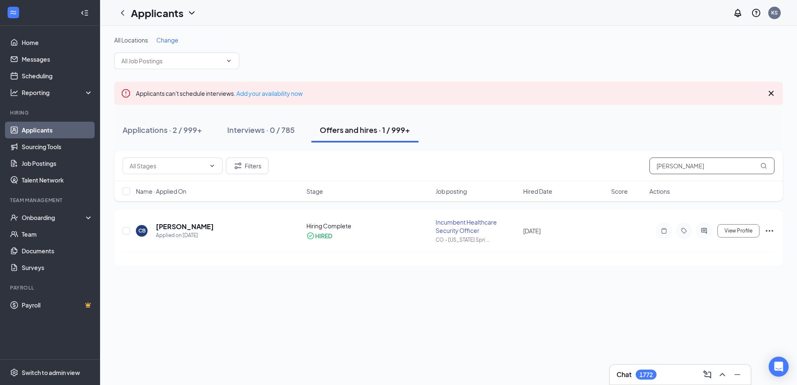
drag, startPoint x: 694, startPoint y: 174, endPoint x: 601, endPoint y: 137, distance: 99.6
click at [642, 165] on div "Filters [PERSON_NAME]" at bounding box center [449, 166] width 652 height 17
click at [707, 231] on icon "ActiveChat" at bounding box center [704, 230] width 5 height 5
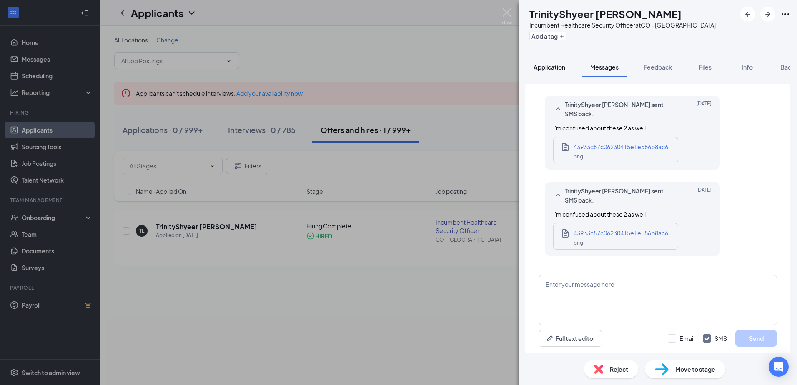
scroll to position [390, 0]
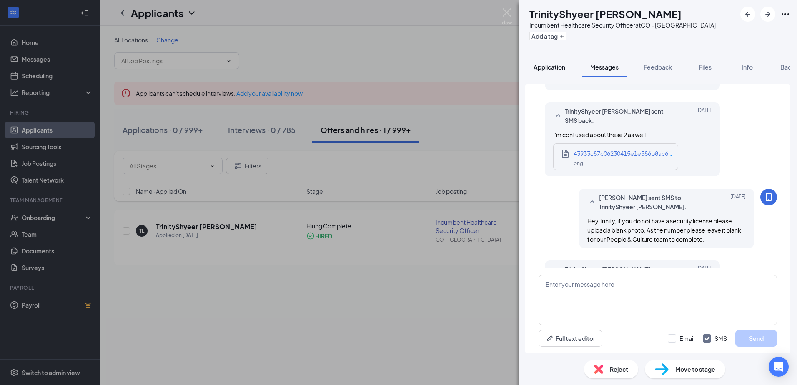
click at [564, 69] on span "Application" at bounding box center [550, 67] width 32 height 8
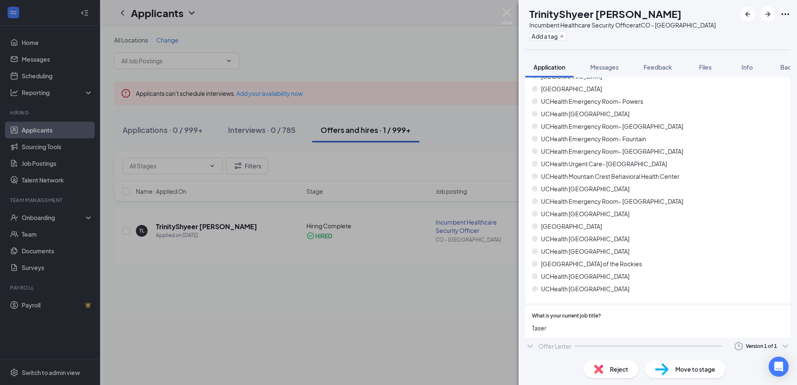
scroll to position [222, 0]
click at [549, 346] on div "Offer Letter" at bounding box center [555, 349] width 33 height 8
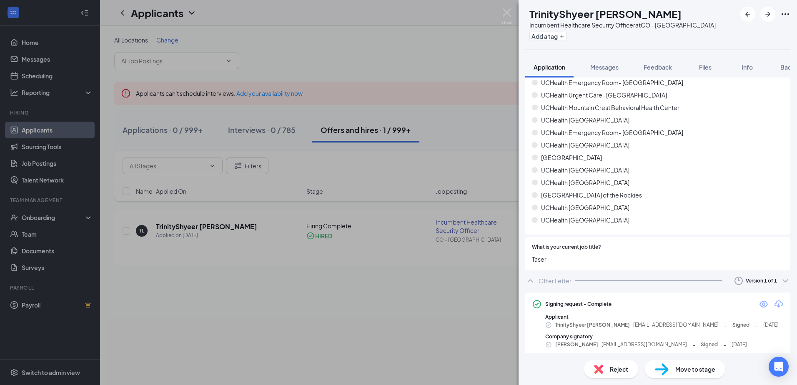
scroll to position [296, 0]
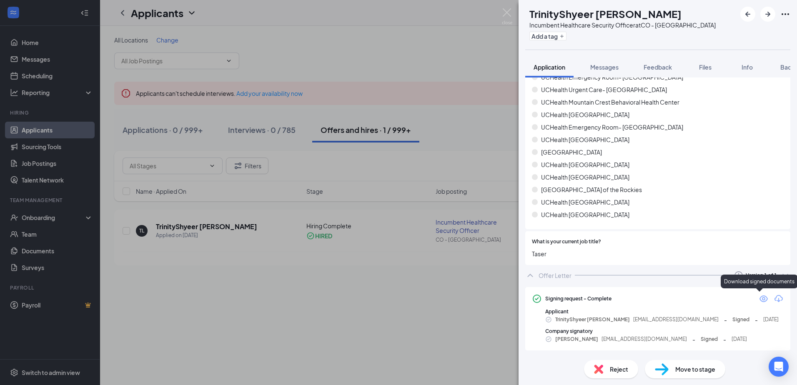
click at [775, 297] on icon "Download" at bounding box center [779, 298] width 8 height 7
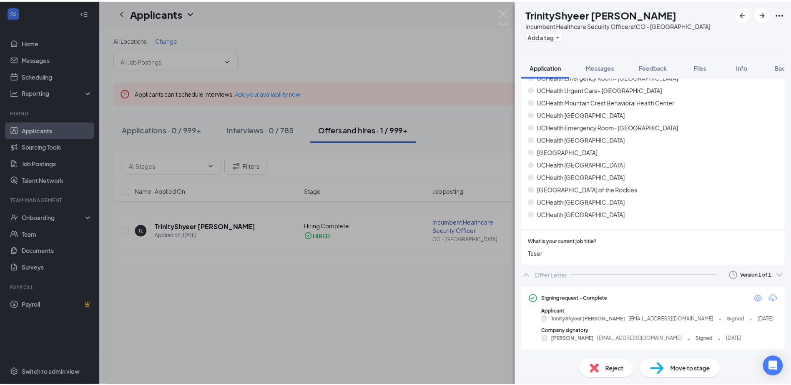
scroll to position [293, 0]
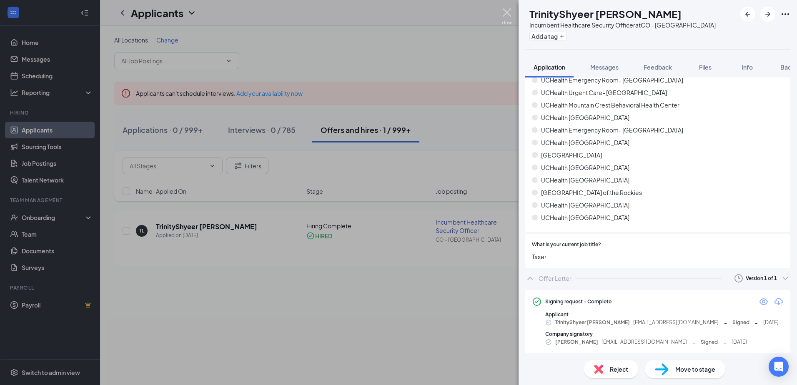
click at [506, 9] on img at bounding box center [507, 16] width 10 height 16
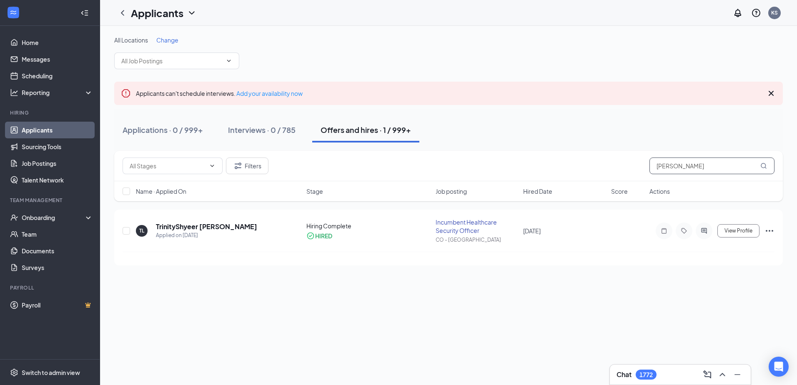
drag, startPoint x: 671, startPoint y: 168, endPoint x: 587, endPoint y: 164, distance: 83.9
click at [590, 168] on div "Filters [PERSON_NAME]" at bounding box center [449, 166] width 652 height 17
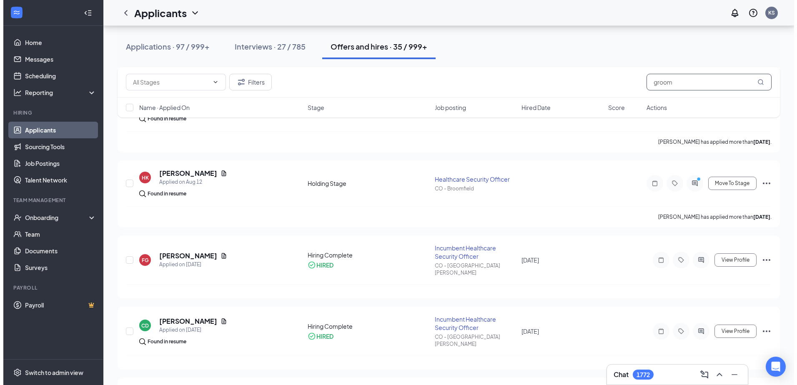
scroll to position [292, 0]
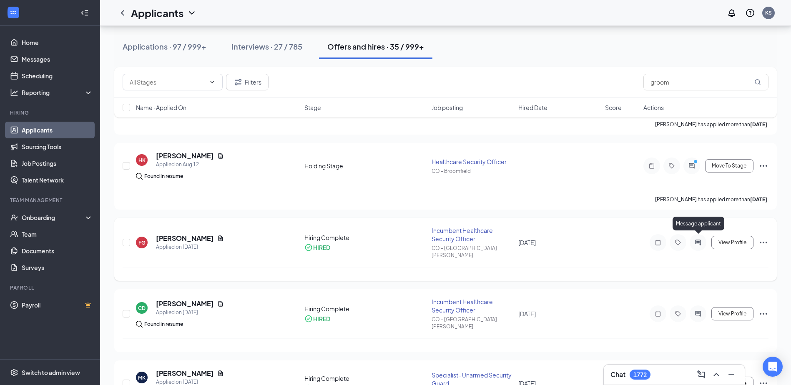
click at [697, 239] on icon "ActiveChat" at bounding box center [698, 242] width 10 height 7
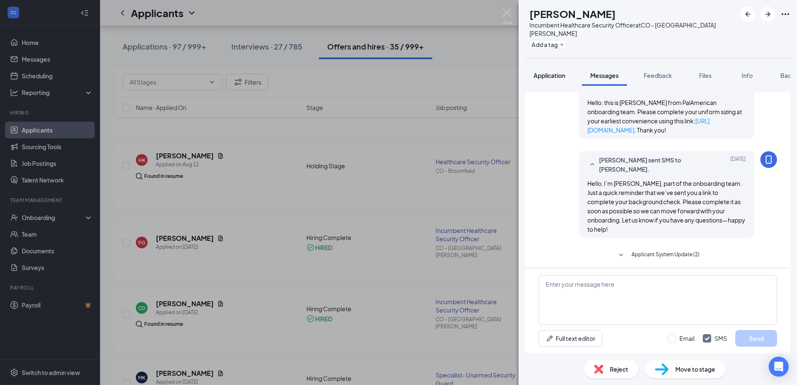
scroll to position [250, 0]
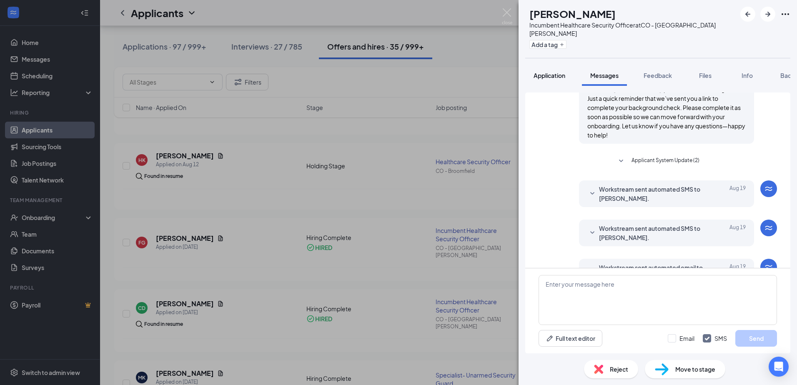
click at [557, 72] on span "Application" at bounding box center [550, 76] width 32 height 8
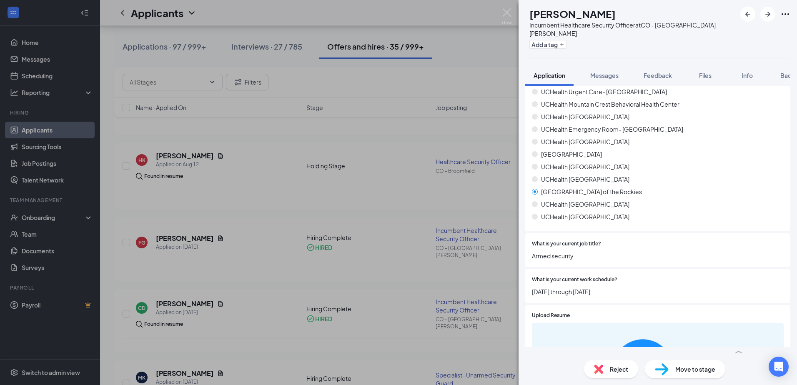
scroll to position [304, 0]
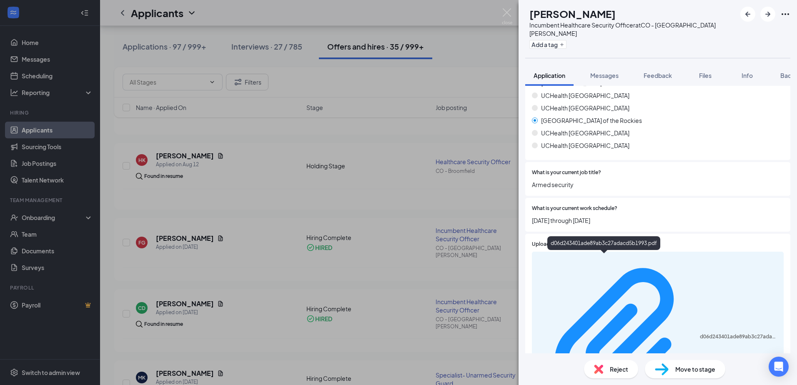
scroll to position [377, 0]
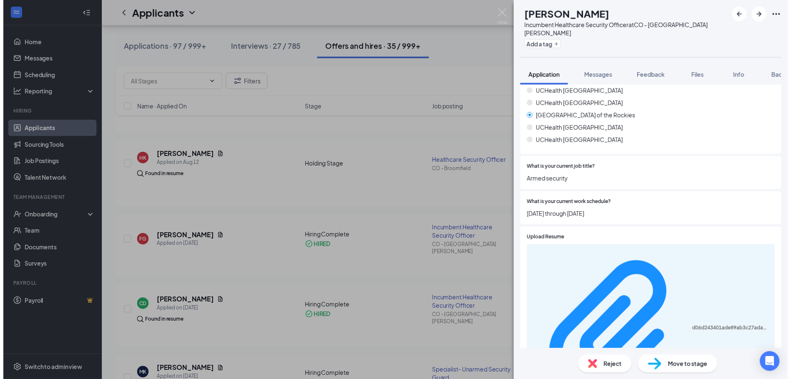
scroll to position [374, 0]
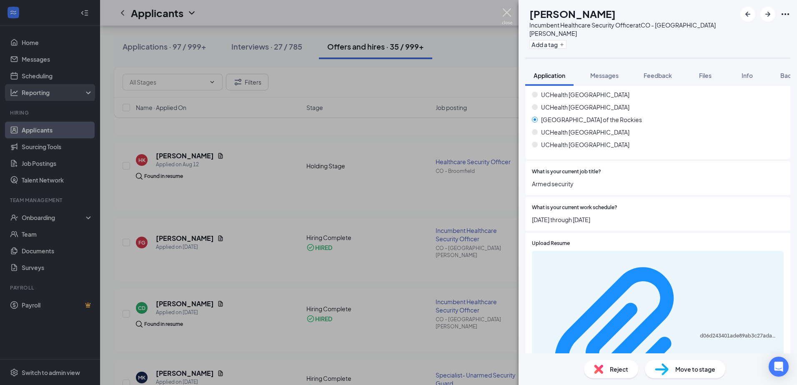
drag, startPoint x: 507, startPoint y: 11, endPoint x: 6, endPoint y: 87, distance: 506.6
click at [507, 11] on img at bounding box center [507, 16] width 10 height 16
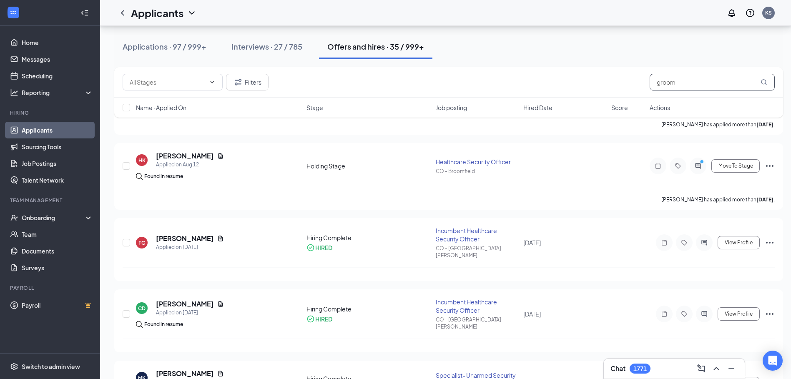
drag, startPoint x: 700, startPoint y: 83, endPoint x: 606, endPoint y: 83, distance: 93.8
click at [606, 83] on div "Filters groom" at bounding box center [449, 82] width 652 height 17
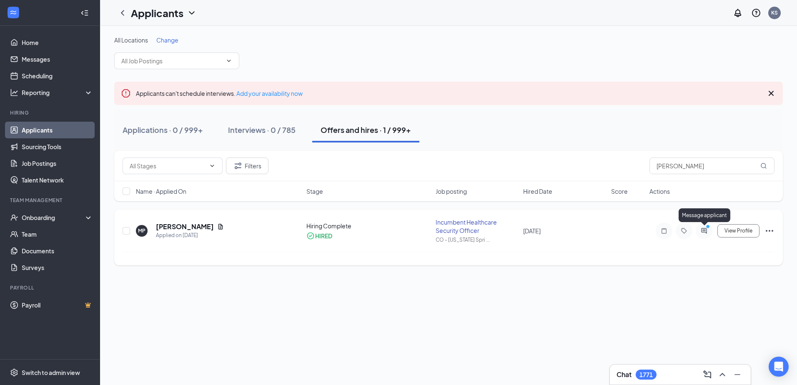
click at [706, 231] on icon "PrimaryDot" at bounding box center [709, 227] width 10 height 7
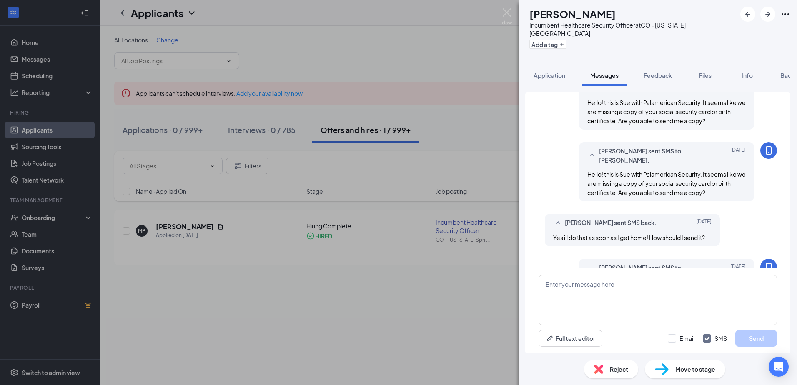
scroll to position [399, 0]
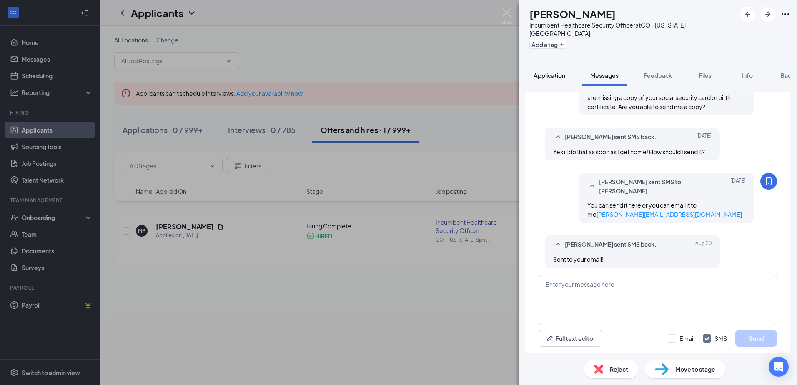
click at [555, 72] on span "Application" at bounding box center [550, 76] width 32 height 8
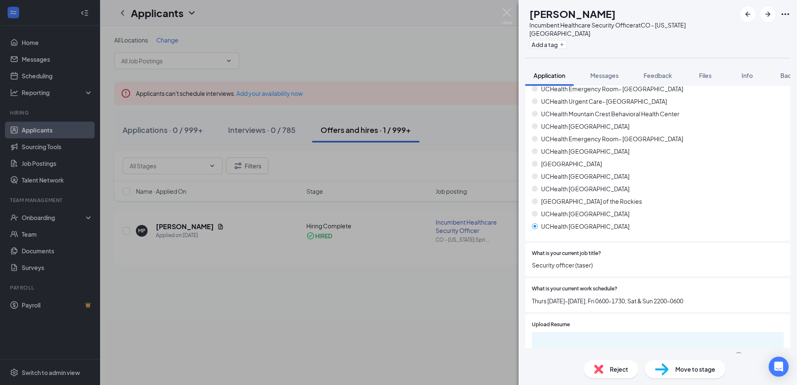
scroll to position [304, 0]
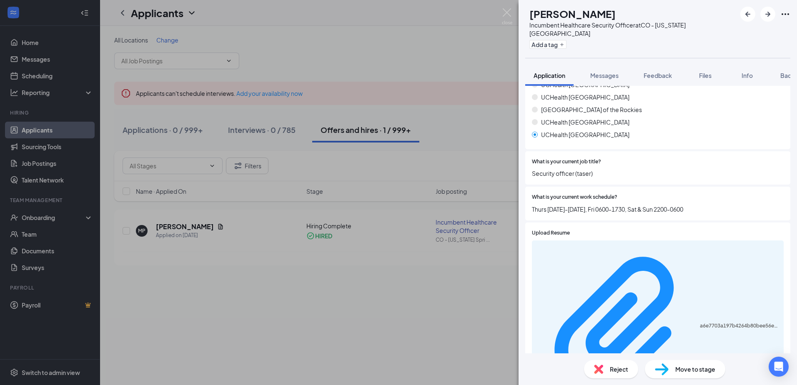
scroll to position [414, 0]
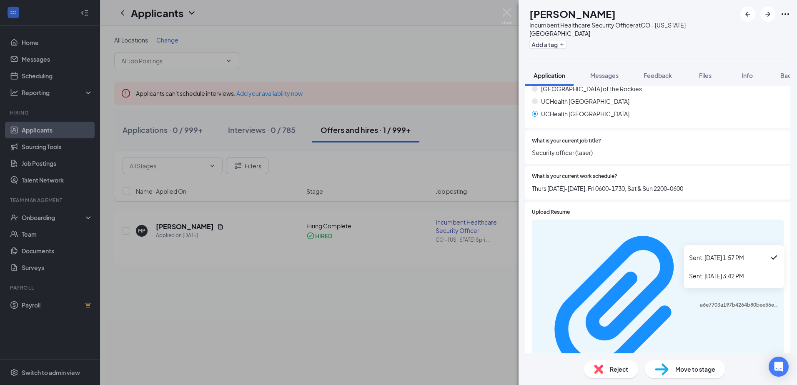
click at [732, 275] on div "Sent: [DATE] 3:42 PM" at bounding box center [734, 276] width 90 height 8
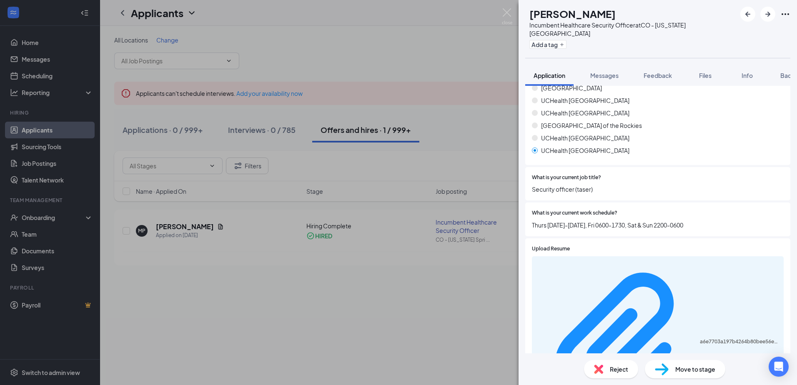
scroll to position [377, 0]
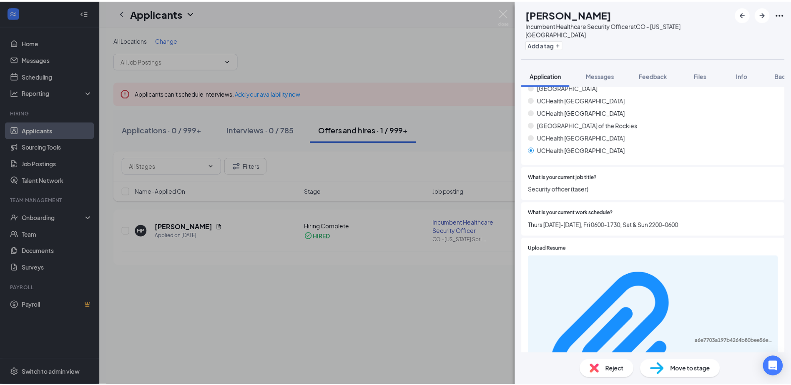
scroll to position [374, 0]
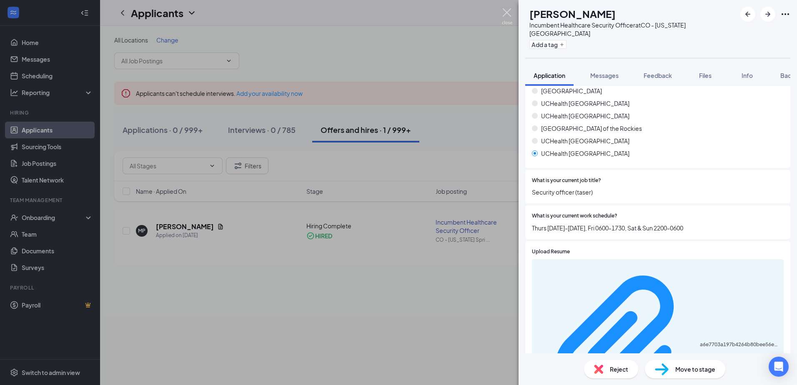
click at [510, 10] on img at bounding box center [507, 16] width 10 height 16
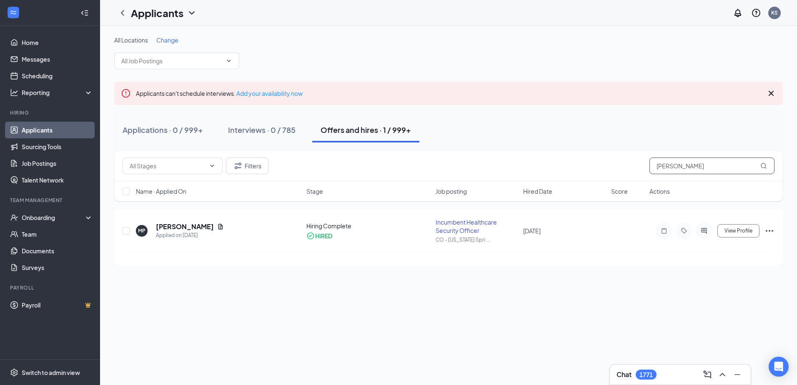
drag, startPoint x: 690, startPoint y: 165, endPoint x: 596, endPoint y: 162, distance: 93.5
click at [596, 163] on div "Filters [PERSON_NAME]" at bounding box center [449, 166] width 652 height 17
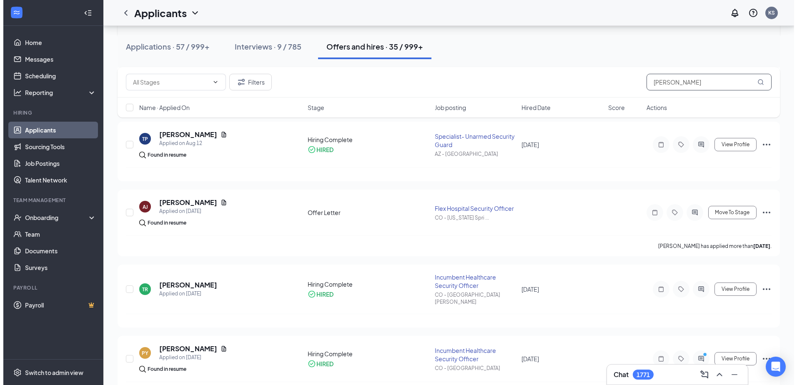
scroll to position [250, 0]
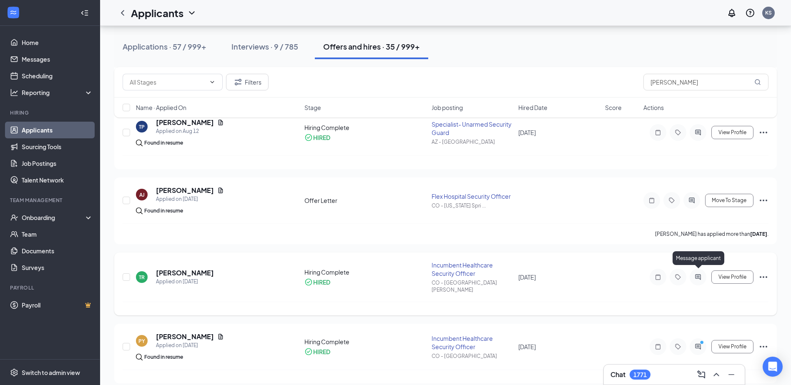
click at [703, 274] on icon "ActiveChat" at bounding box center [698, 277] width 10 height 7
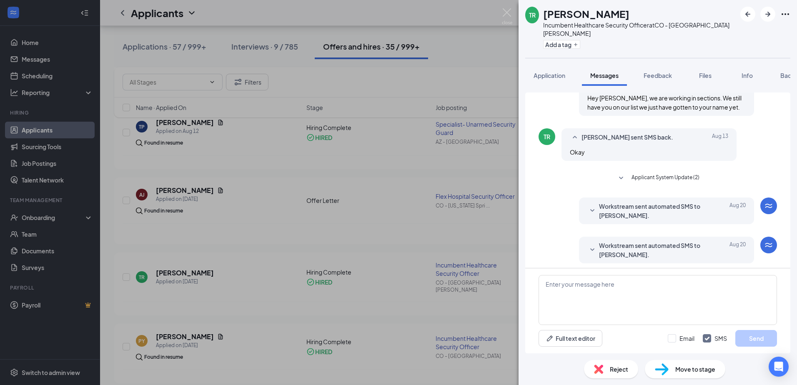
scroll to position [274, 0]
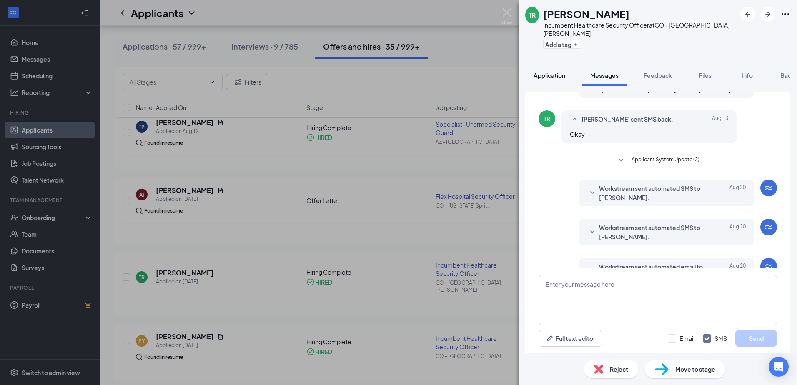
click at [553, 72] on span "Application" at bounding box center [550, 76] width 32 height 8
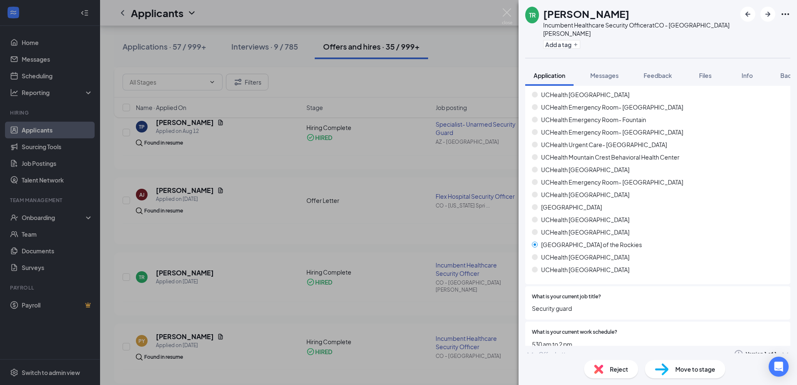
scroll to position [282, 0]
click at [549, 362] on div "Offer Letter" at bounding box center [555, 366] width 33 height 8
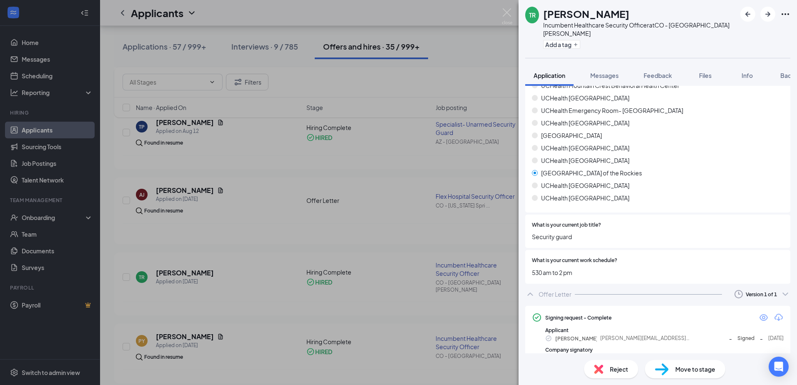
scroll to position [355, 0]
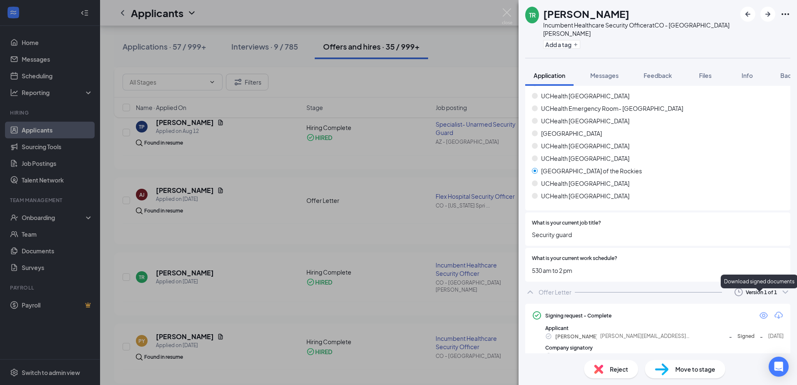
click at [774, 311] on icon "Download" at bounding box center [779, 316] width 10 height 10
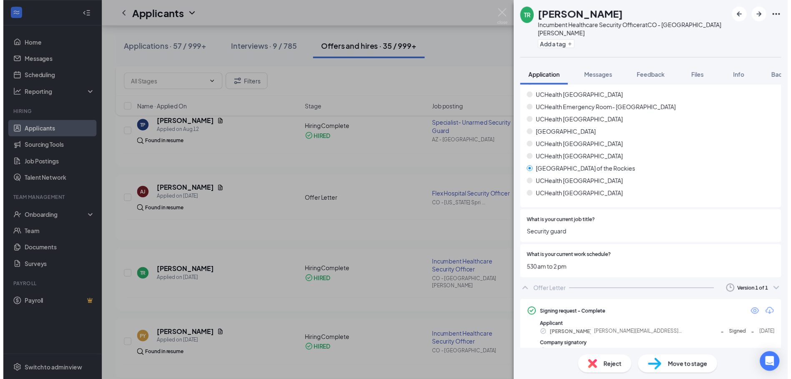
scroll to position [352, 0]
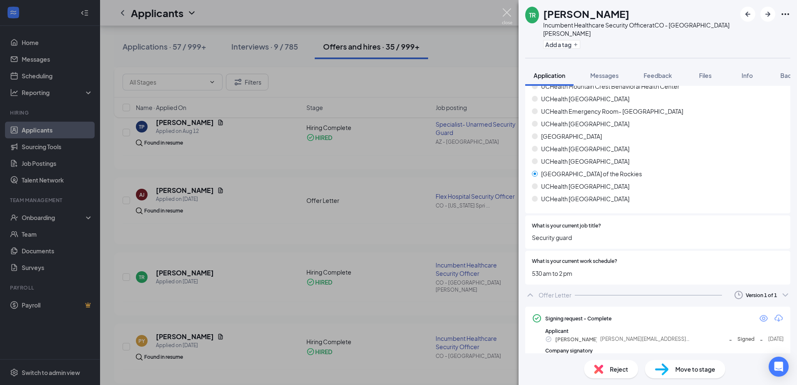
drag, startPoint x: 509, startPoint y: 10, endPoint x: 483, endPoint y: 39, distance: 39.3
click at [509, 10] on img at bounding box center [507, 16] width 10 height 16
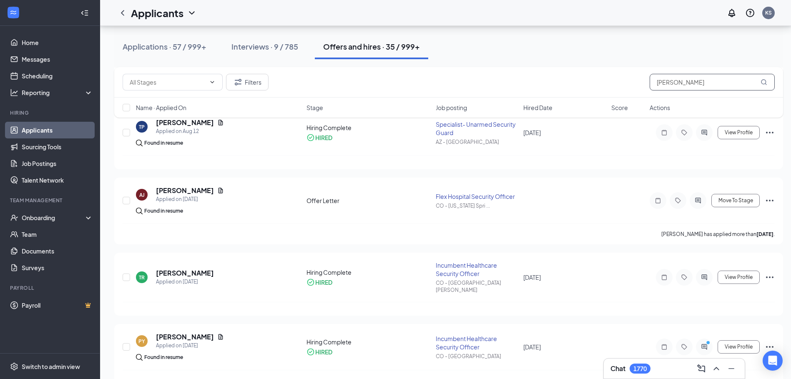
drag, startPoint x: 690, startPoint y: 84, endPoint x: 600, endPoint y: 81, distance: 89.7
click at [601, 81] on div "Filters [PERSON_NAME]" at bounding box center [449, 82] width 652 height 17
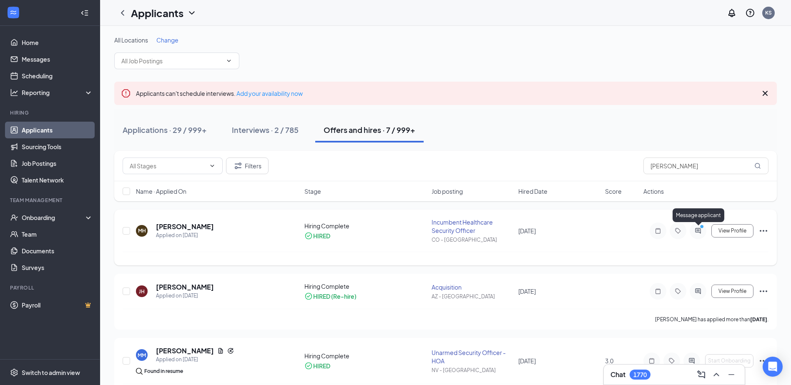
click at [701, 229] on icon "PrimaryDot" at bounding box center [703, 227] width 10 height 7
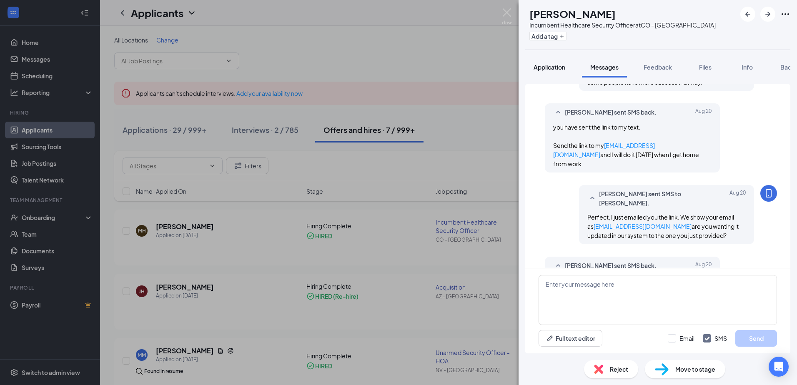
scroll to position [509, 0]
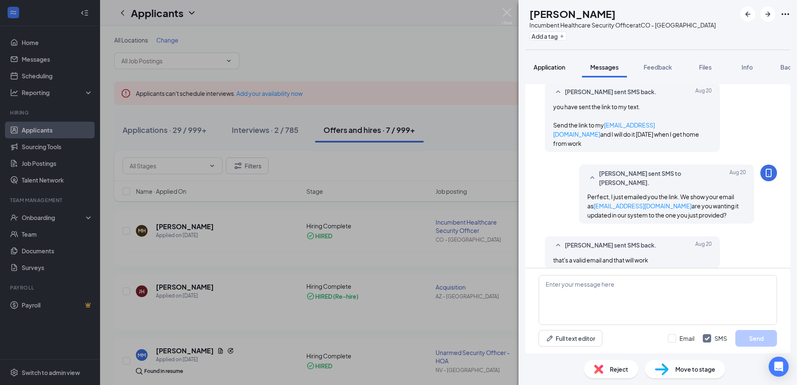
click at [556, 66] on span "Application" at bounding box center [550, 67] width 32 height 8
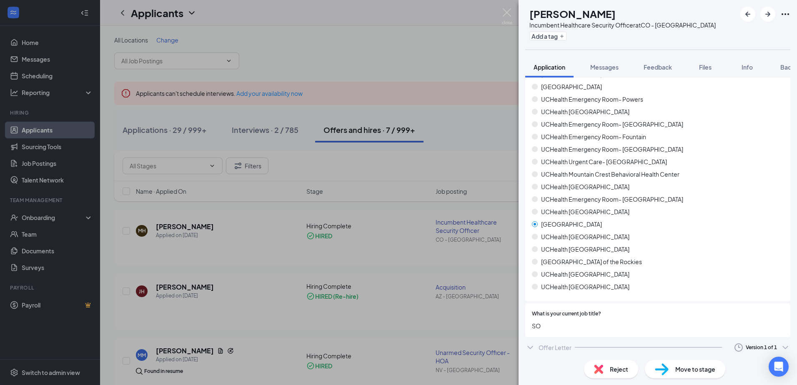
scroll to position [226, 0]
click at [544, 343] on div "Offer Letter" at bounding box center [555, 345] width 33 height 8
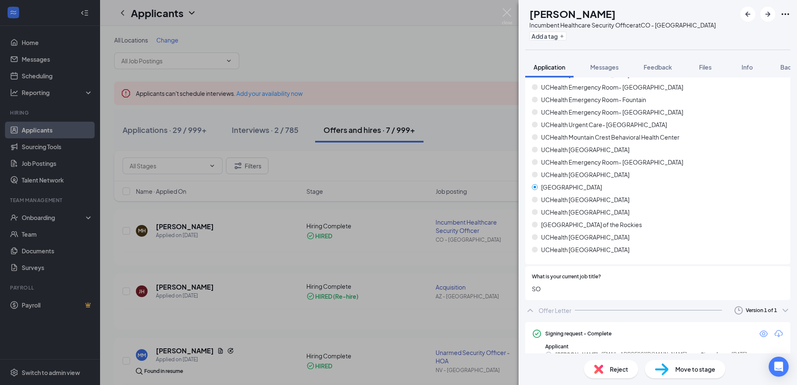
scroll to position [296, 0]
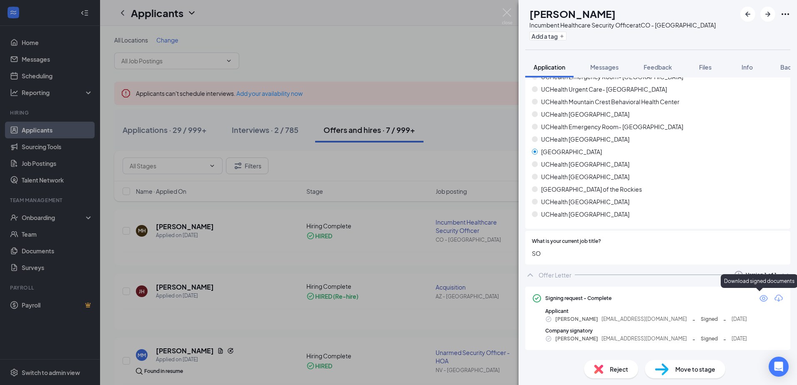
click at [774, 296] on icon "Download" at bounding box center [779, 299] width 10 height 10
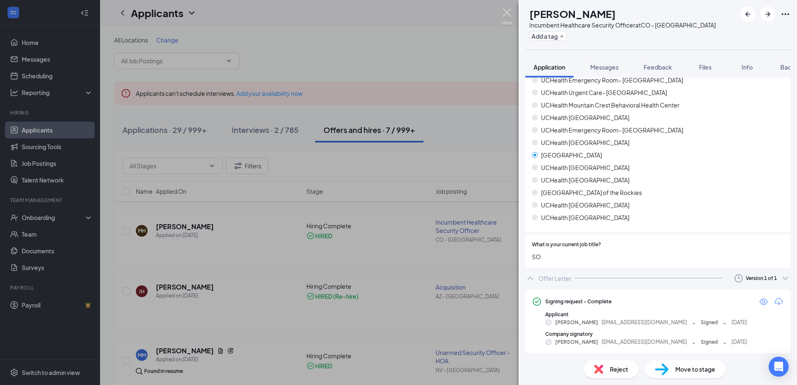
click at [506, 10] on img at bounding box center [507, 16] width 10 height 16
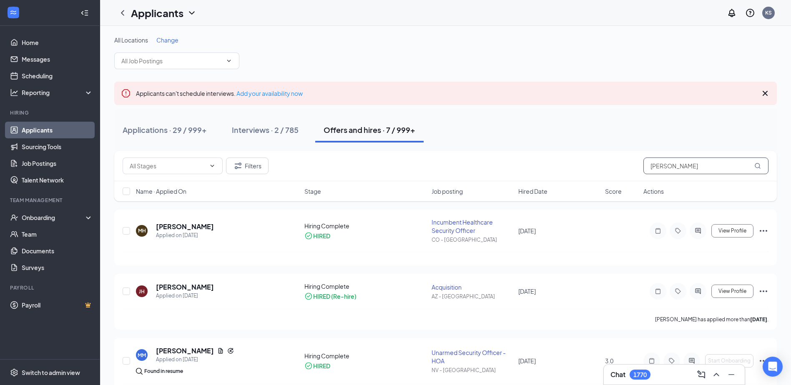
drag, startPoint x: 697, startPoint y: 167, endPoint x: 548, endPoint y: 189, distance: 150.5
click at [590, 171] on div "Filters [PERSON_NAME]" at bounding box center [446, 166] width 646 height 17
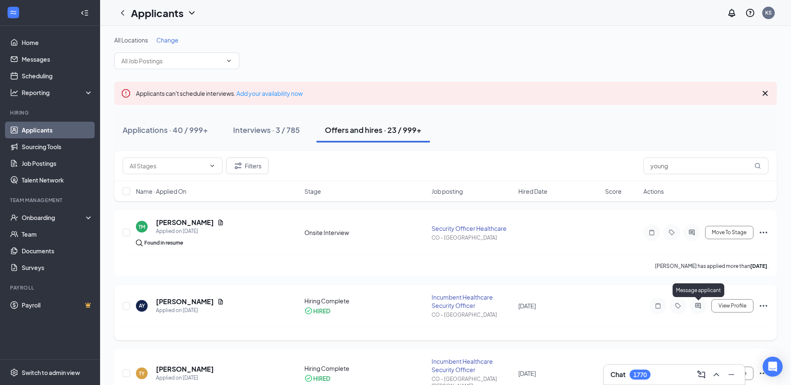
click at [699, 306] on icon "ActiveChat" at bounding box center [697, 305] width 5 height 5
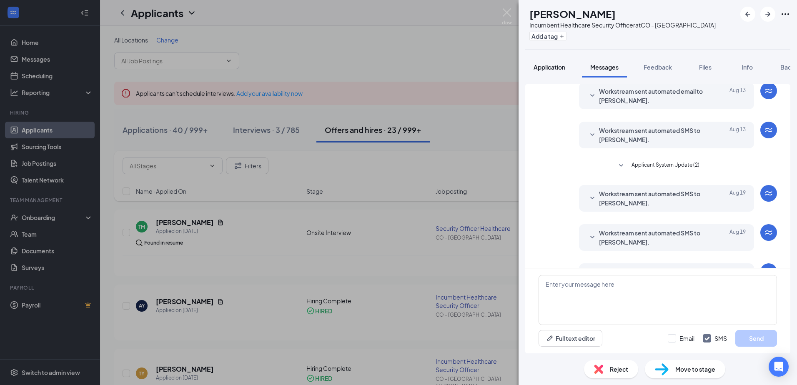
scroll to position [166, 0]
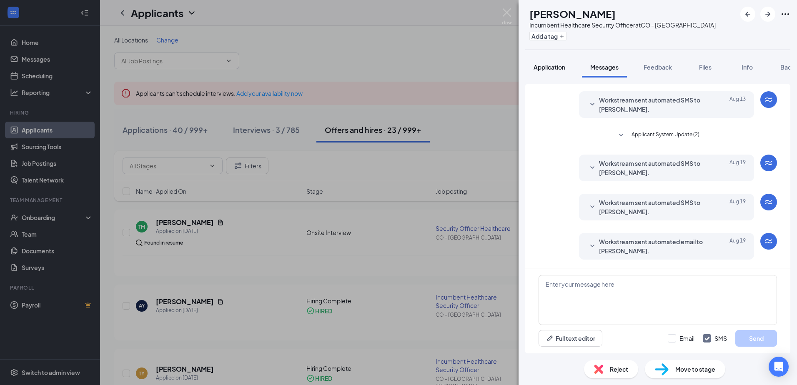
click at [555, 65] on span "Application" at bounding box center [550, 67] width 32 height 8
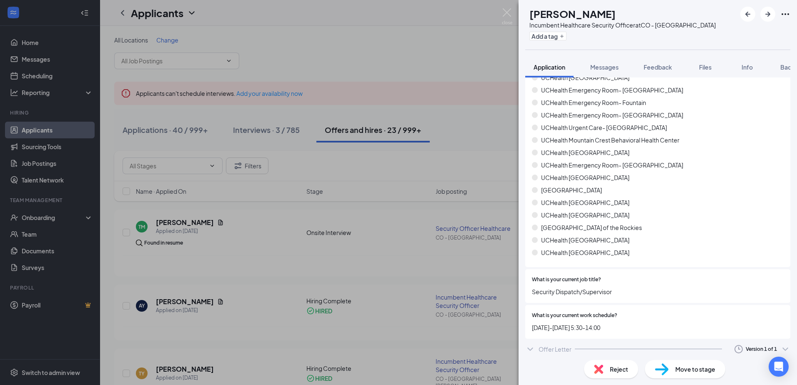
scroll to position [258, 0]
click at [553, 346] on div "Offer Letter" at bounding box center [555, 349] width 33 height 8
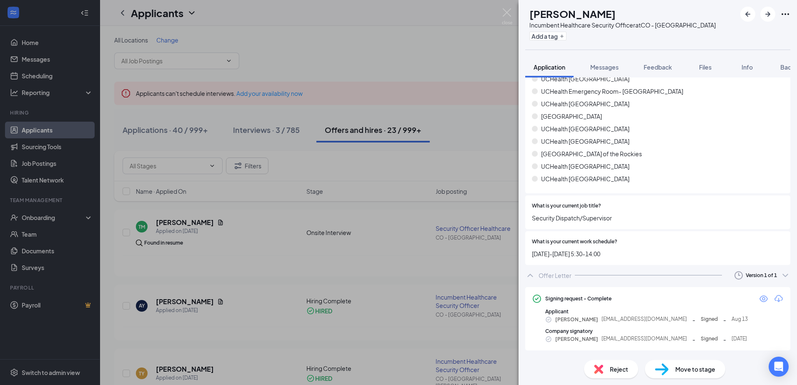
scroll to position [332, 0]
click at [775, 296] on icon "Download" at bounding box center [779, 298] width 8 height 7
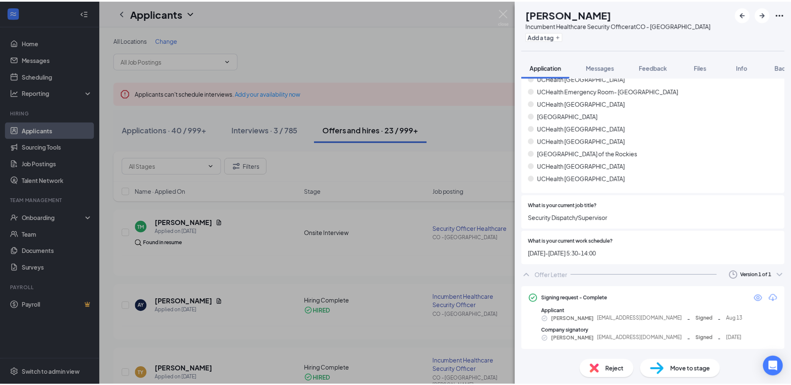
scroll to position [329, 0]
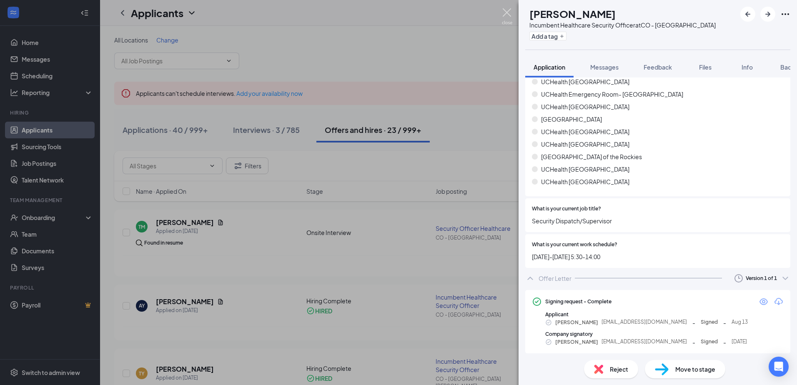
drag, startPoint x: 506, startPoint y: 9, endPoint x: 501, endPoint y: 9, distance: 5.0
click at [506, 9] on img at bounding box center [507, 16] width 10 height 16
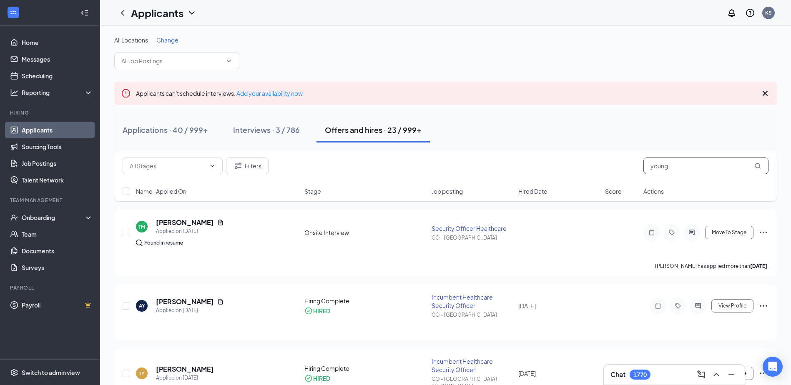
drag, startPoint x: 638, startPoint y: 168, endPoint x: 589, endPoint y: 168, distance: 48.8
click at [589, 168] on div "Filters young" at bounding box center [446, 166] width 646 height 17
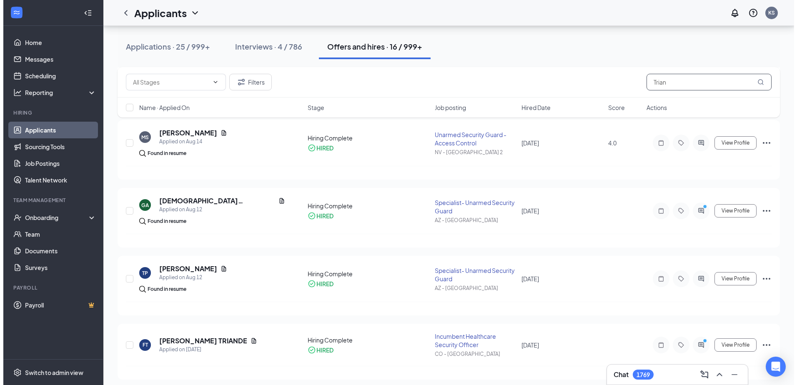
scroll to position [167, 0]
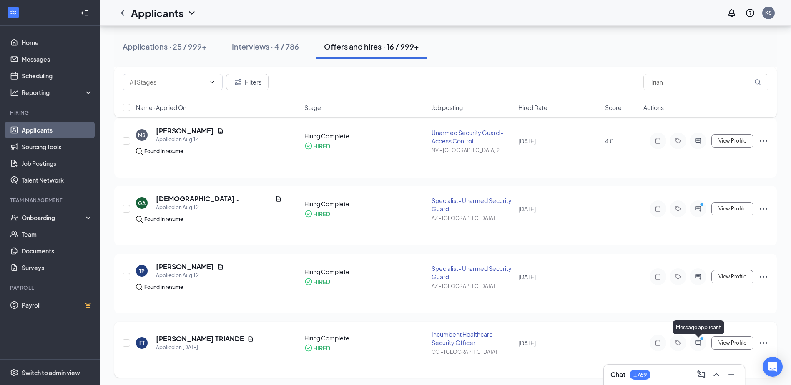
click at [702, 345] on icon "ActiveChat" at bounding box center [698, 343] width 10 height 7
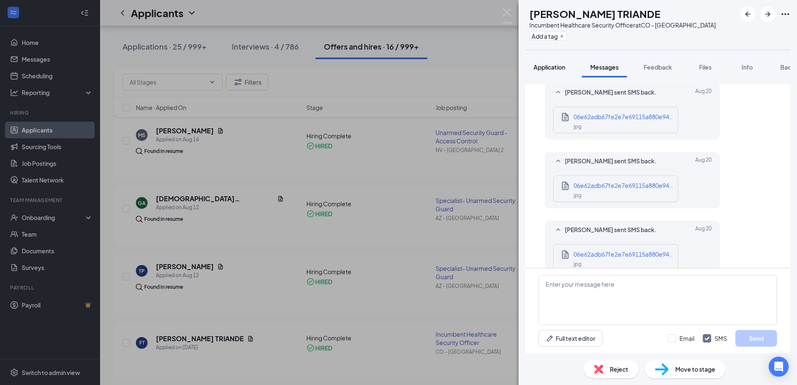
scroll to position [492, 0]
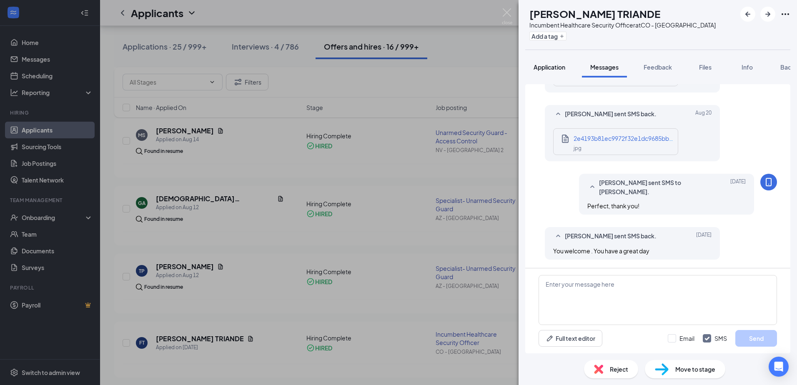
click at [556, 64] on span "Application" at bounding box center [550, 67] width 32 height 8
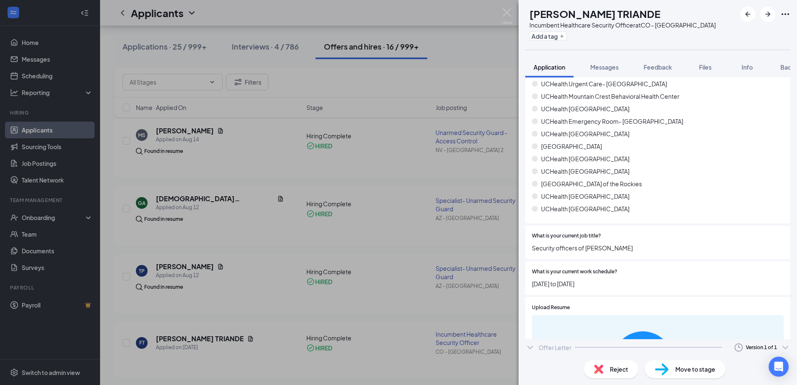
scroll to position [304, 0]
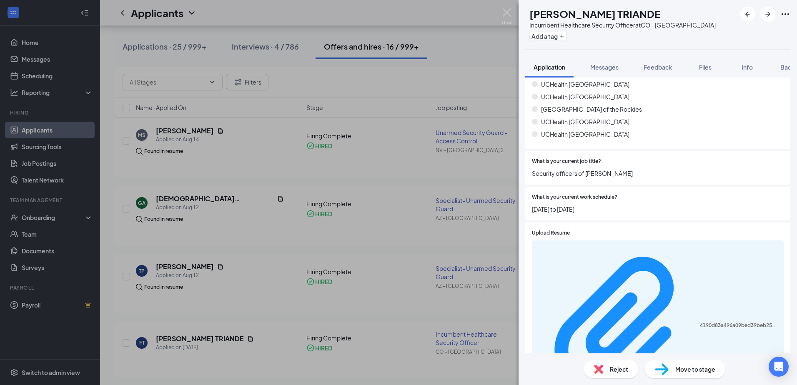
scroll to position [377, 0]
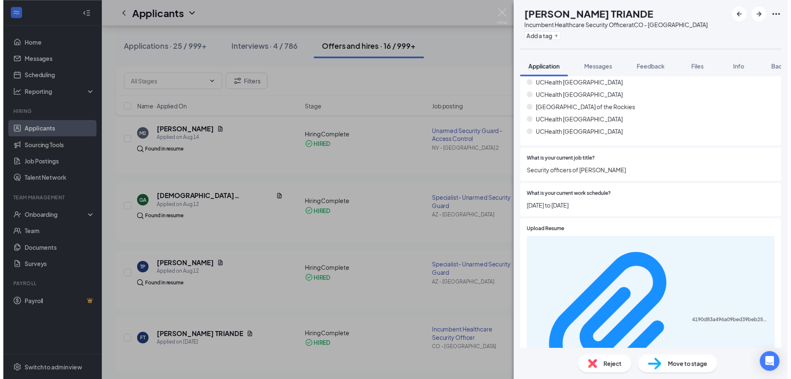
scroll to position [374, 0]
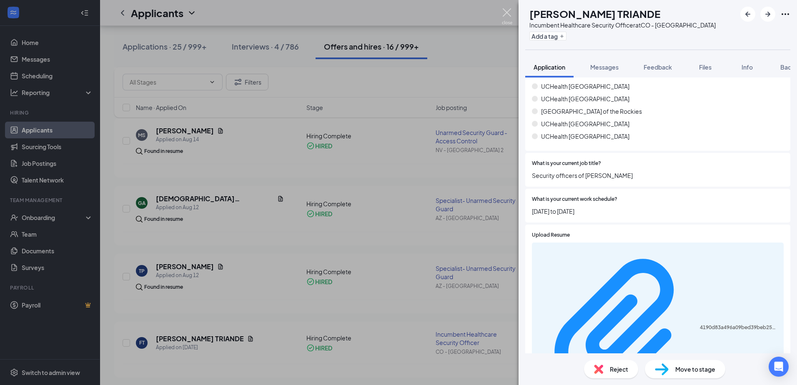
drag, startPoint x: 506, startPoint y: 10, endPoint x: 485, endPoint y: 15, distance: 21.8
click at [506, 10] on img at bounding box center [507, 16] width 10 height 16
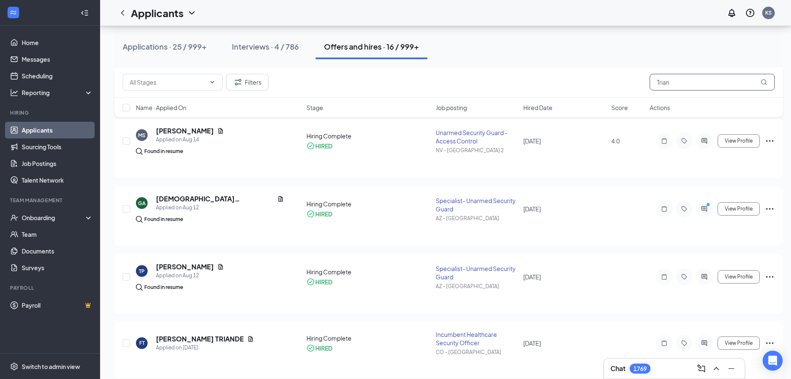
drag, startPoint x: 674, startPoint y: 81, endPoint x: 613, endPoint y: 76, distance: 60.6
click at [630, 80] on div "Filters Trian" at bounding box center [449, 82] width 652 height 17
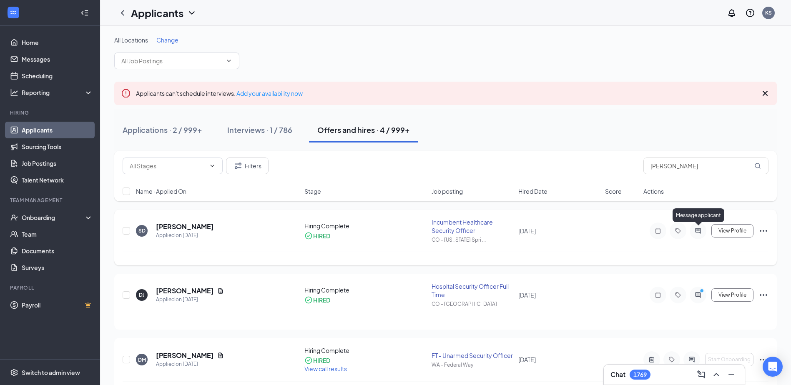
click at [700, 229] on icon "ActiveChat" at bounding box center [698, 231] width 10 height 7
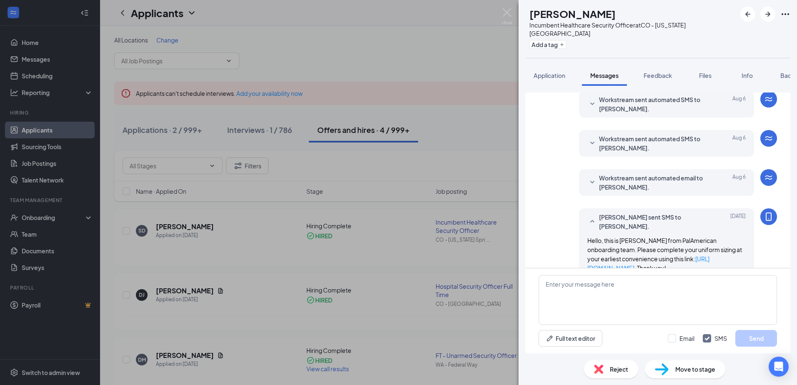
scroll to position [199, 0]
click at [556, 72] on span "Application" at bounding box center [550, 76] width 32 height 8
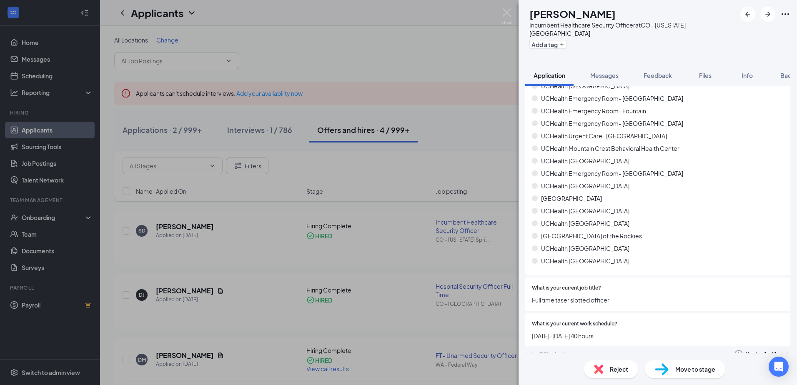
scroll to position [258, 0]
click at [554, 353] on div "Offer Letter" at bounding box center [555, 357] width 33 height 8
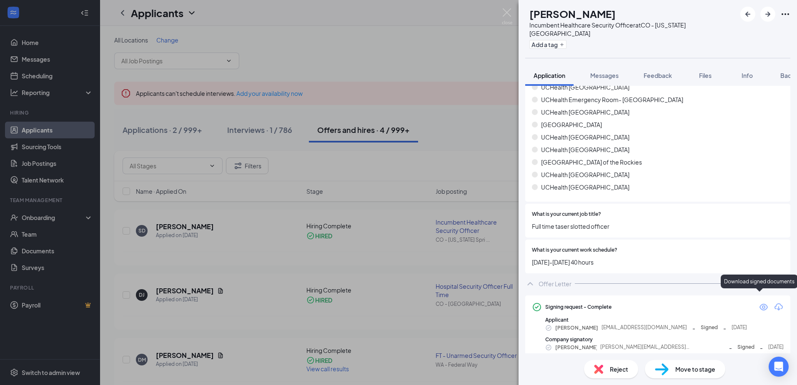
click at [774, 302] on icon "Download" at bounding box center [779, 307] width 10 height 10
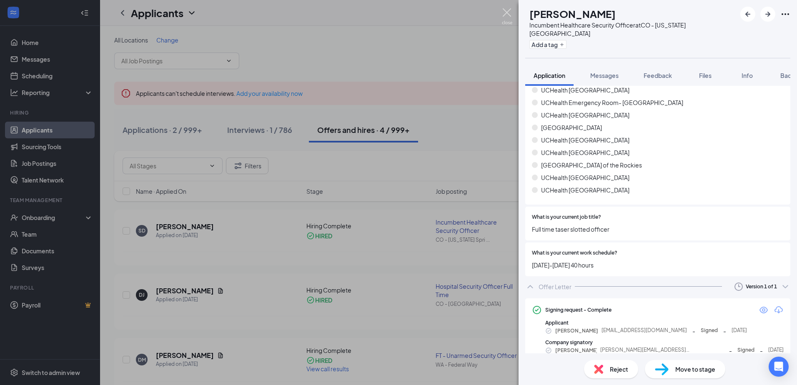
drag, startPoint x: 508, startPoint y: 11, endPoint x: 365, endPoint y: 10, distance: 143.9
click at [508, 11] on img at bounding box center [507, 16] width 10 height 16
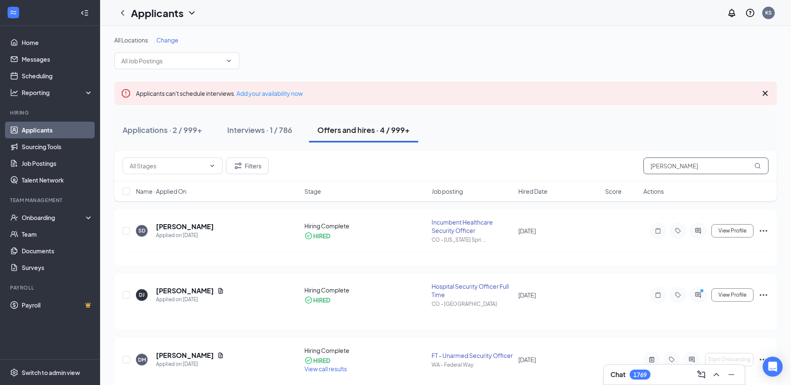
drag, startPoint x: 678, startPoint y: 165, endPoint x: 547, endPoint y: 170, distance: 131.5
click at [572, 164] on div "Filters [PERSON_NAME]" at bounding box center [446, 166] width 646 height 17
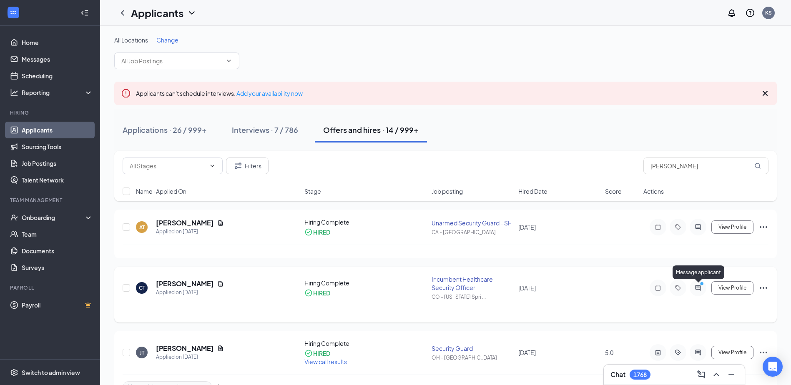
click at [700, 285] on icon "PrimaryDot" at bounding box center [703, 285] width 10 height 7
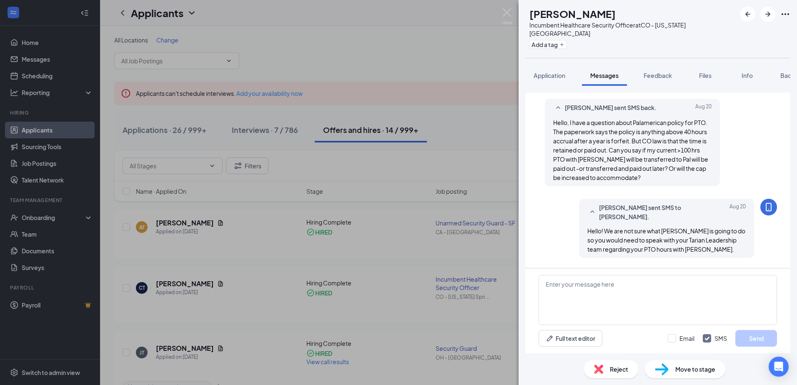
scroll to position [331, 0]
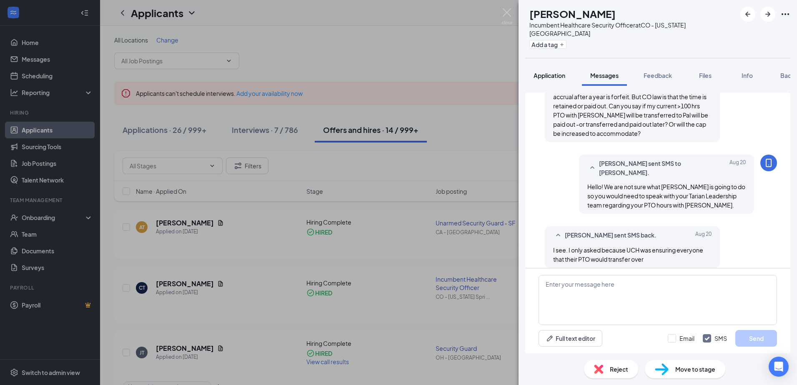
click at [550, 72] on span "Application" at bounding box center [550, 76] width 32 height 8
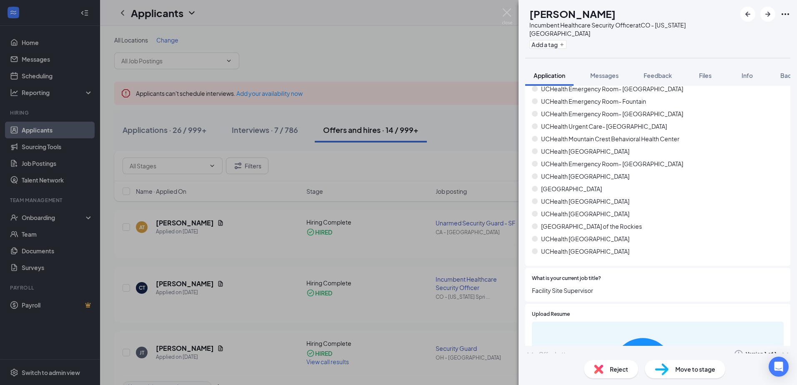
scroll to position [268, 0]
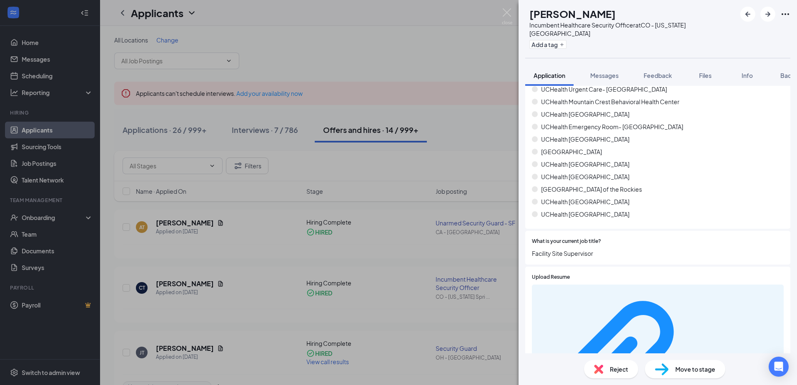
scroll to position [342, 0]
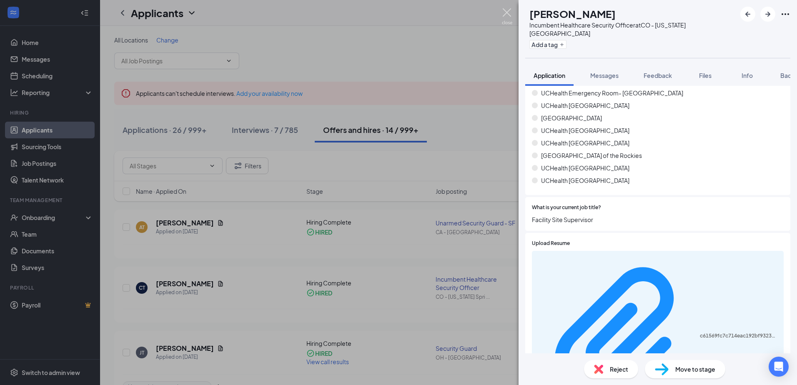
click at [505, 13] on img at bounding box center [507, 16] width 10 height 16
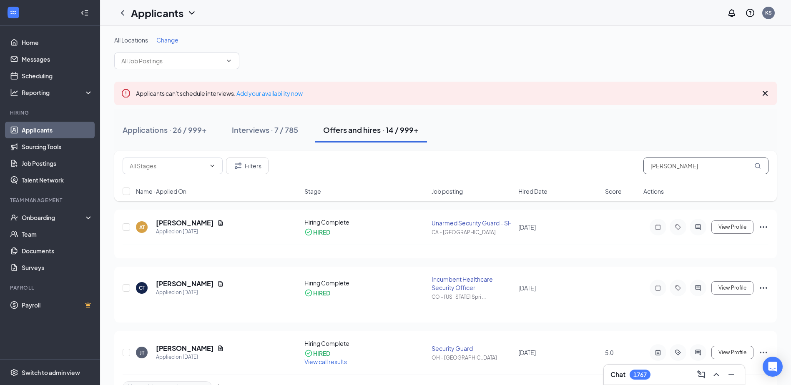
drag, startPoint x: 682, startPoint y: 166, endPoint x: 579, endPoint y: 161, distance: 103.1
click at [584, 162] on div "Filters [PERSON_NAME]" at bounding box center [446, 166] width 646 height 17
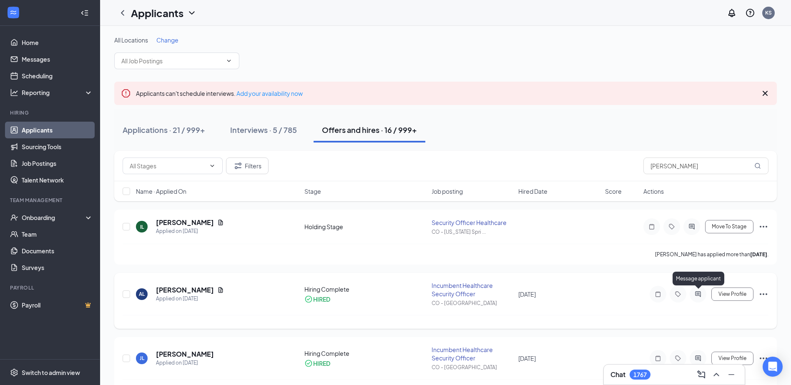
click at [699, 294] on icon "ActiveChat" at bounding box center [697, 294] width 5 height 5
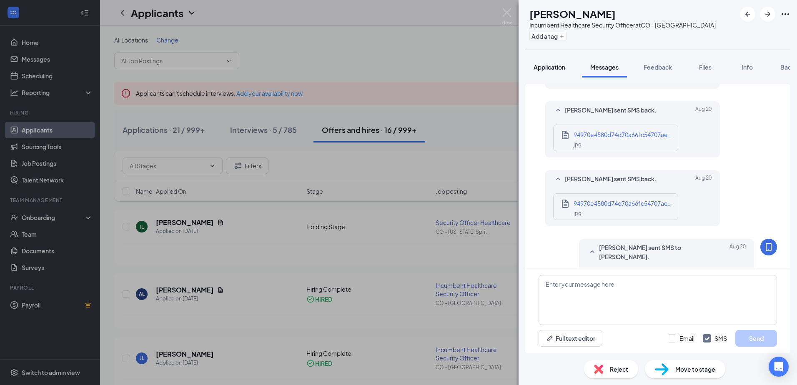
scroll to position [472, 0]
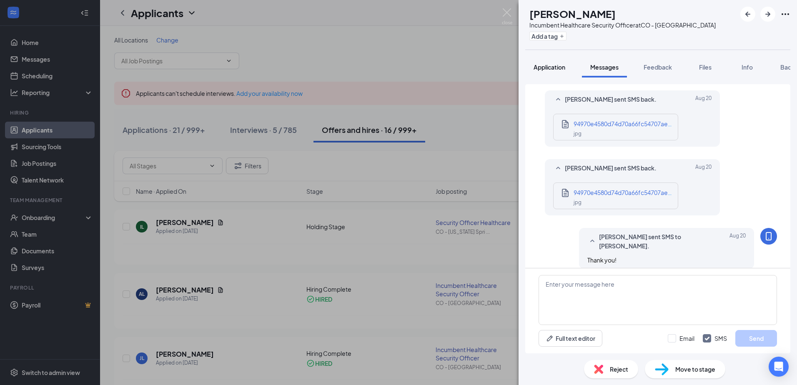
click at [551, 65] on span "Application" at bounding box center [550, 67] width 32 height 8
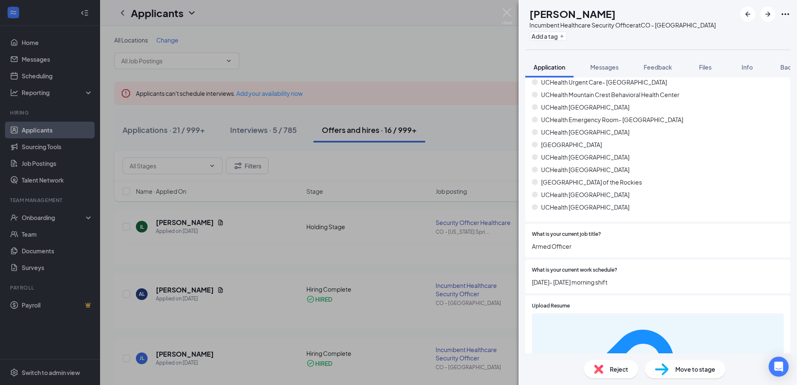
scroll to position [327, 0]
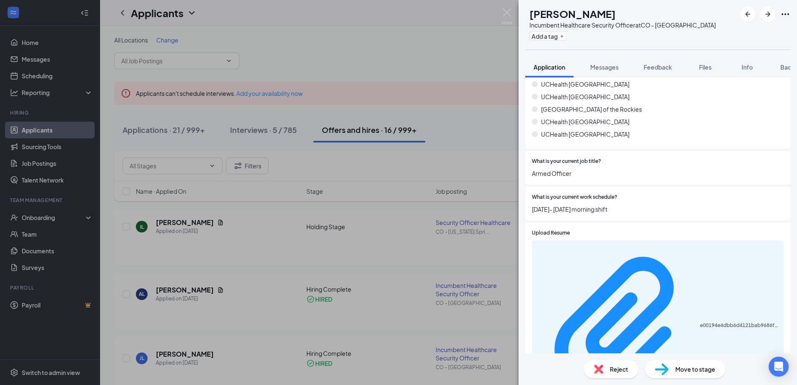
scroll to position [400, 0]
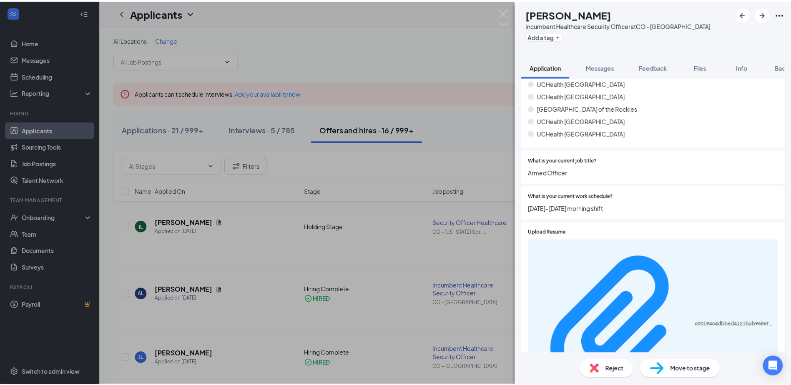
scroll to position [397, 0]
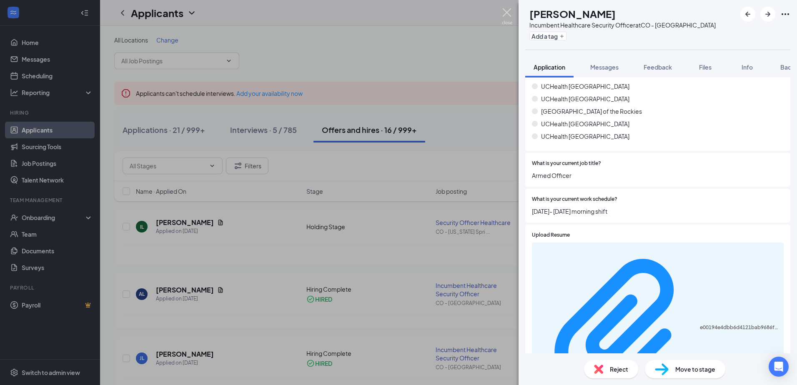
drag, startPoint x: 507, startPoint y: 12, endPoint x: 471, endPoint y: 18, distance: 36.5
click at [507, 12] on img at bounding box center [507, 16] width 10 height 16
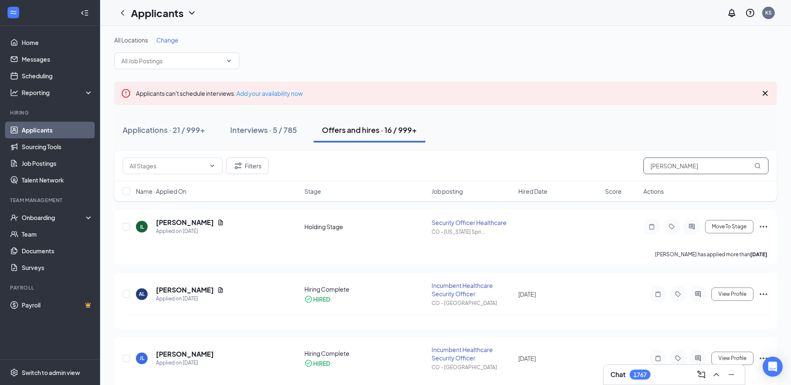
drag, startPoint x: 603, startPoint y: 162, endPoint x: 578, endPoint y: 166, distance: 25.3
click at [578, 166] on div "Filters [PERSON_NAME]" at bounding box center [446, 166] width 646 height 17
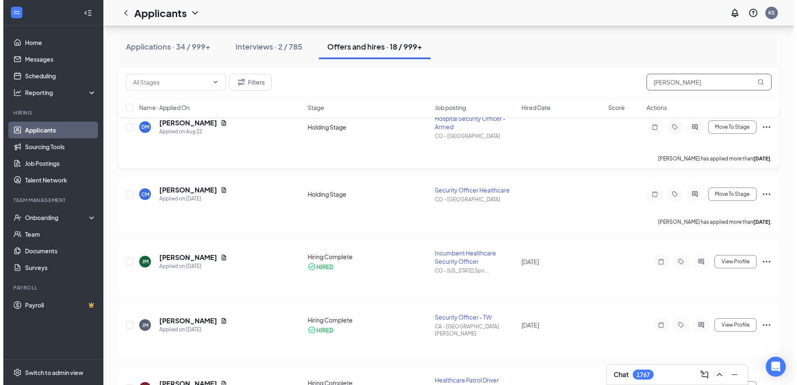
scroll to position [125, 0]
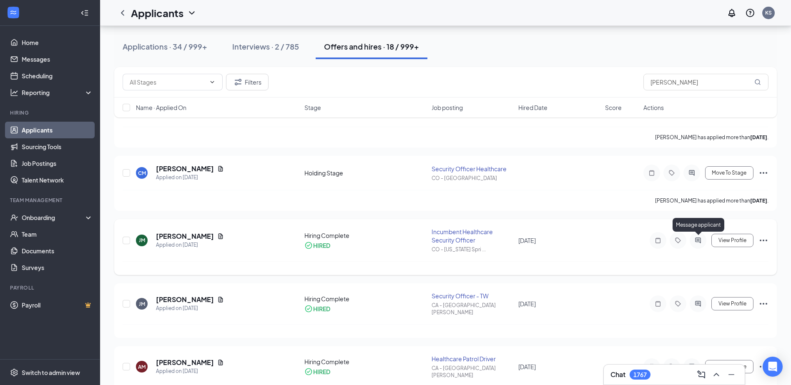
click at [699, 241] on icon "ActiveChat" at bounding box center [698, 240] width 10 height 7
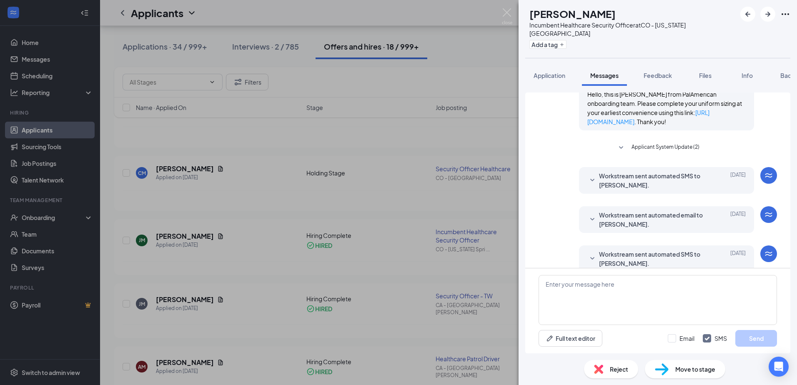
scroll to position [207, 0]
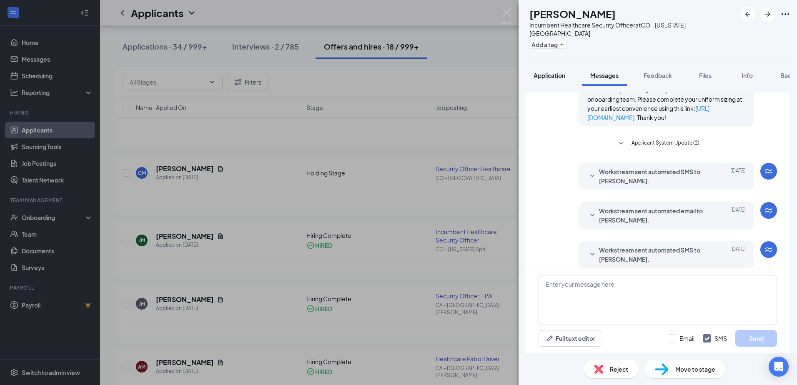
click at [541, 72] on span "Application" at bounding box center [550, 76] width 32 height 8
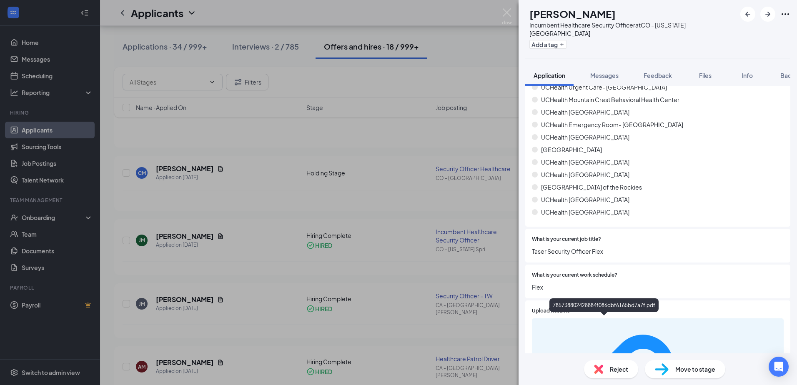
scroll to position [331, 0]
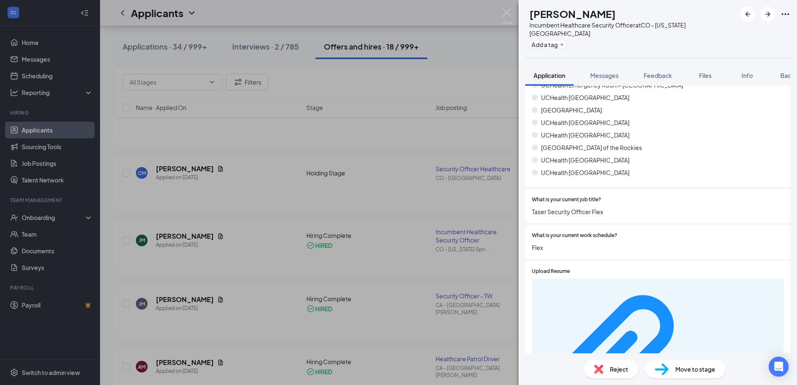
scroll to position [400, 0]
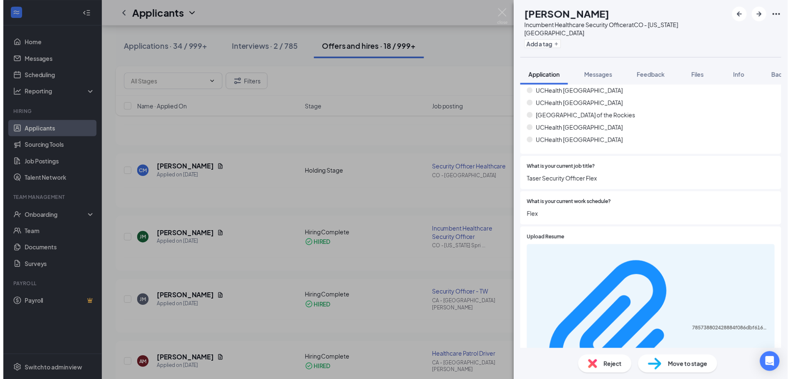
scroll to position [397, 0]
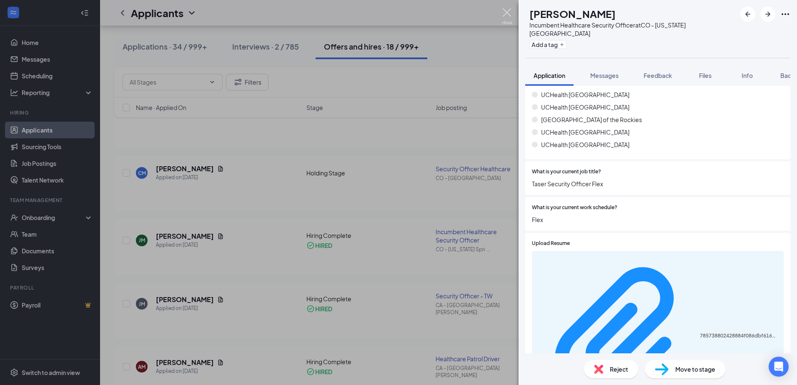
drag, startPoint x: 506, startPoint y: 10, endPoint x: 301, endPoint y: 84, distance: 218.1
click at [506, 10] on img at bounding box center [507, 16] width 10 height 16
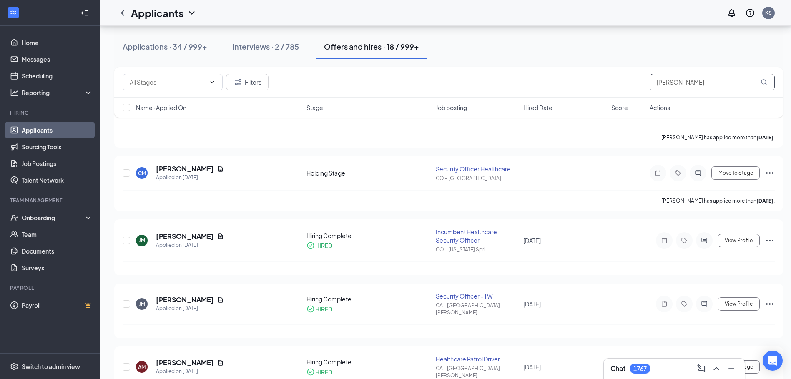
drag, startPoint x: 692, startPoint y: 85, endPoint x: 500, endPoint y: 85, distance: 192.3
click at [523, 90] on div "Filters [PERSON_NAME]" at bounding box center [449, 82] width 652 height 17
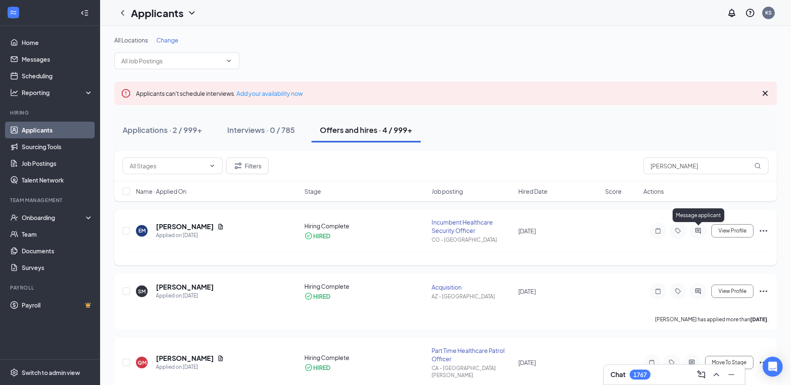
click at [702, 229] on icon "ActiveChat" at bounding box center [698, 231] width 10 height 7
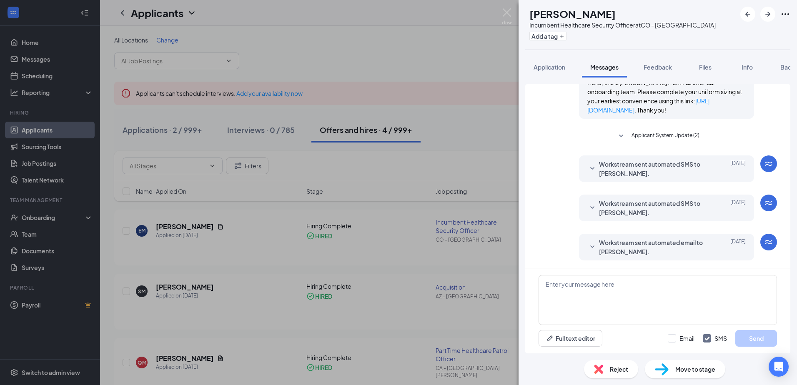
scroll to position [339, 0]
click at [554, 66] on span "Application" at bounding box center [550, 67] width 32 height 8
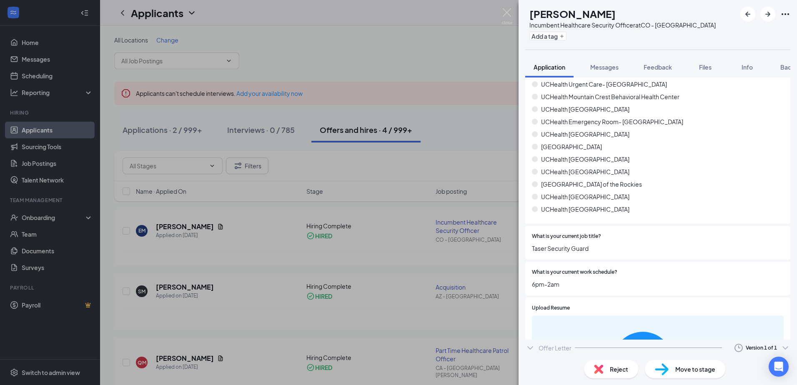
scroll to position [304, 0]
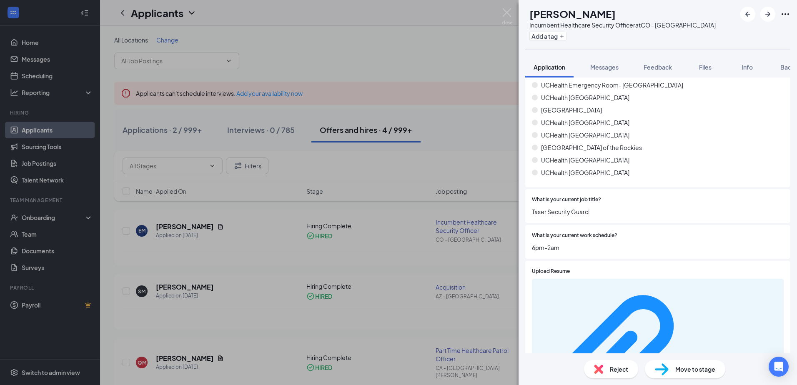
scroll to position [377, 0]
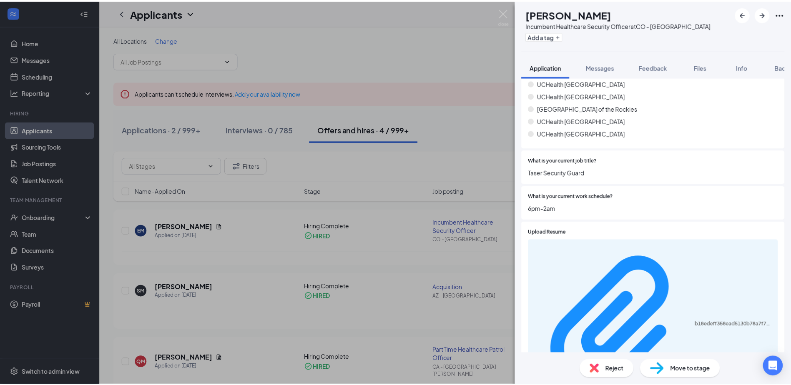
scroll to position [374, 0]
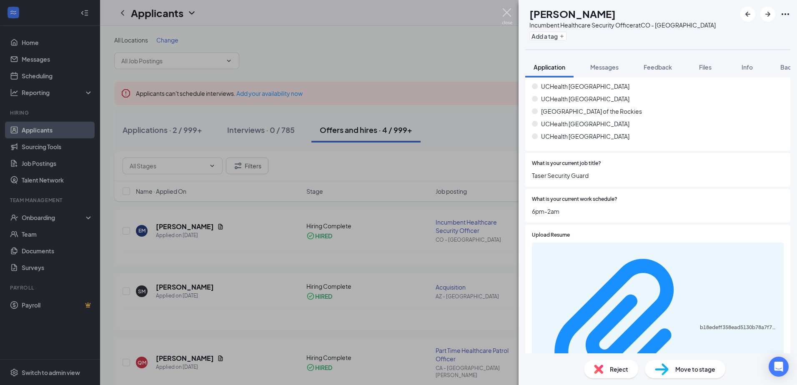
click at [505, 9] on img at bounding box center [507, 16] width 10 height 16
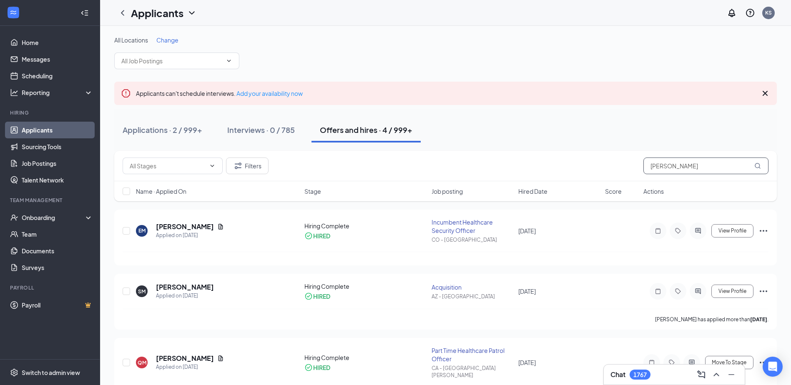
drag, startPoint x: 684, startPoint y: 166, endPoint x: 516, endPoint y: 186, distance: 169.3
click at [521, 185] on div "Filters [PERSON_NAME] Name · Applied On Stage Job posting Hired Date Score Acti…" at bounding box center [445, 176] width 663 height 50
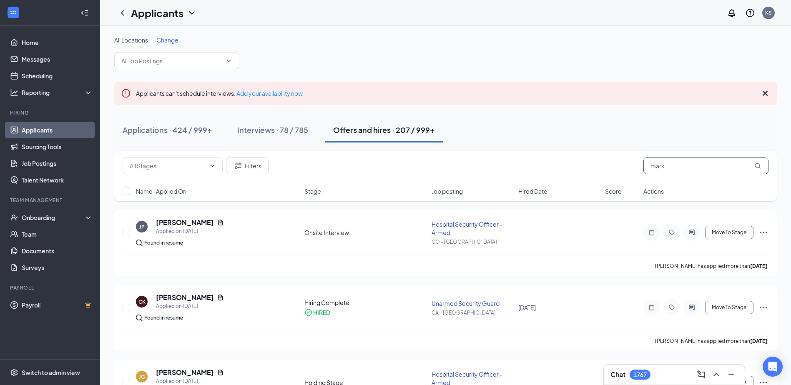
click at [671, 171] on input "mark" at bounding box center [706, 166] width 125 height 17
drag, startPoint x: 671, startPoint y: 171, endPoint x: 628, endPoint y: 171, distance: 43.8
click at [635, 171] on div "Filters mark" at bounding box center [446, 166] width 646 height 17
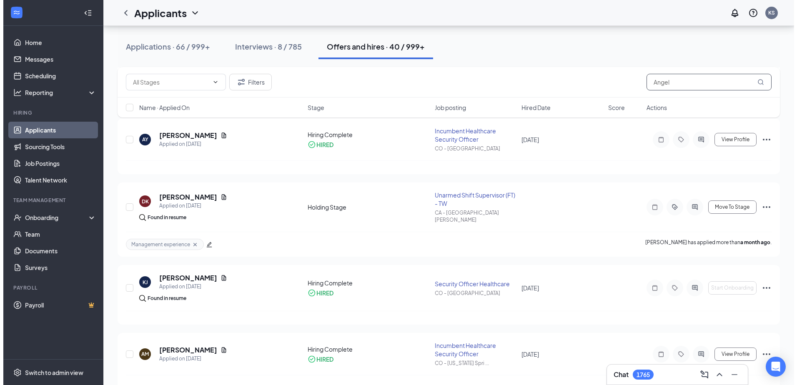
scroll to position [488, 0]
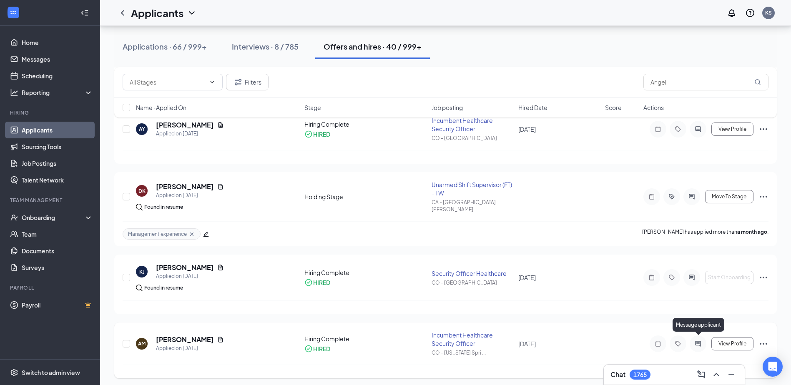
click at [697, 341] on icon "ActiveChat" at bounding box center [698, 344] width 10 height 7
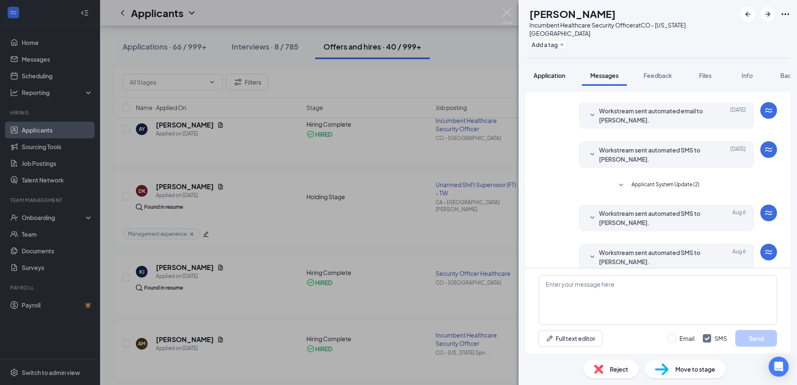
scroll to position [166, 0]
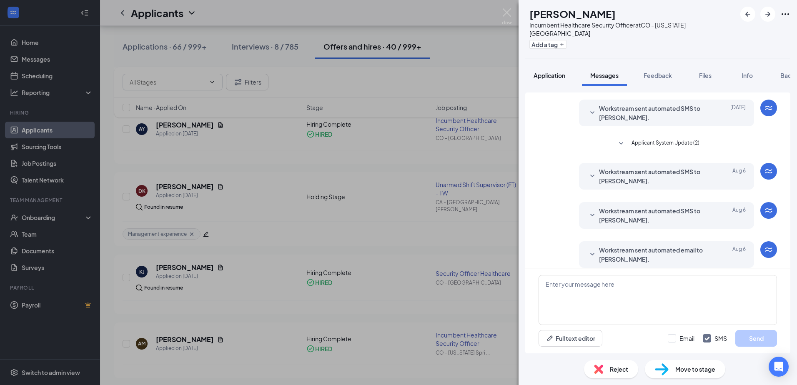
click at [552, 72] on span "Application" at bounding box center [550, 76] width 32 height 8
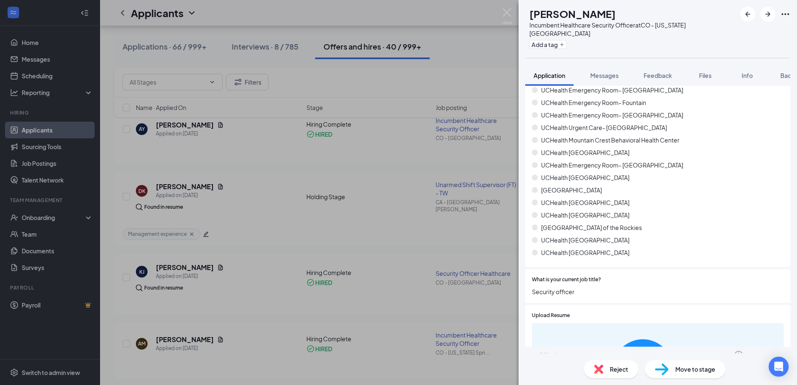
scroll to position [268, 0]
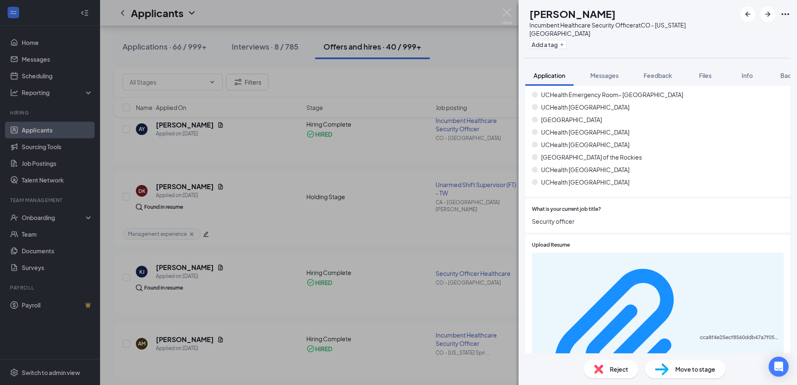
scroll to position [341, 0]
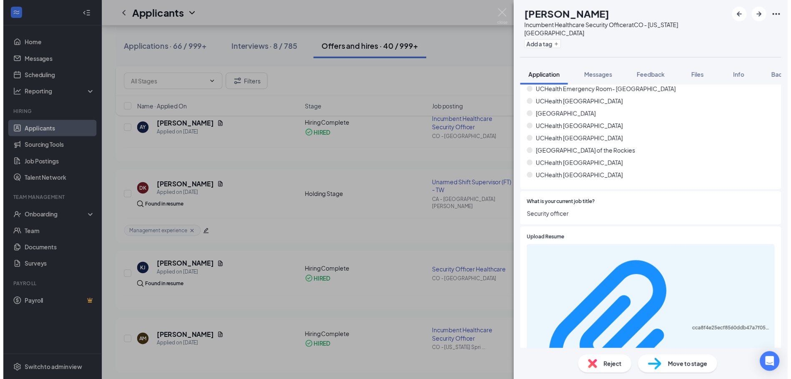
scroll to position [338, 0]
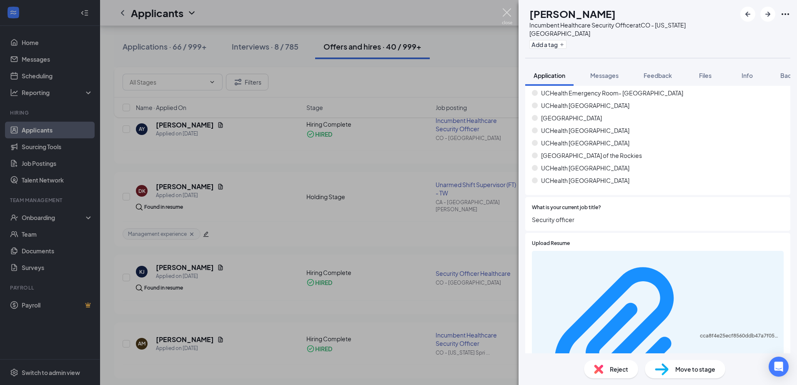
click at [507, 13] on img at bounding box center [507, 16] width 10 height 16
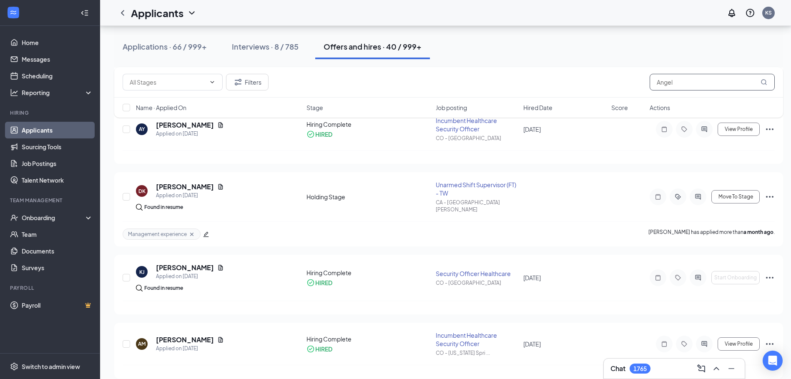
drag, startPoint x: 674, startPoint y: 84, endPoint x: 593, endPoint y: 97, distance: 81.1
click at [609, 84] on div "Filters Angel" at bounding box center [449, 82] width 652 height 17
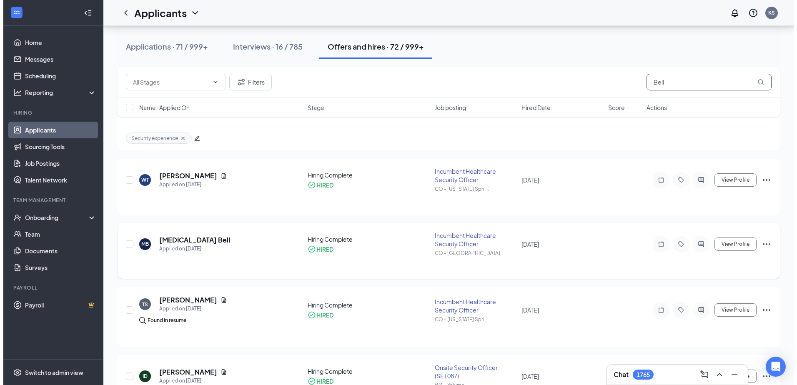
scroll to position [417, 0]
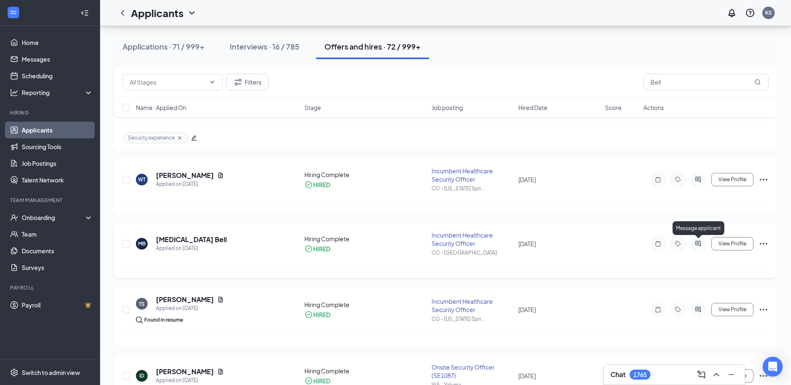
click at [701, 244] on icon "ActiveChat" at bounding box center [697, 243] width 5 height 5
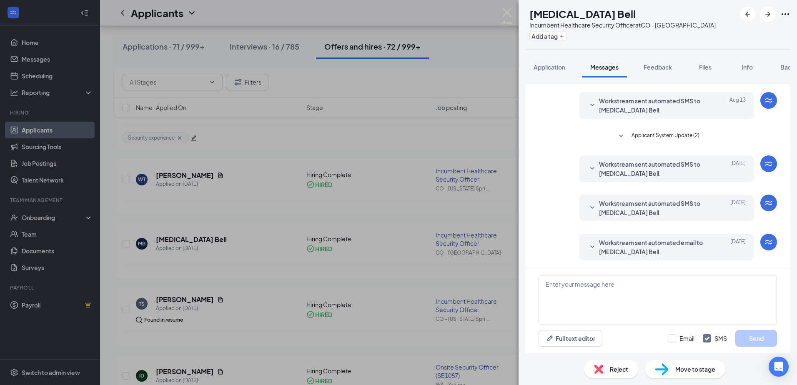
scroll to position [166, 0]
click at [561, 69] on span "Application" at bounding box center [550, 67] width 32 height 8
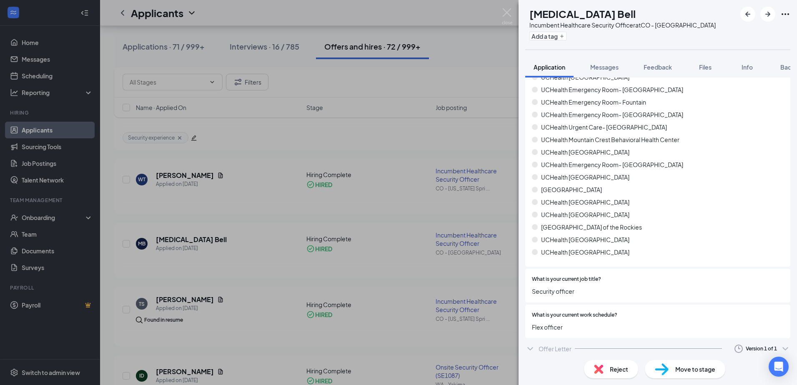
scroll to position [259, 0]
click at [550, 349] on div "Offer Letter" at bounding box center [555, 349] width 33 height 8
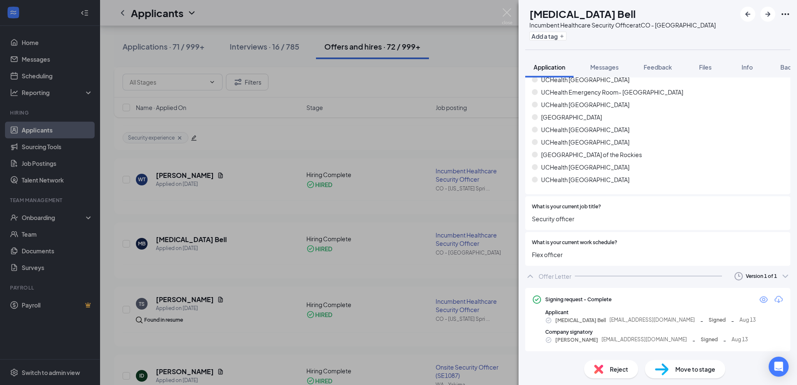
scroll to position [332, 0]
click at [775, 297] on icon "Download" at bounding box center [779, 298] width 8 height 7
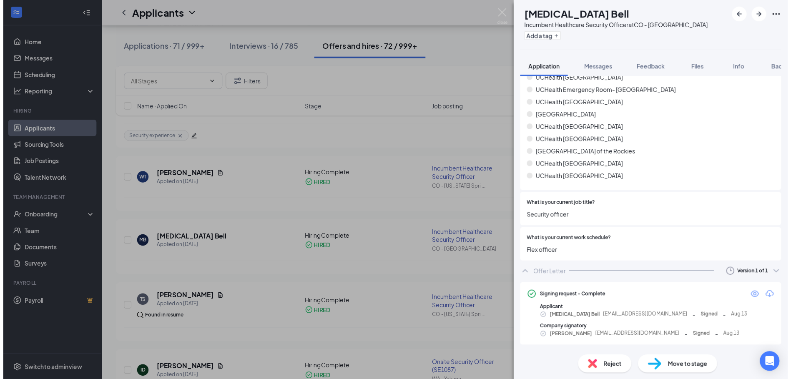
scroll to position [329, 0]
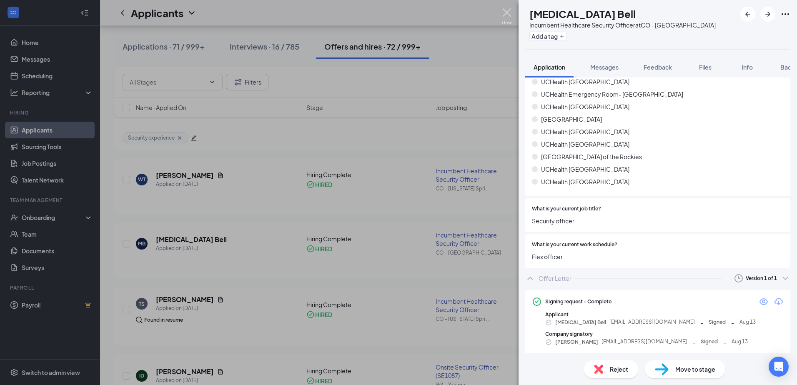
click at [507, 11] on img at bounding box center [507, 16] width 10 height 16
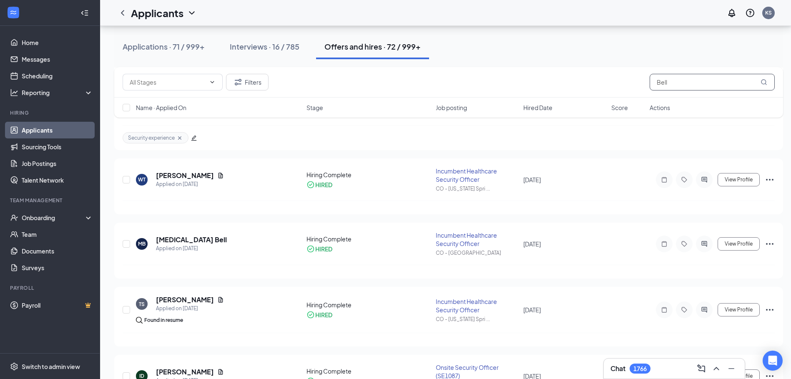
drag, startPoint x: 672, startPoint y: 82, endPoint x: 609, endPoint y: 91, distance: 63.2
click at [614, 83] on div "Filters Bell" at bounding box center [449, 82] width 652 height 17
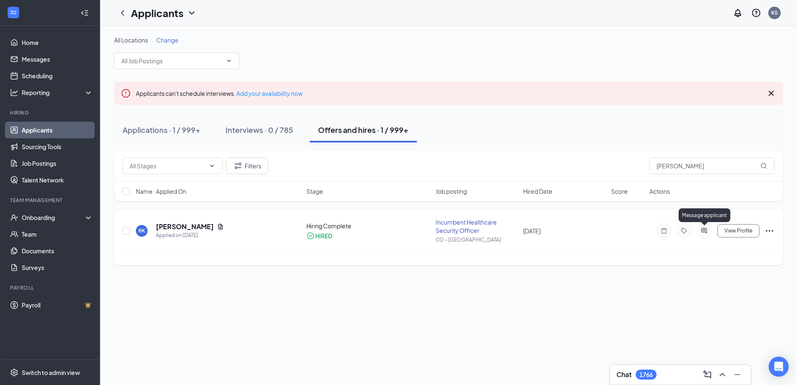
click at [705, 231] on icon "ActiveChat" at bounding box center [704, 230] width 5 height 5
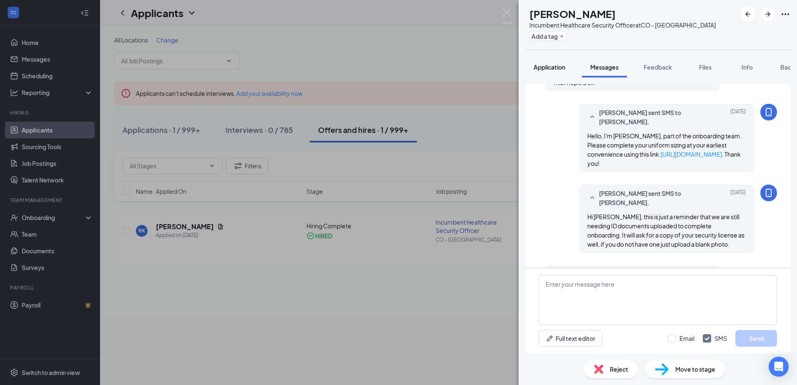
scroll to position [372, 0]
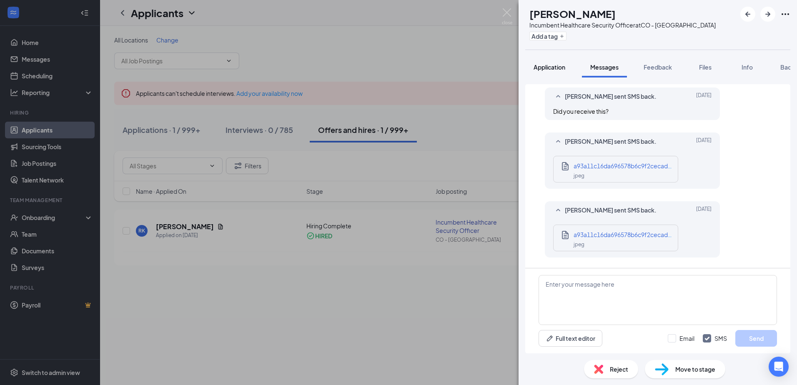
click at [543, 65] on span "Application" at bounding box center [550, 67] width 32 height 8
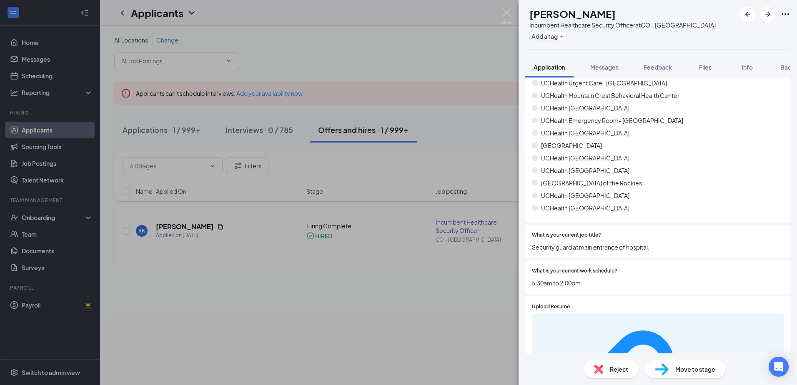
scroll to position [304, 0]
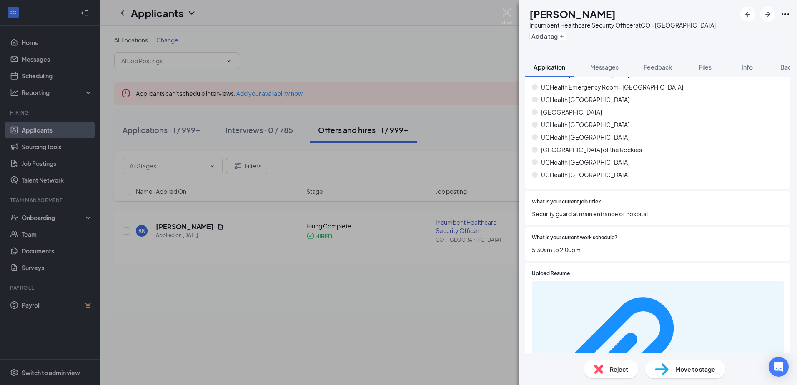
scroll to position [377, 0]
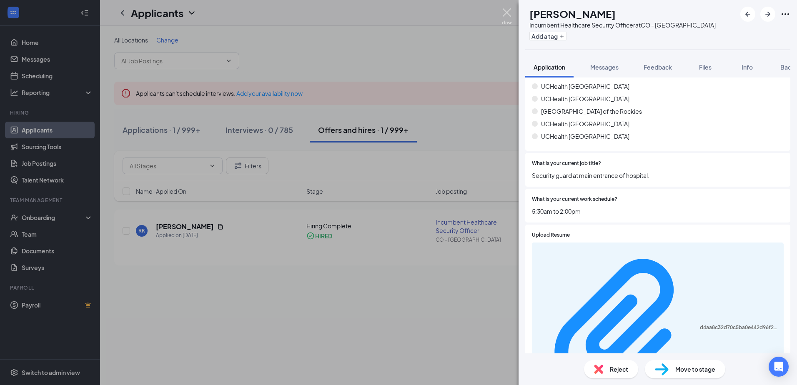
click at [507, 10] on img at bounding box center [507, 16] width 10 height 16
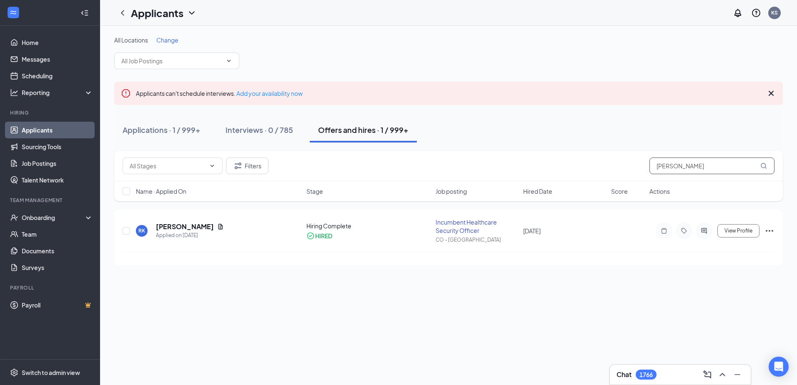
drag, startPoint x: 683, startPoint y: 166, endPoint x: 591, endPoint y: 172, distance: 91.9
click at [595, 171] on div "[PERSON_NAME]" at bounding box center [449, 166] width 652 height 17
click at [707, 229] on icon "ActiveChat" at bounding box center [704, 231] width 10 height 7
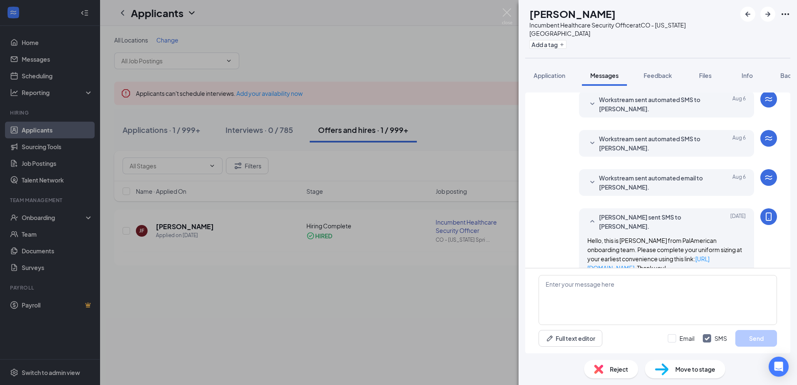
scroll to position [199, 0]
click at [543, 72] on span "Application" at bounding box center [550, 76] width 32 height 8
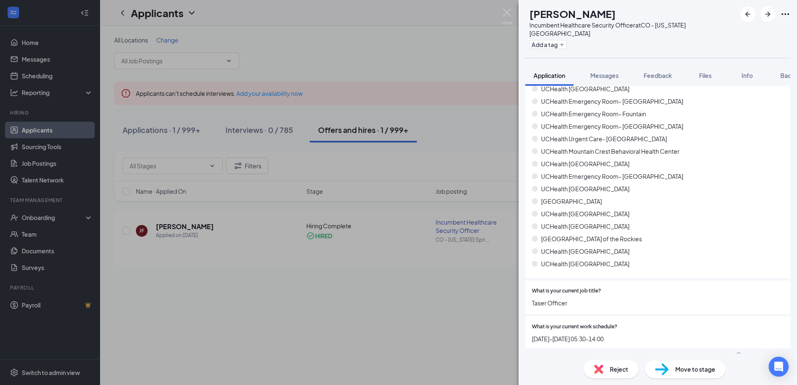
scroll to position [282, 0]
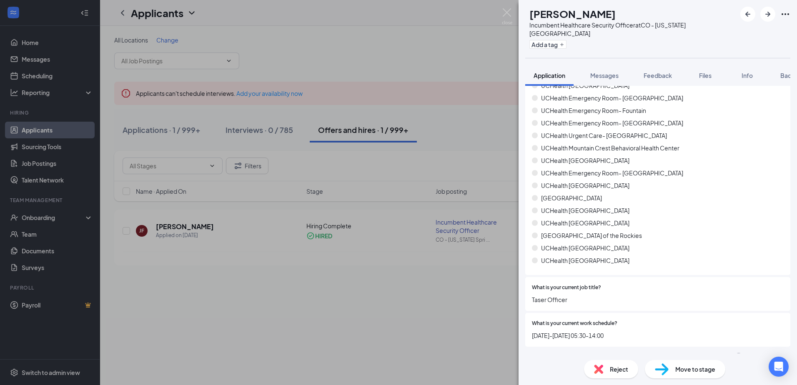
click at [565, 353] on div "Offer Letter" at bounding box center [555, 357] width 33 height 8
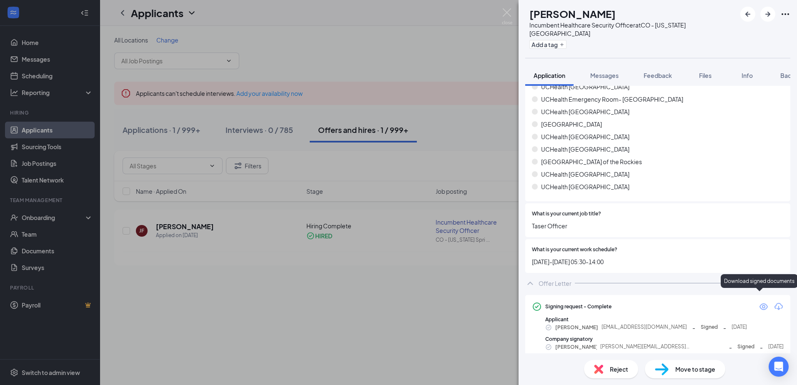
click at [774, 302] on icon "Download" at bounding box center [779, 307] width 10 height 10
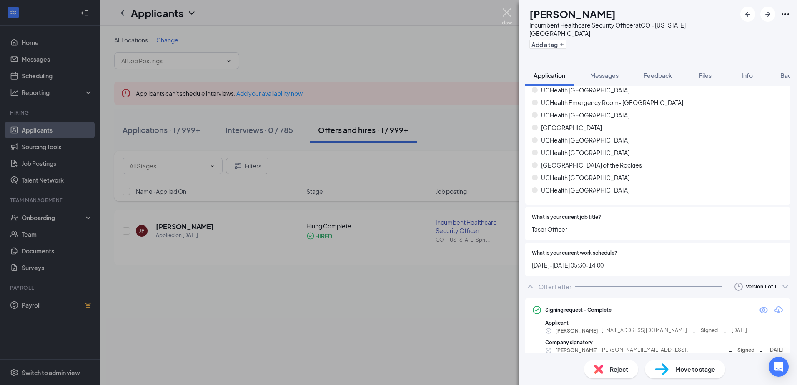
drag, startPoint x: 506, startPoint y: 11, endPoint x: 491, endPoint y: 24, distance: 20.1
click at [506, 11] on img at bounding box center [507, 16] width 10 height 16
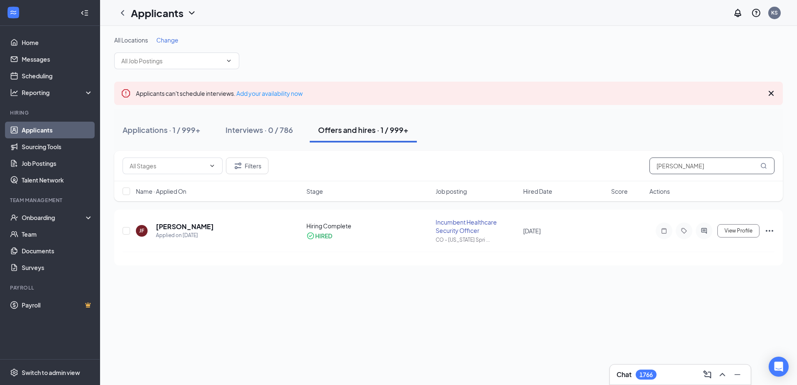
drag, startPoint x: 661, startPoint y: 166, endPoint x: 624, endPoint y: 166, distance: 37.1
click at [624, 166] on div "Filters [PERSON_NAME]" at bounding box center [449, 166] width 652 height 17
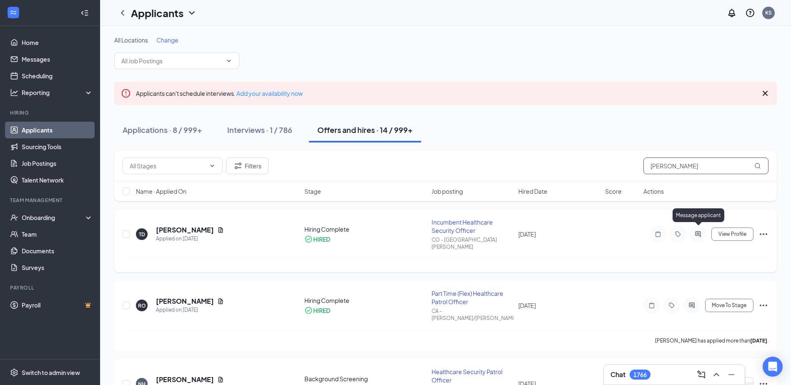
type input "[PERSON_NAME]"
click at [698, 231] on icon "ActiveChat" at bounding box center [697, 233] width 5 height 5
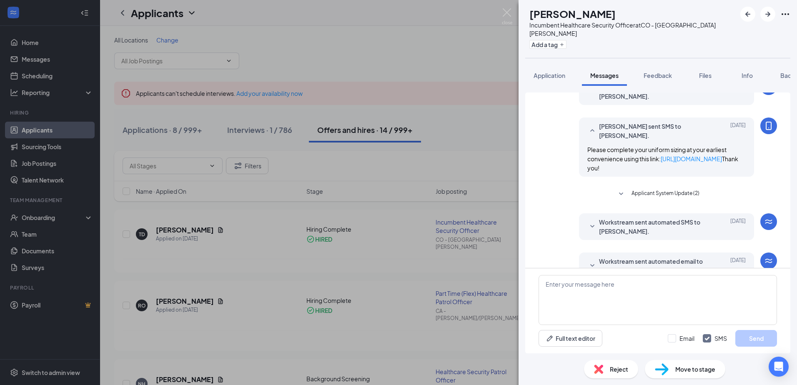
scroll to position [208, 0]
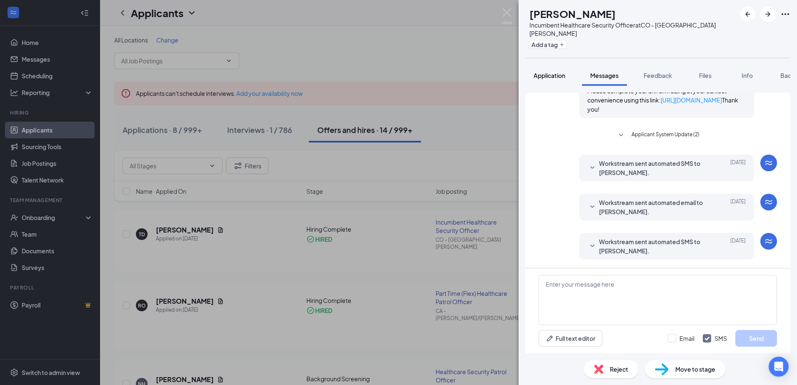
drag, startPoint x: 538, startPoint y: 66, endPoint x: 542, endPoint y: 75, distance: 10.6
click at [538, 72] on span "Application" at bounding box center [550, 76] width 32 height 8
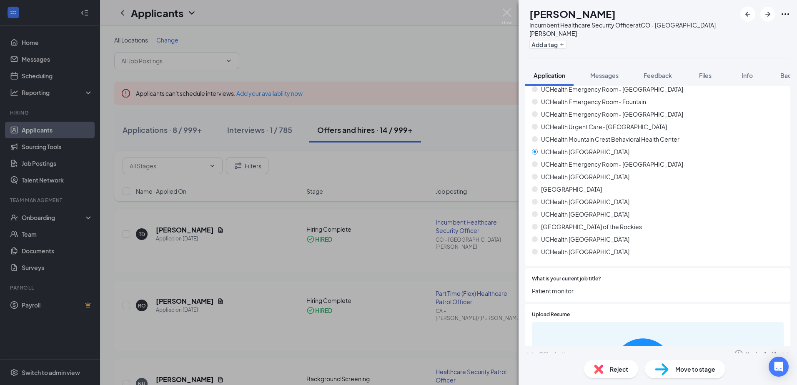
scroll to position [267, 0]
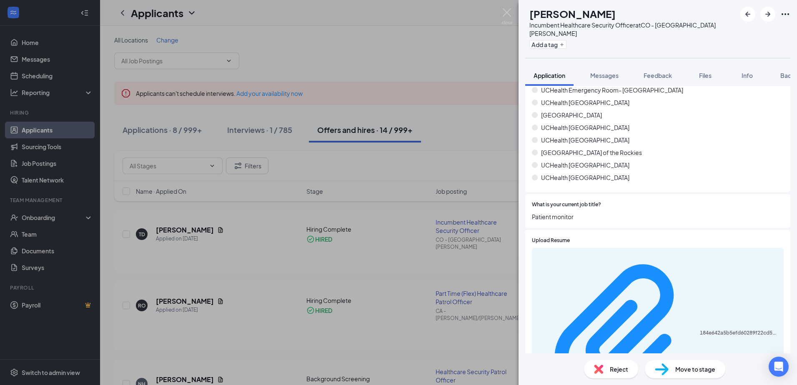
scroll to position [342, 0]
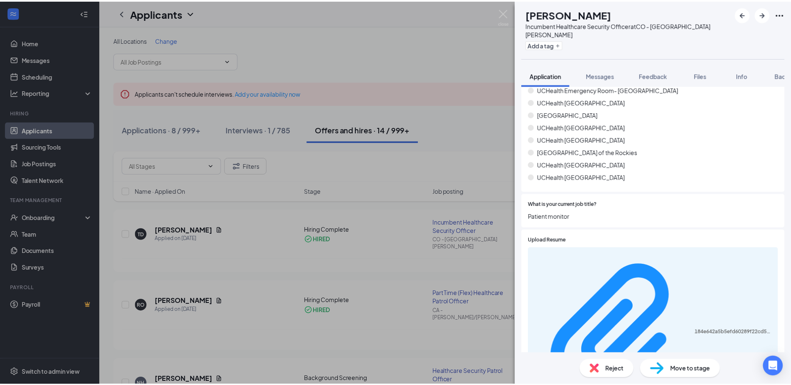
scroll to position [338, 0]
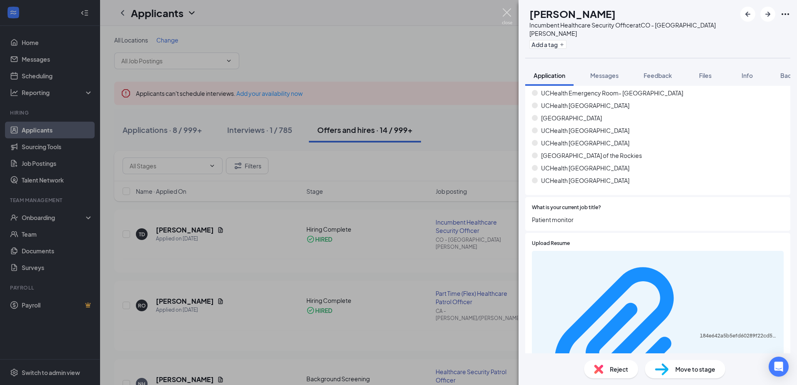
drag, startPoint x: 508, startPoint y: 10, endPoint x: 246, endPoint y: 29, distance: 262.1
click at [508, 10] on img at bounding box center [507, 16] width 10 height 16
